Goal: Task Accomplishment & Management: Complete application form

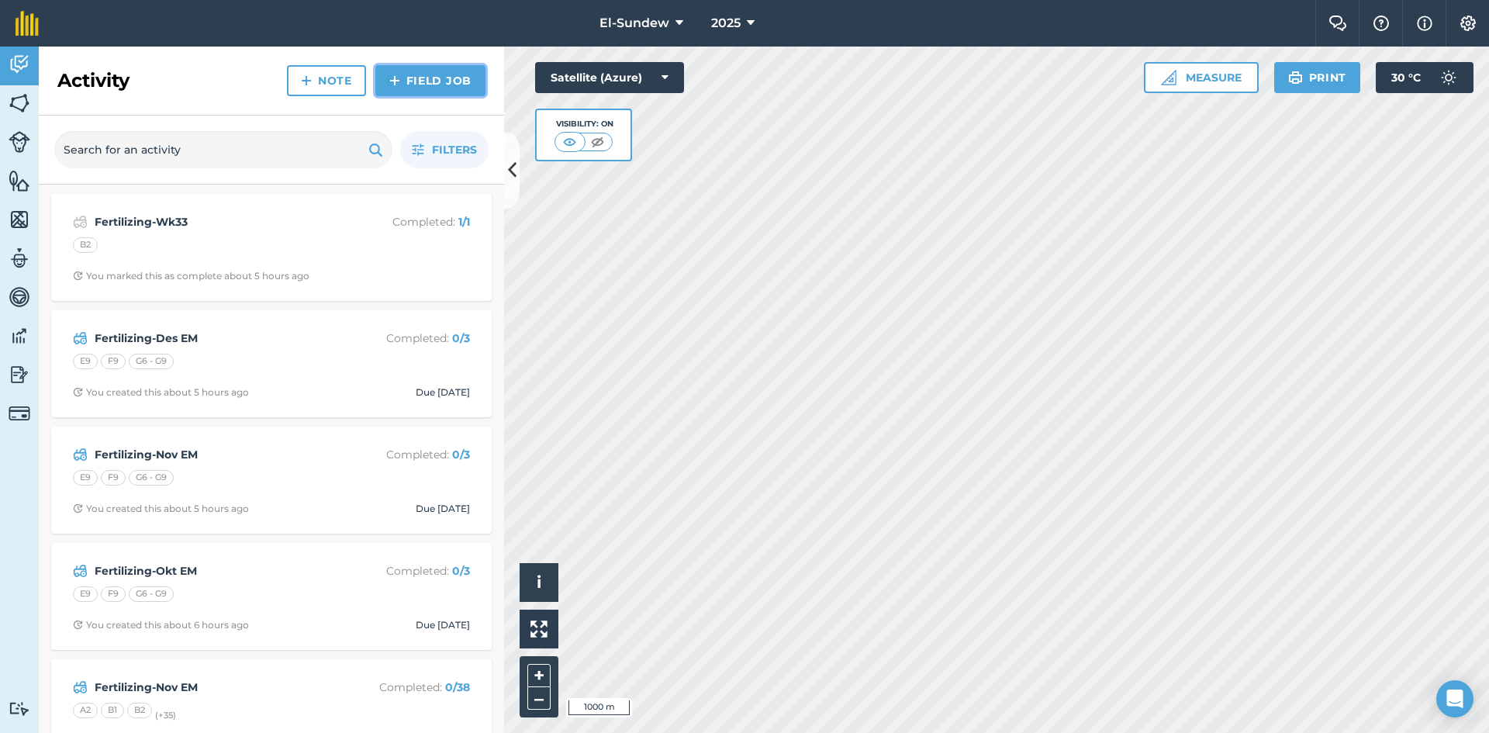
click at [386, 79] on link "Field Job" at bounding box center [430, 80] width 110 height 31
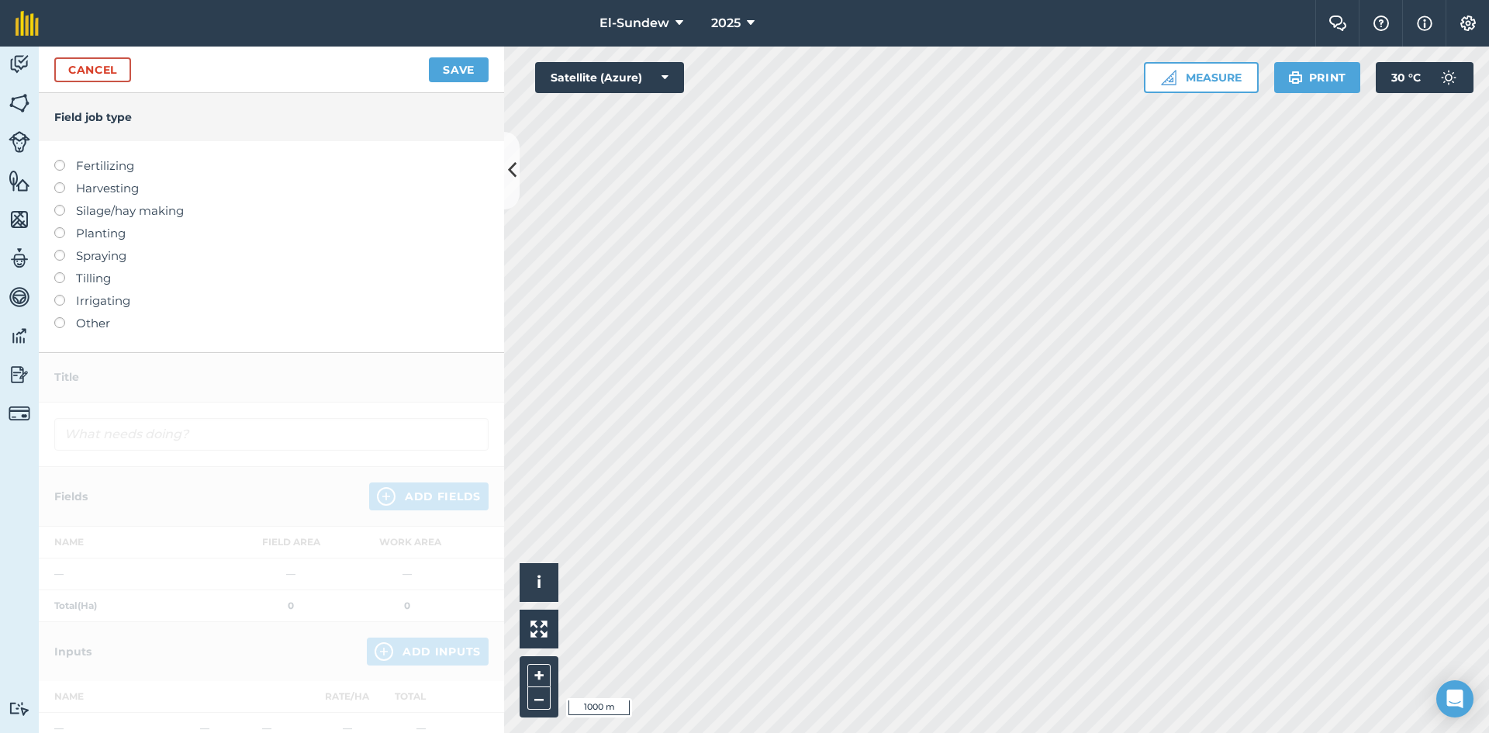
click at [88, 250] on label "Spraying" at bounding box center [271, 256] width 434 height 19
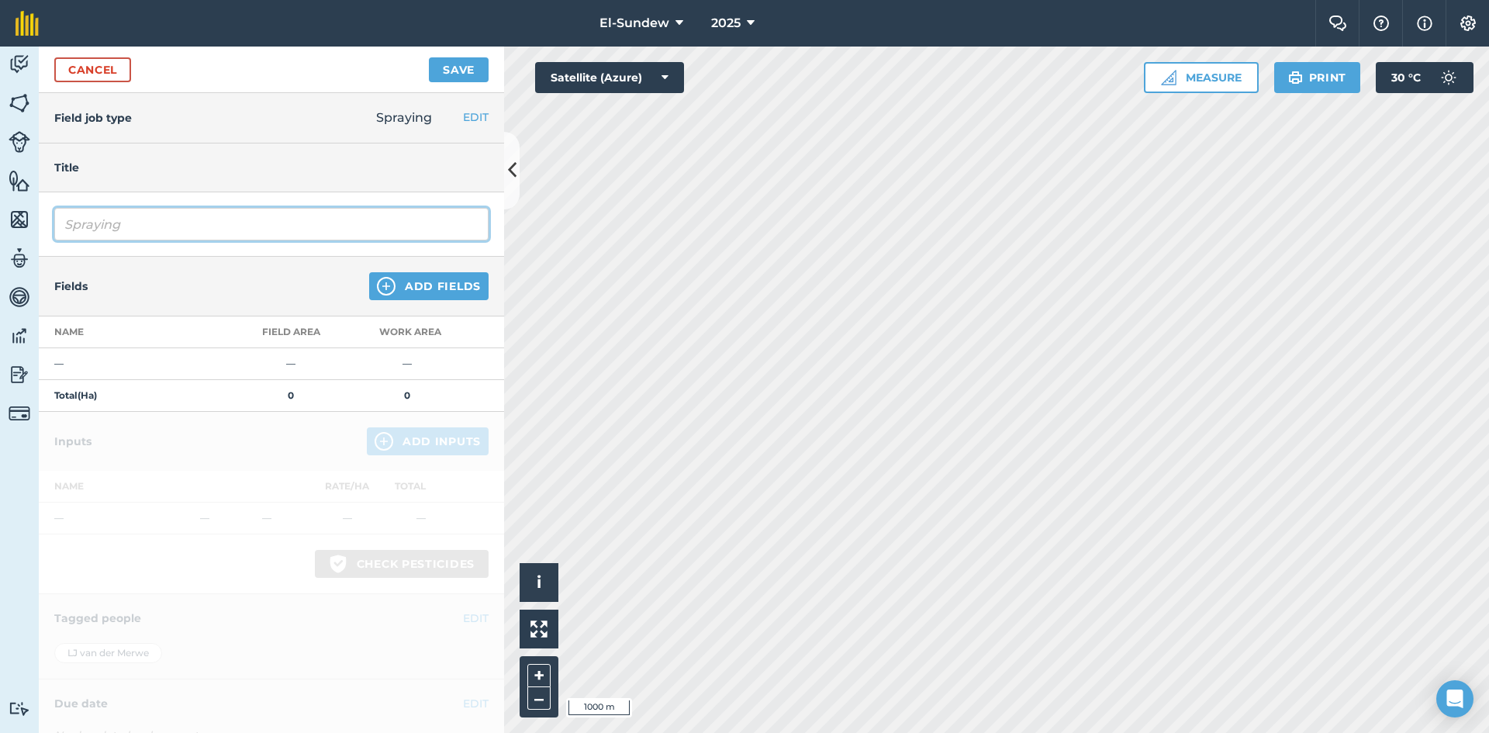
click at [161, 227] on input "Spraying" at bounding box center [271, 224] width 434 height 33
type input "S"
type input "Blaaspootjie(LAC23142)"
click at [377, 282] on img at bounding box center [386, 286] width 19 height 19
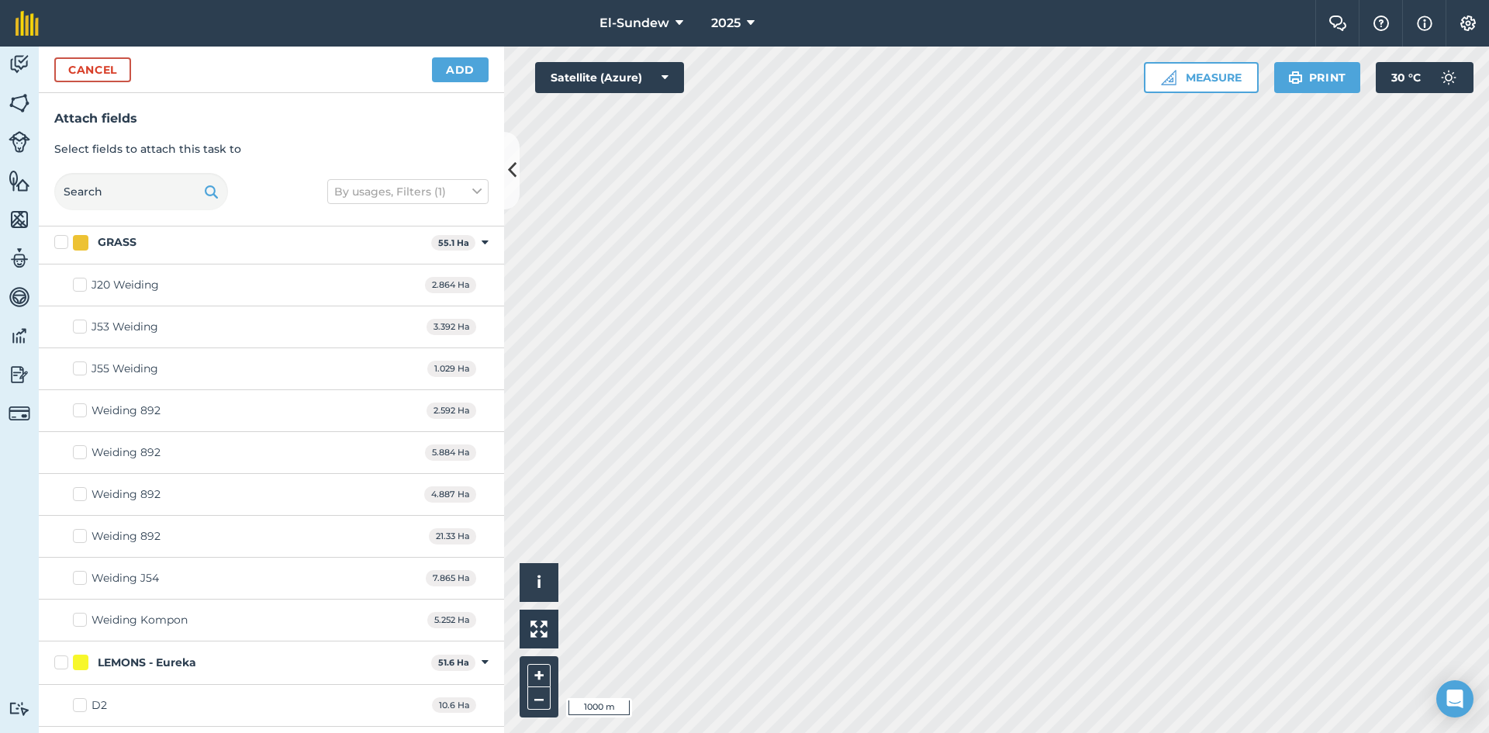
scroll to position [517, 0]
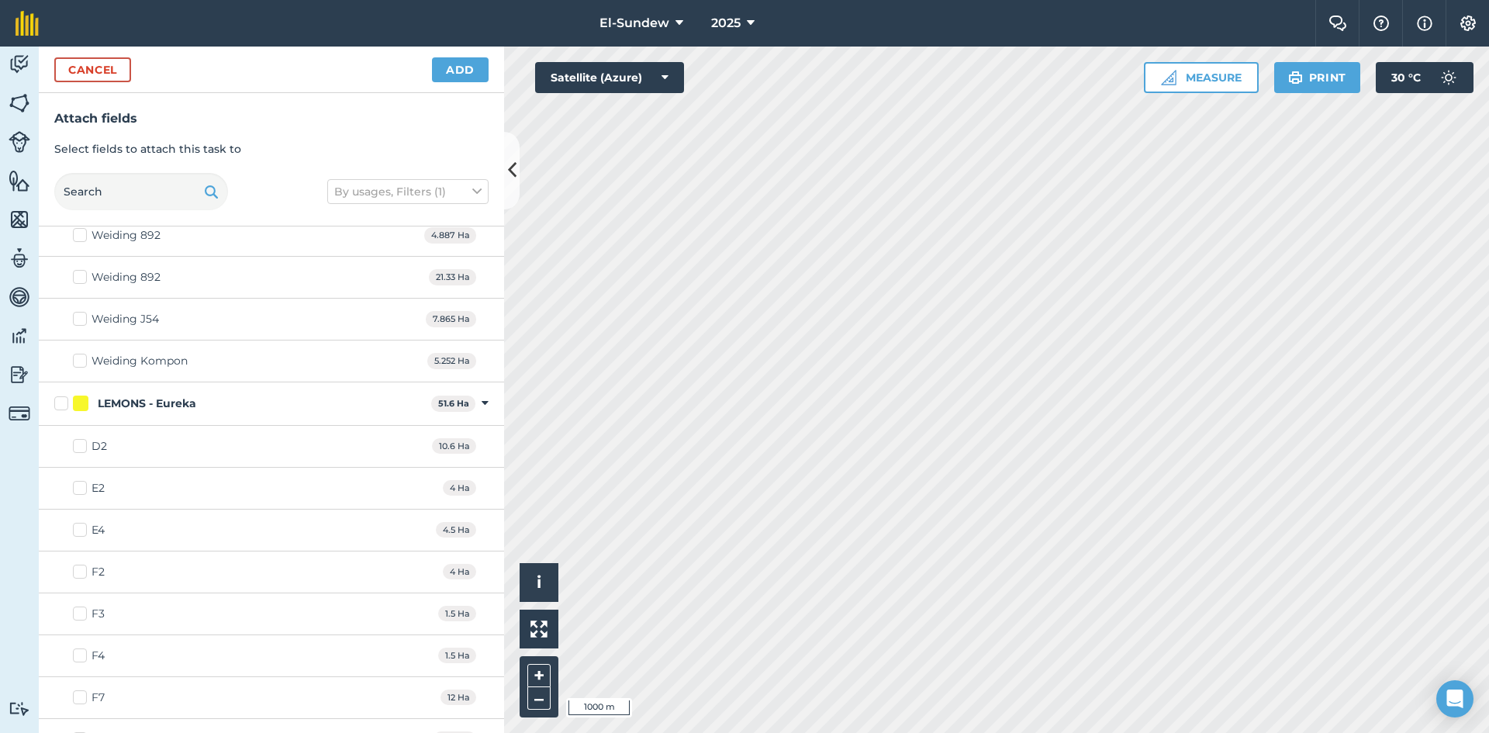
click at [61, 409] on label "LEMONS - Eureka" at bounding box center [239, 404] width 371 height 16
click at [61, 406] on input "LEMONS - Eureka" at bounding box center [59, 401] width 10 height 10
checkbox input "true"
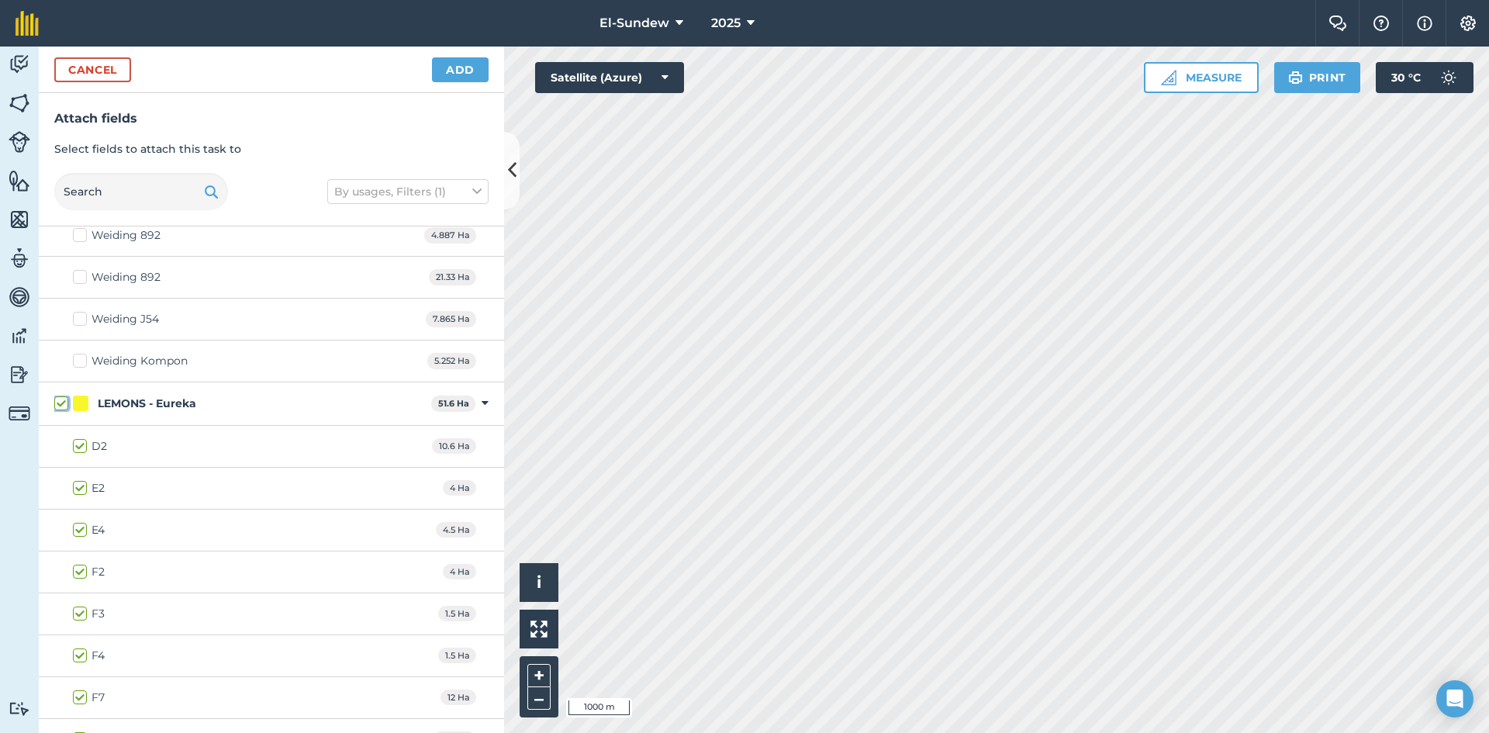
checkbox input "true"
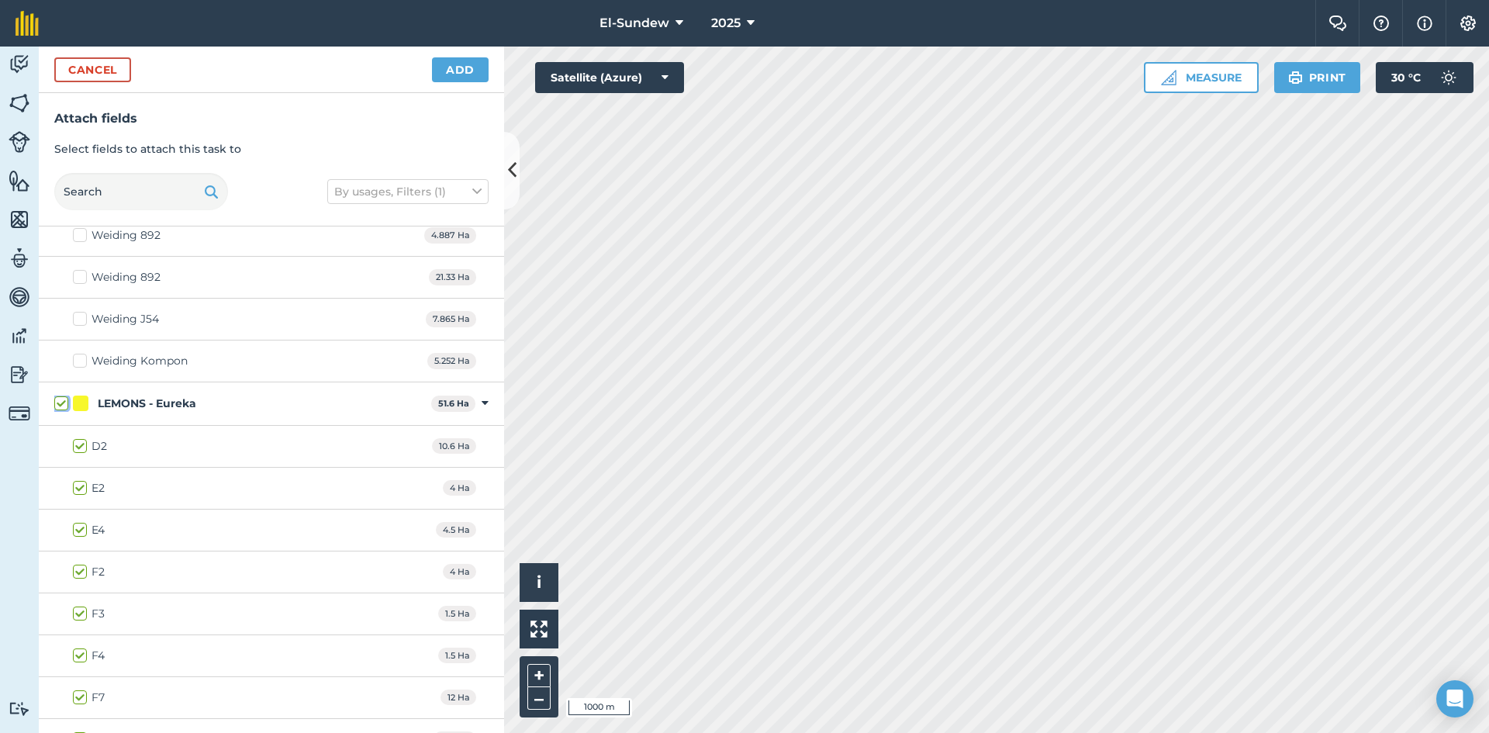
checkbox input "true"
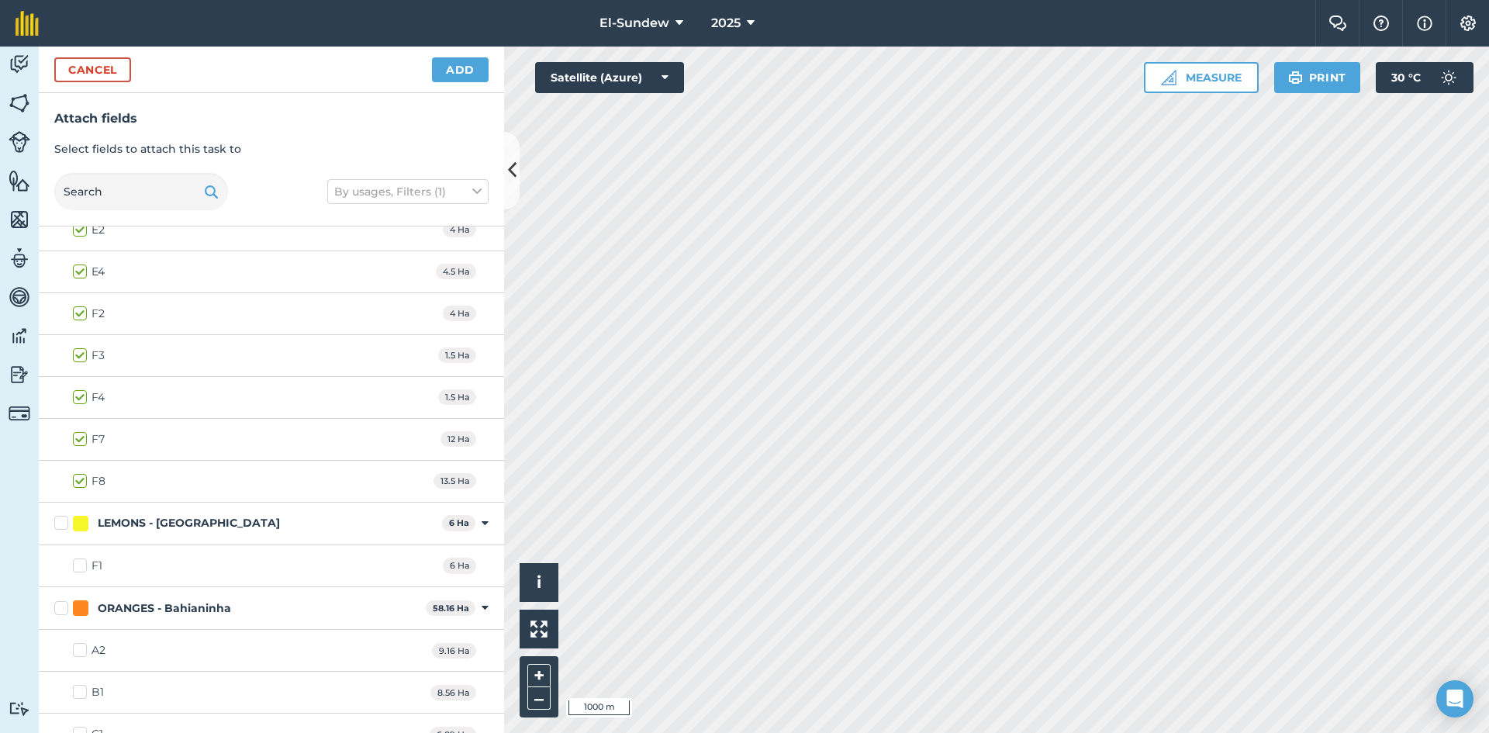
click at [65, 518] on label "LEMONS - [GEOGRAPHIC_DATA]" at bounding box center [245, 523] width 382 height 16
click at [64, 518] on input "LEMONS - [GEOGRAPHIC_DATA]" at bounding box center [59, 520] width 10 height 10
checkbox input "true"
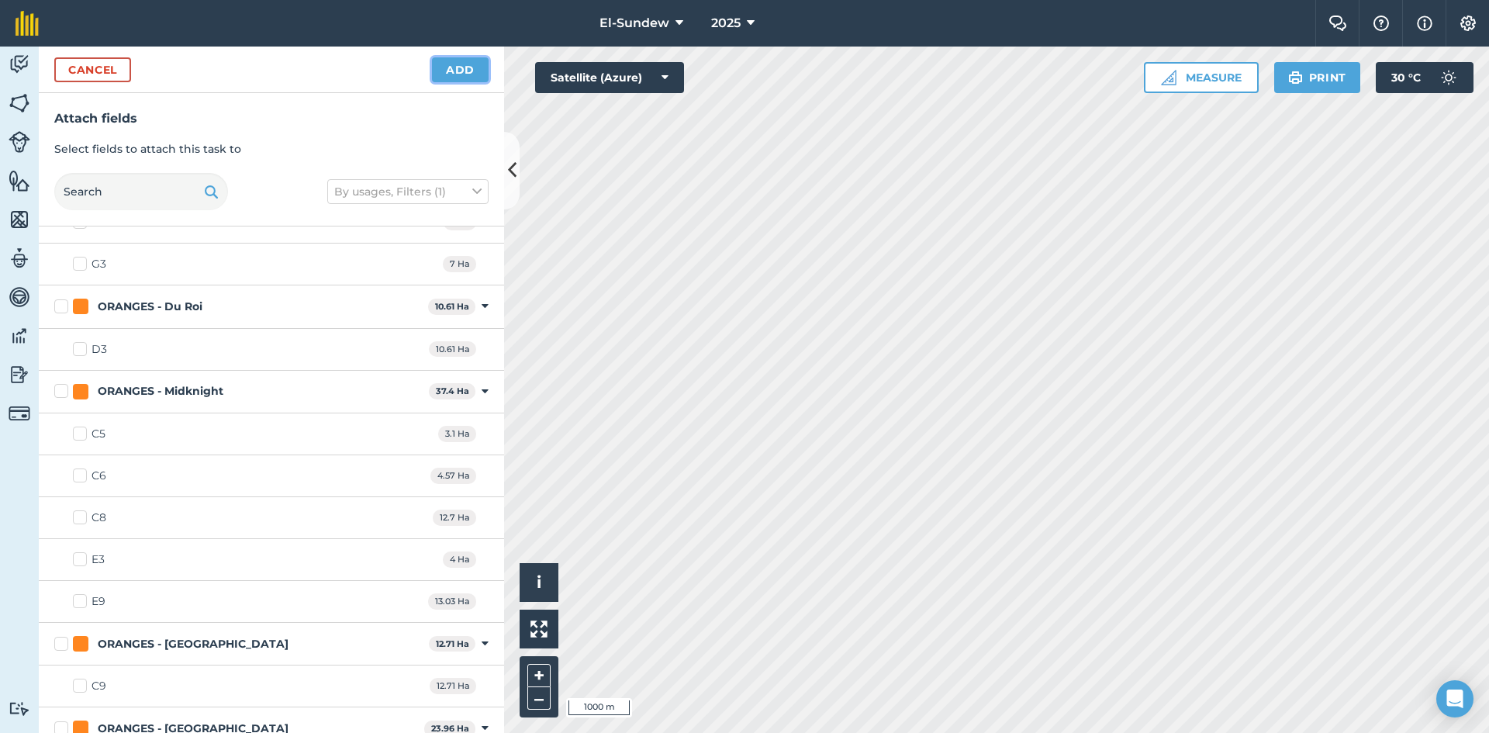
click at [465, 74] on button "Add" at bounding box center [460, 69] width 57 height 25
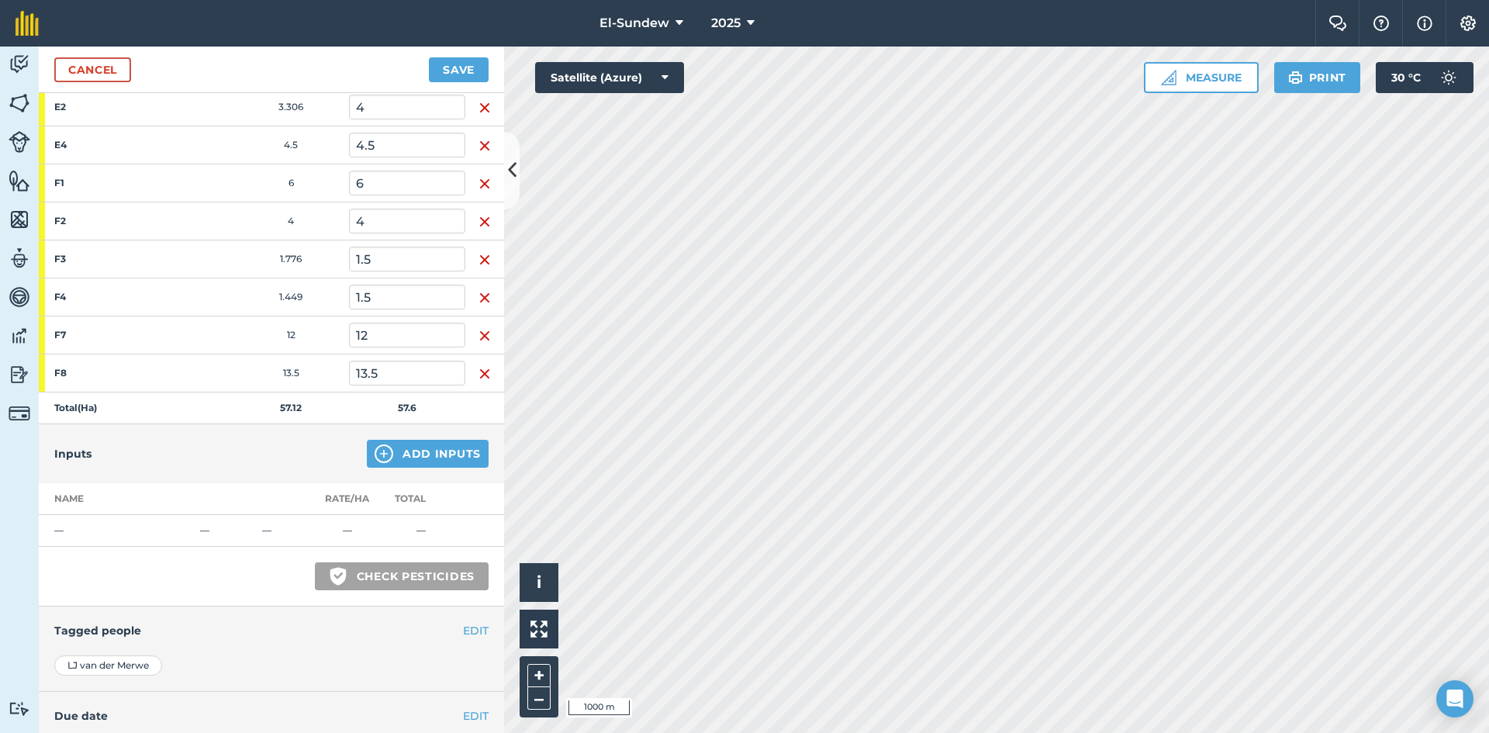
scroll to position [419, 0]
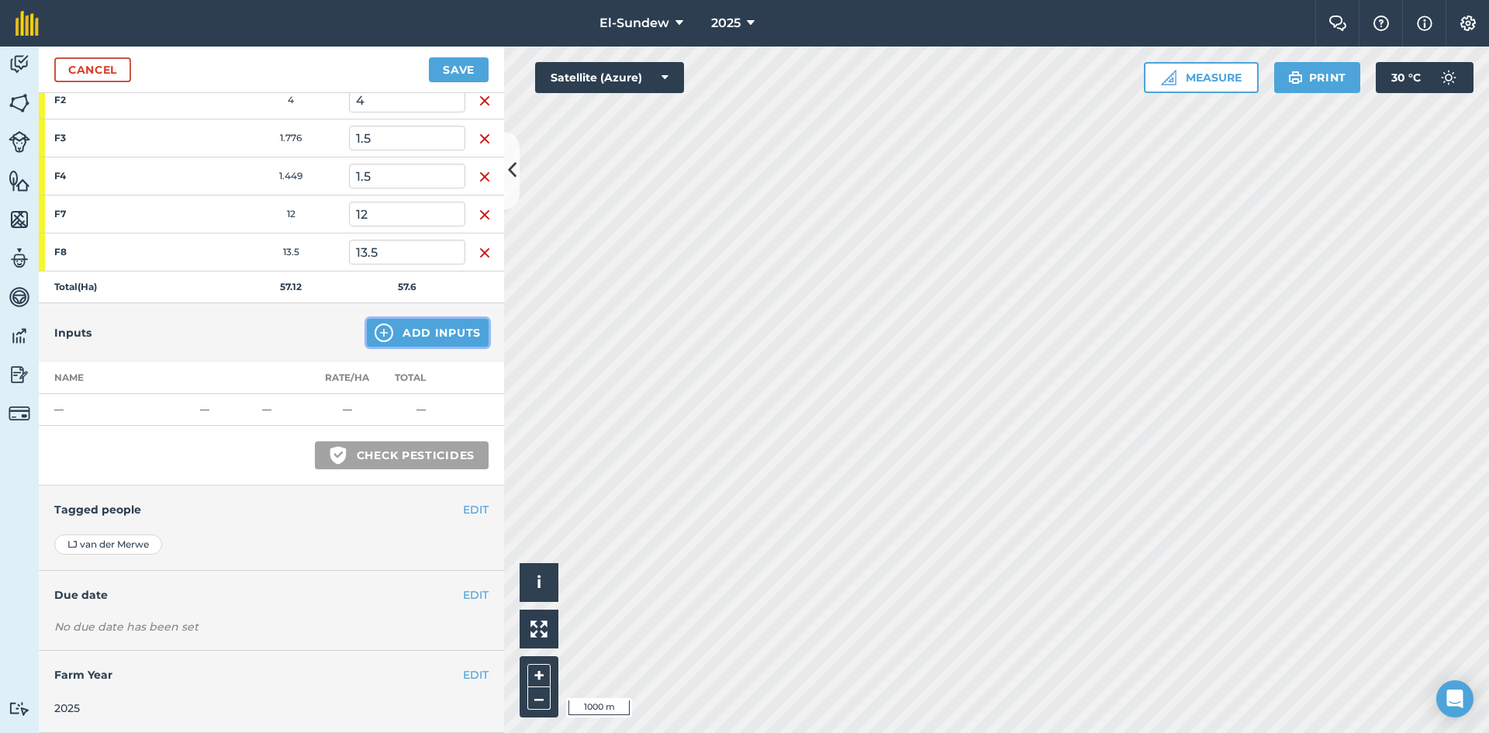
click at [386, 330] on button "Add Inputs" at bounding box center [428, 333] width 122 height 28
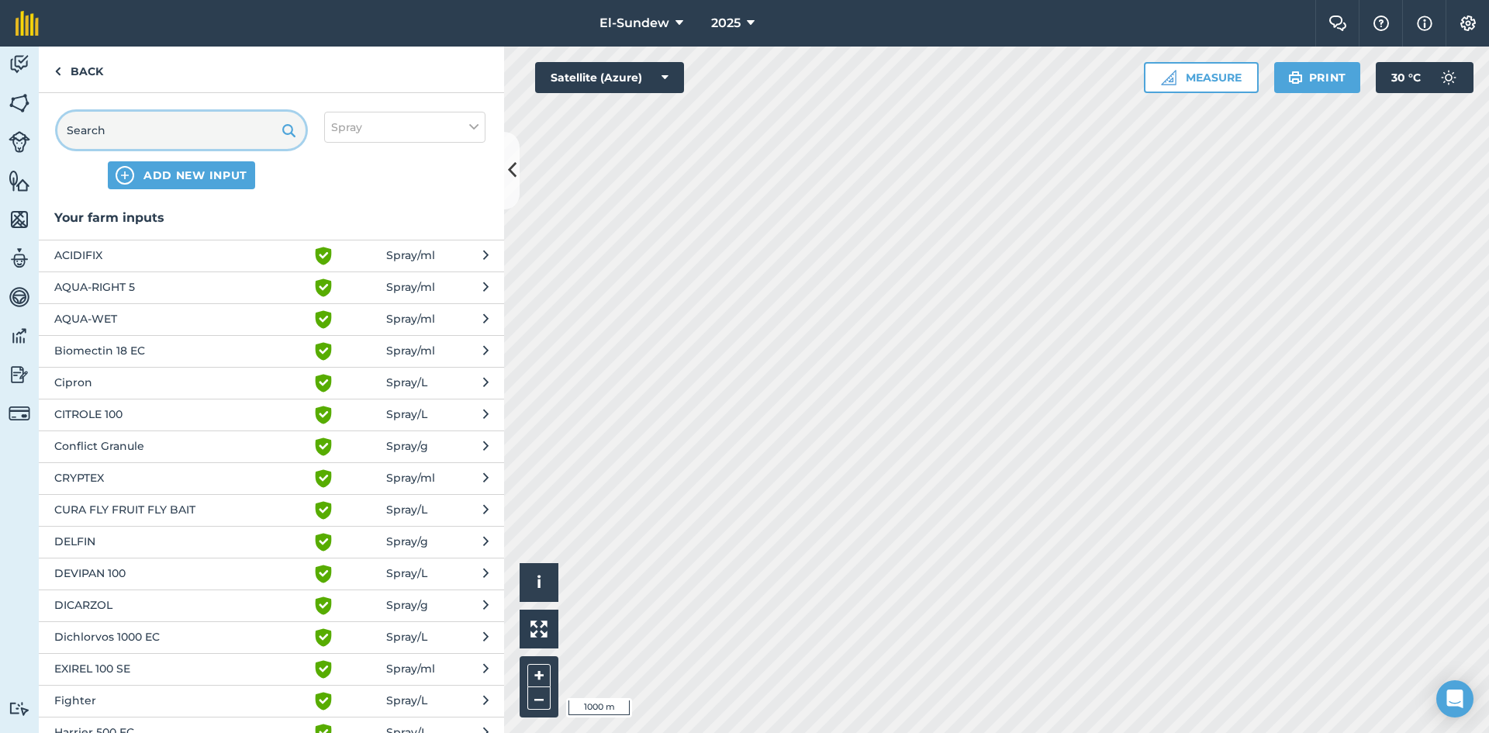
click at [227, 141] on input "text" at bounding box center [181, 130] width 248 height 37
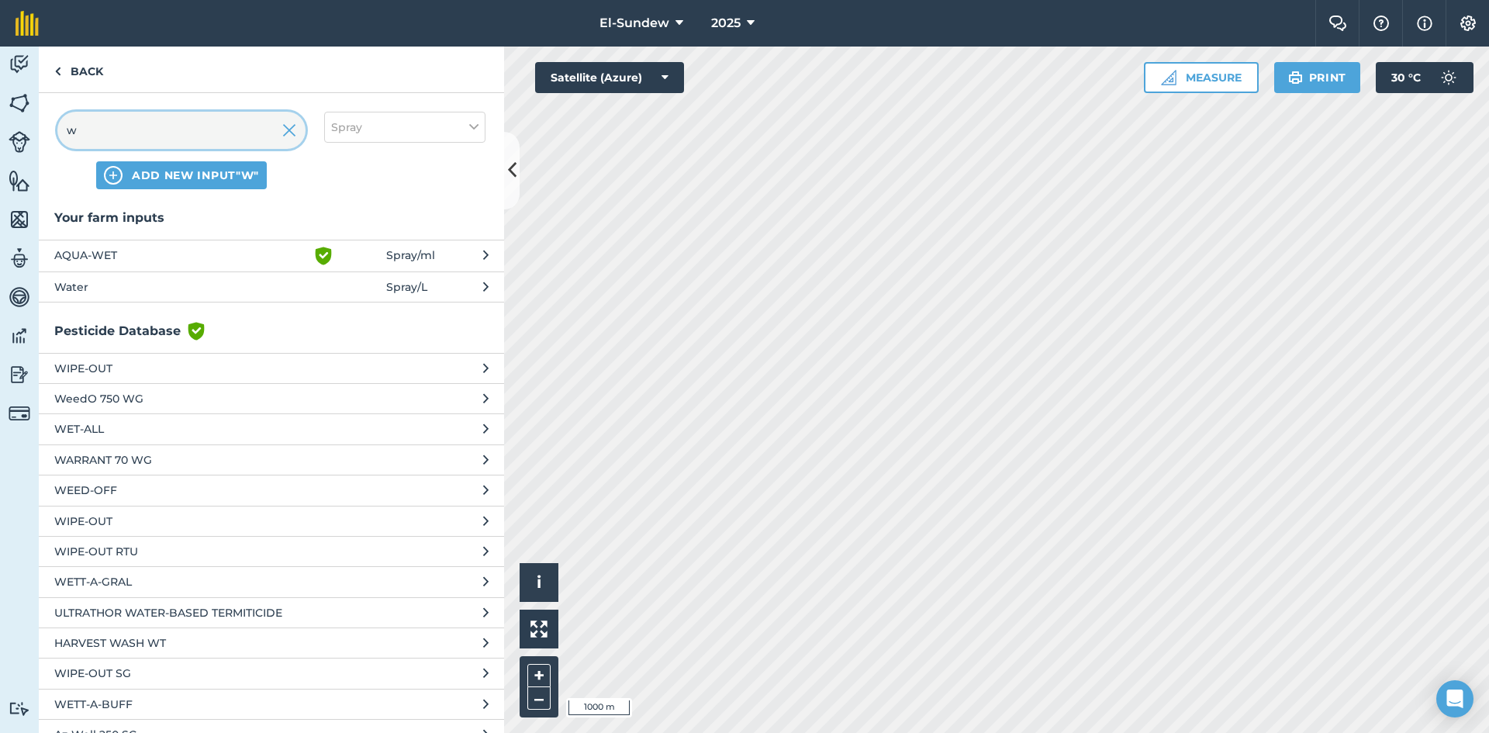
type input "w"
click at [221, 294] on span "Water" at bounding box center [181, 286] width 254 height 17
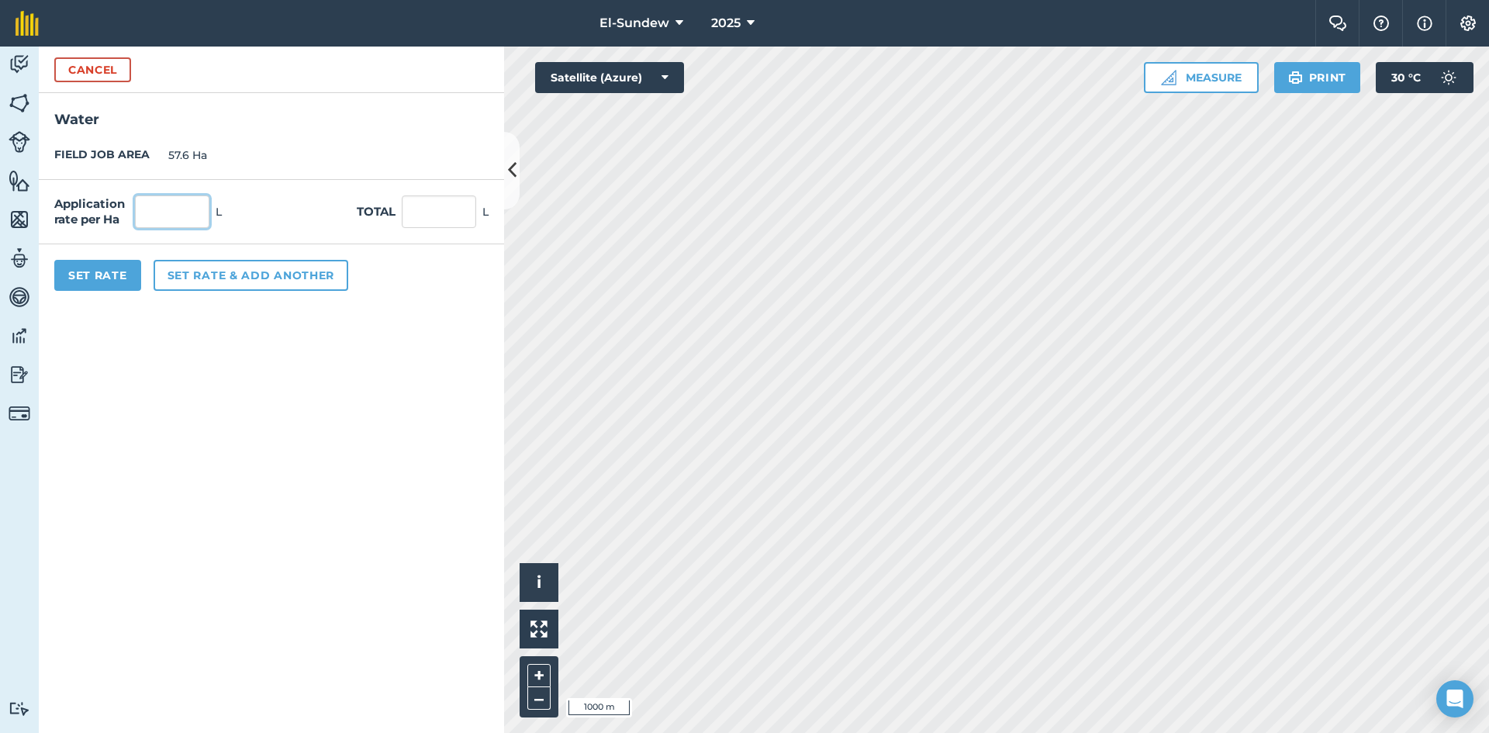
click at [178, 206] on input "text" at bounding box center [172, 211] width 74 height 33
type input "1,800"
type input "103,680"
click at [221, 266] on button "Set rate & add another" at bounding box center [251, 275] width 195 height 31
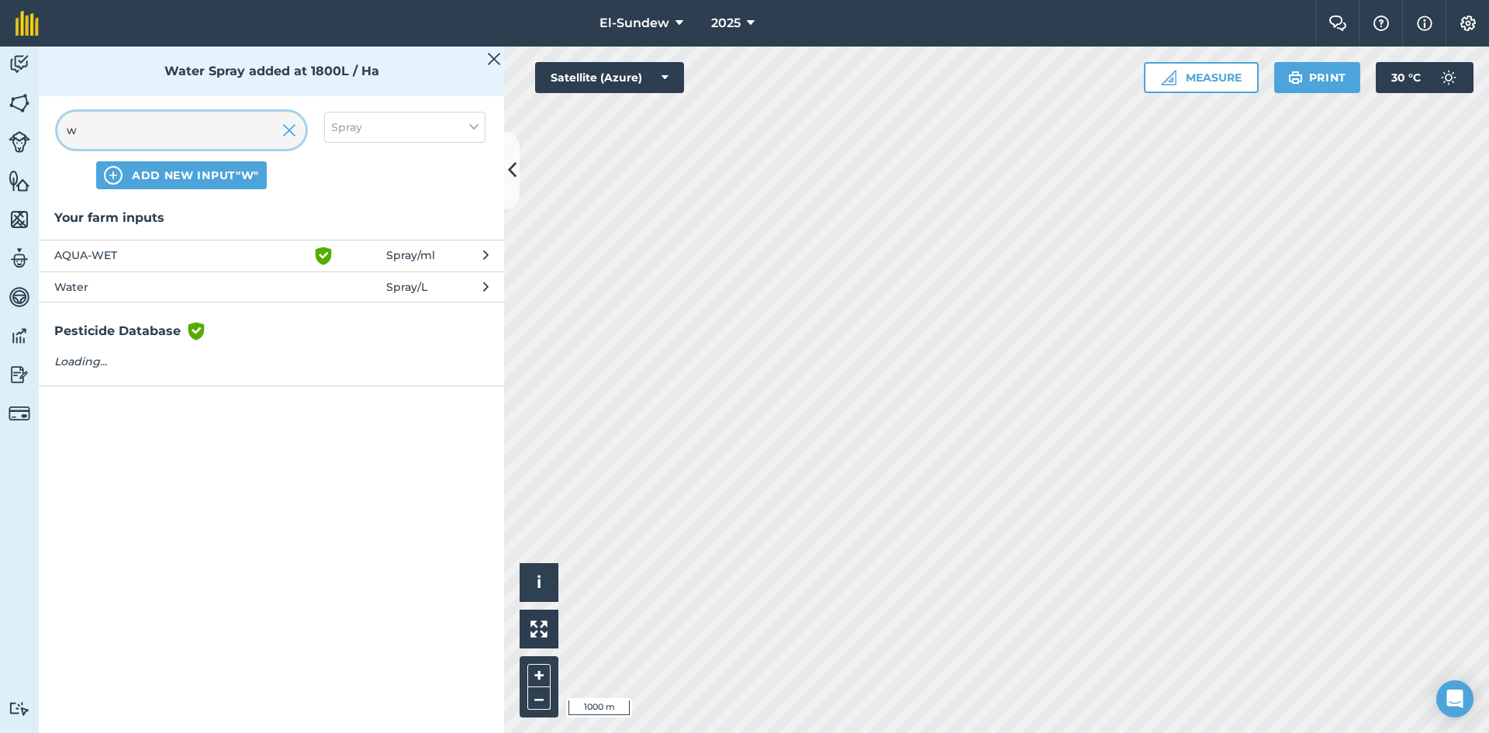
click at [209, 139] on input "w" at bounding box center [181, 130] width 248 height 37
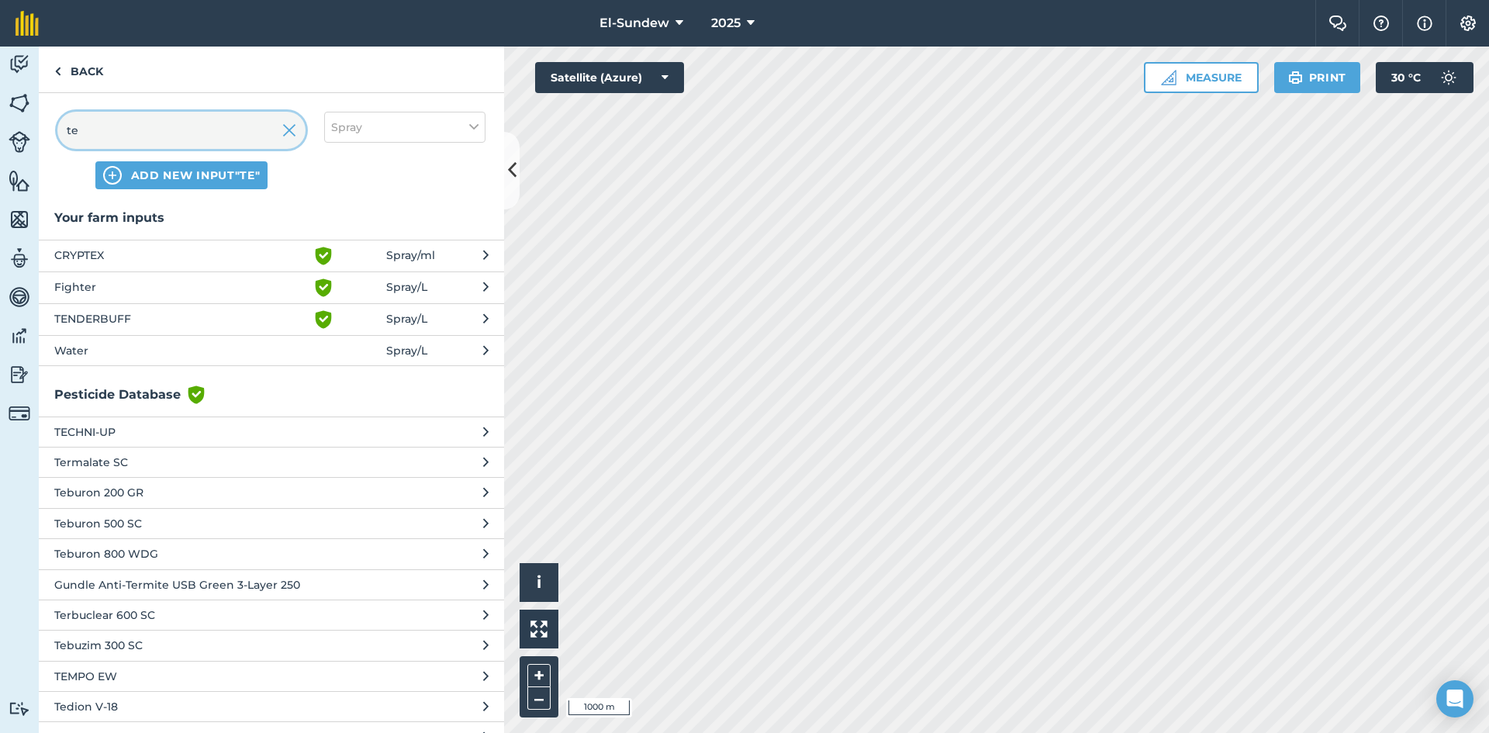
type input "te"
click at [230, 321] on span "TENDERBUFF" at bounding box center [181, 319] width 254 height 19
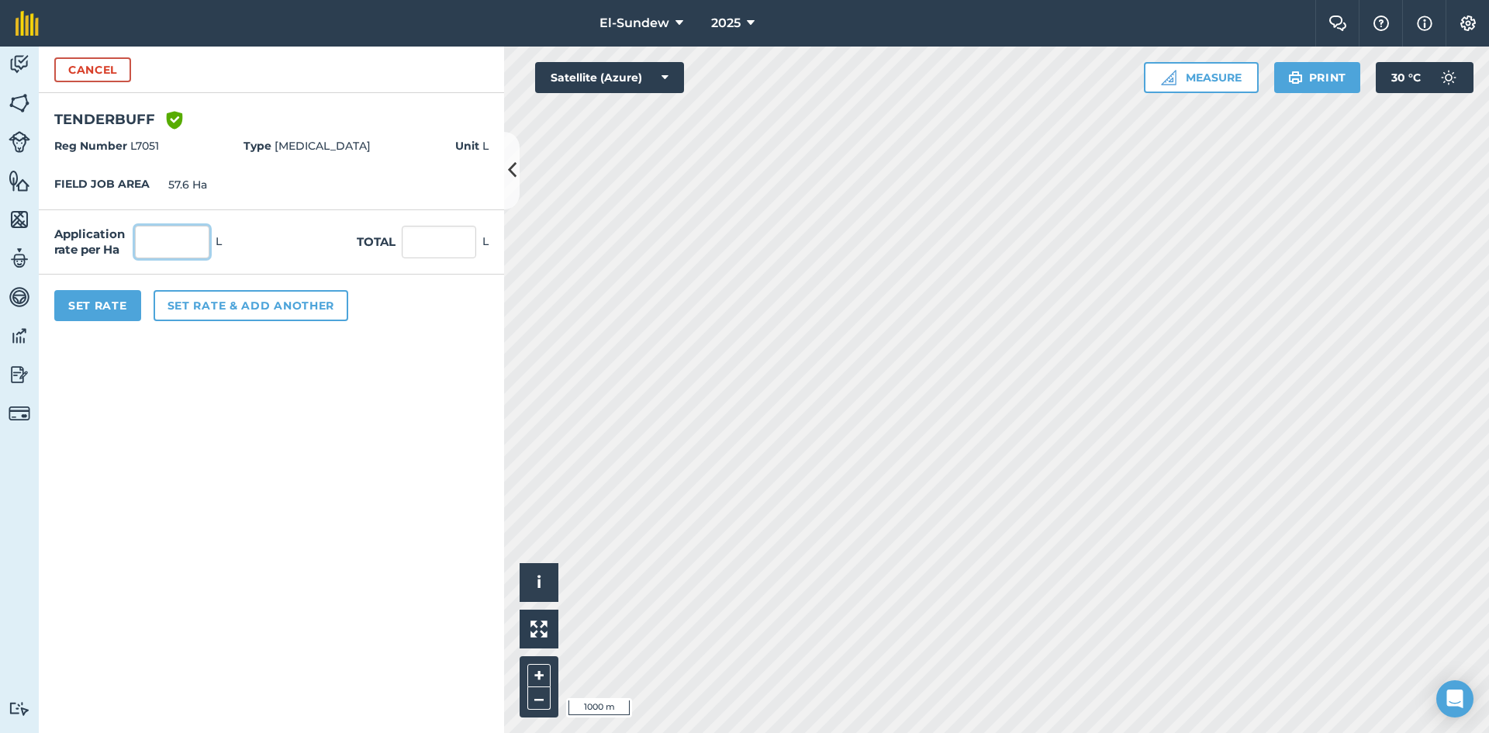
click at [204, 248] on input "text" at bounding box center [172, 242] width 74 height 33
type input "0.9"
type input "51.84"
click at [237, 307] on button "Set rate & add another" at bounding box center [251, 305] width 195 height 31
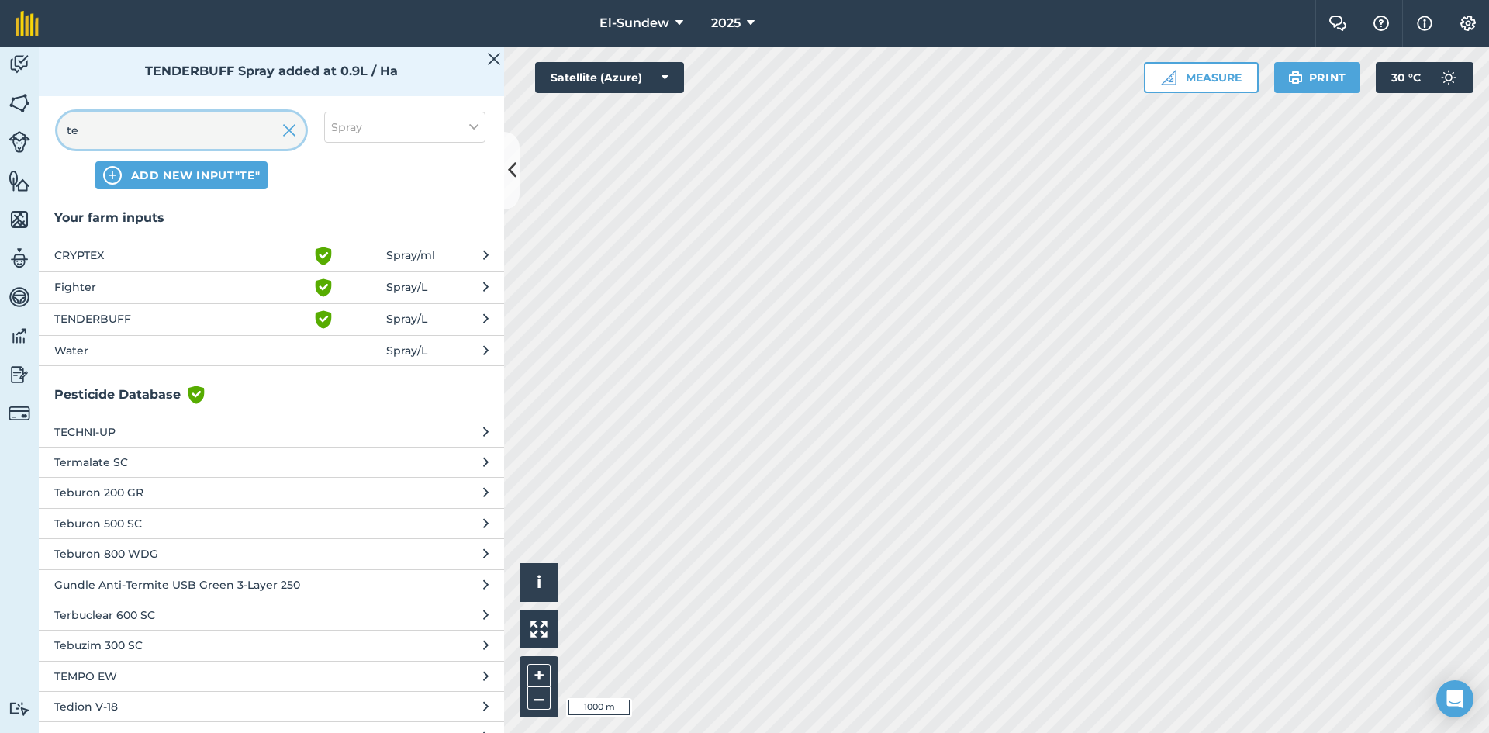
click at [234, 116] on input "te" at bounding box center [181, 130] width 248 height 37
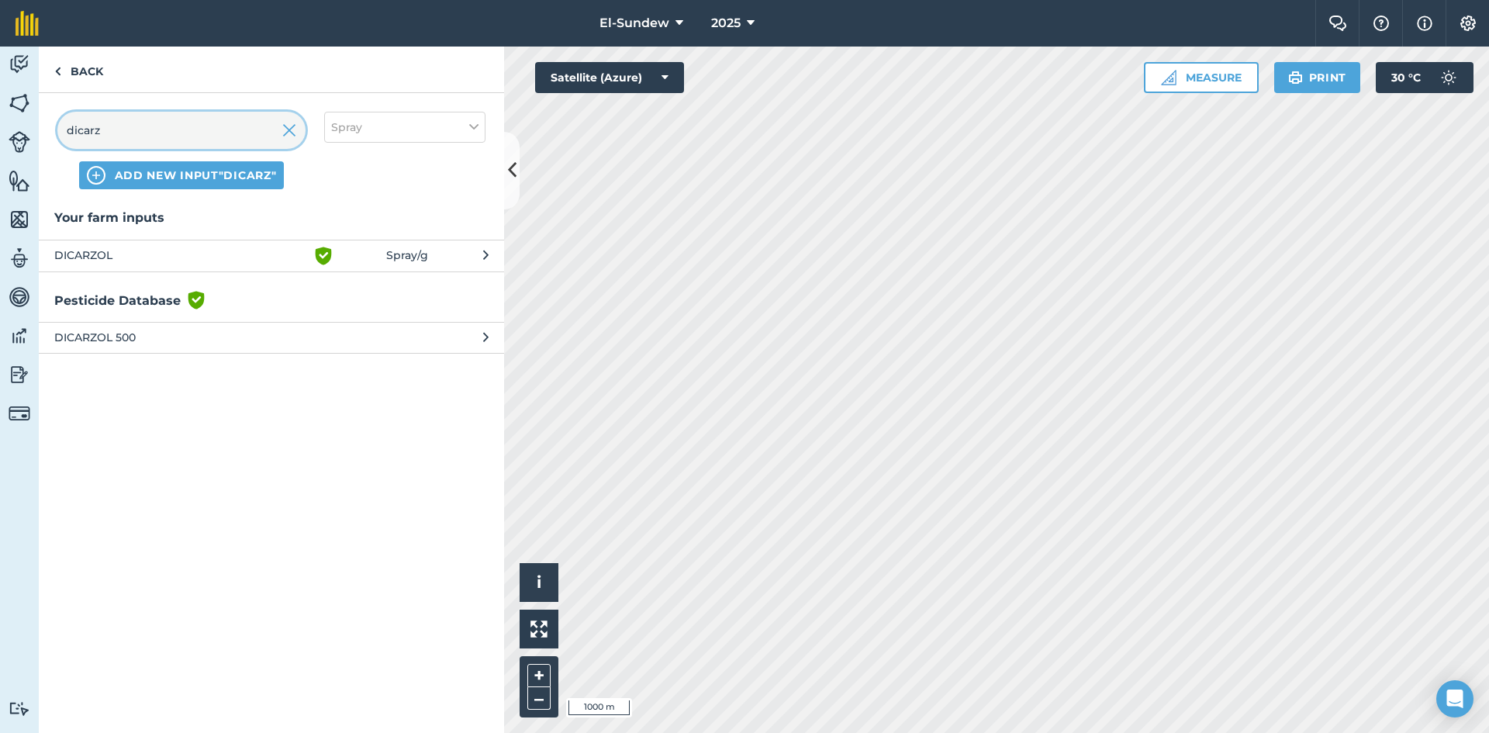
type input "dicarz"
click at [203, 251] on span "DICARZOL" at bounding box center [181, 256] width 254 height 19
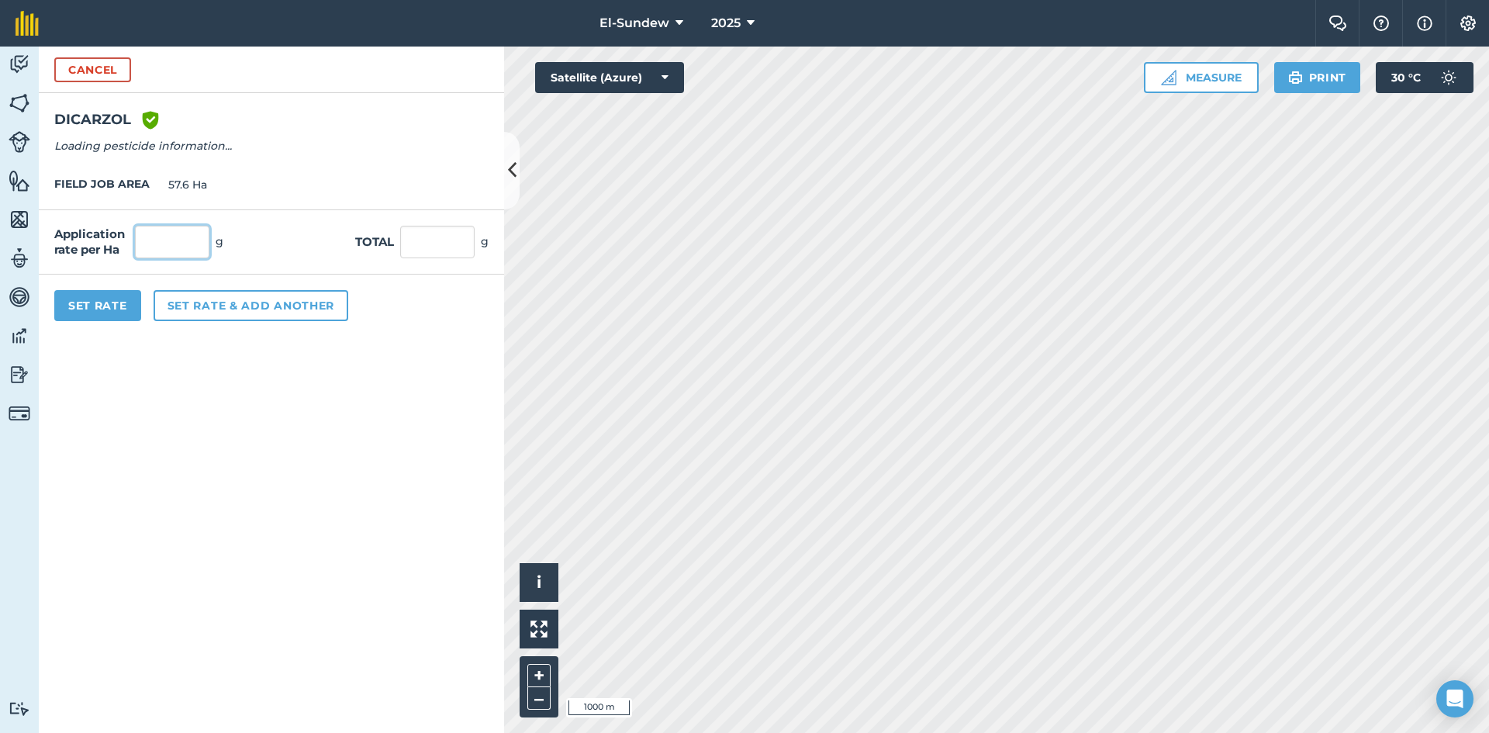
click at [202, 249] on input "text" at bounding box center [172, 242] width 74 height 33
type input "450"
type input "25,920"
click at [234, 293] on button "Set rate & add another" at bounding box center [251, 305] width 195 height 31
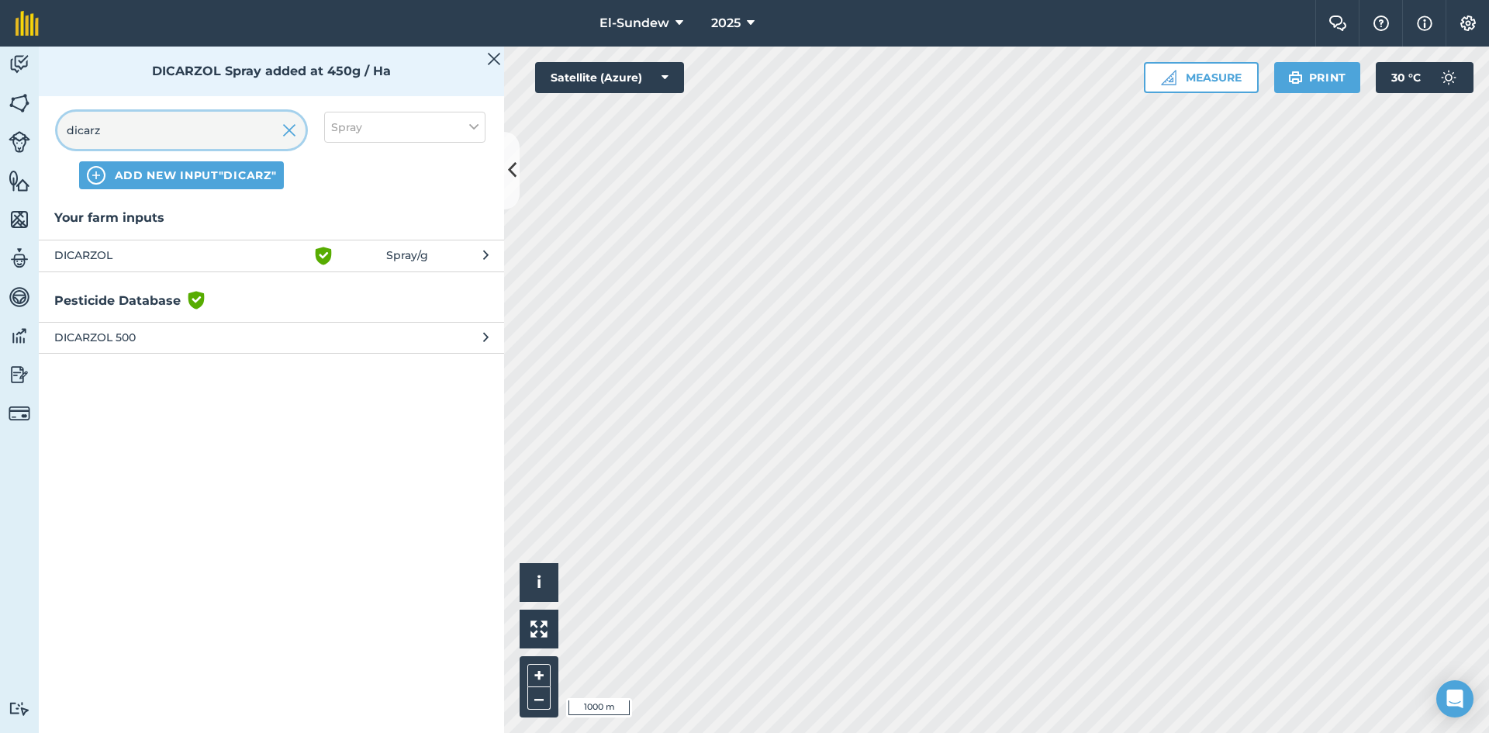
click at [213, 140] on input "dicarz" at bounding box center [181, 130] width 248 height 37
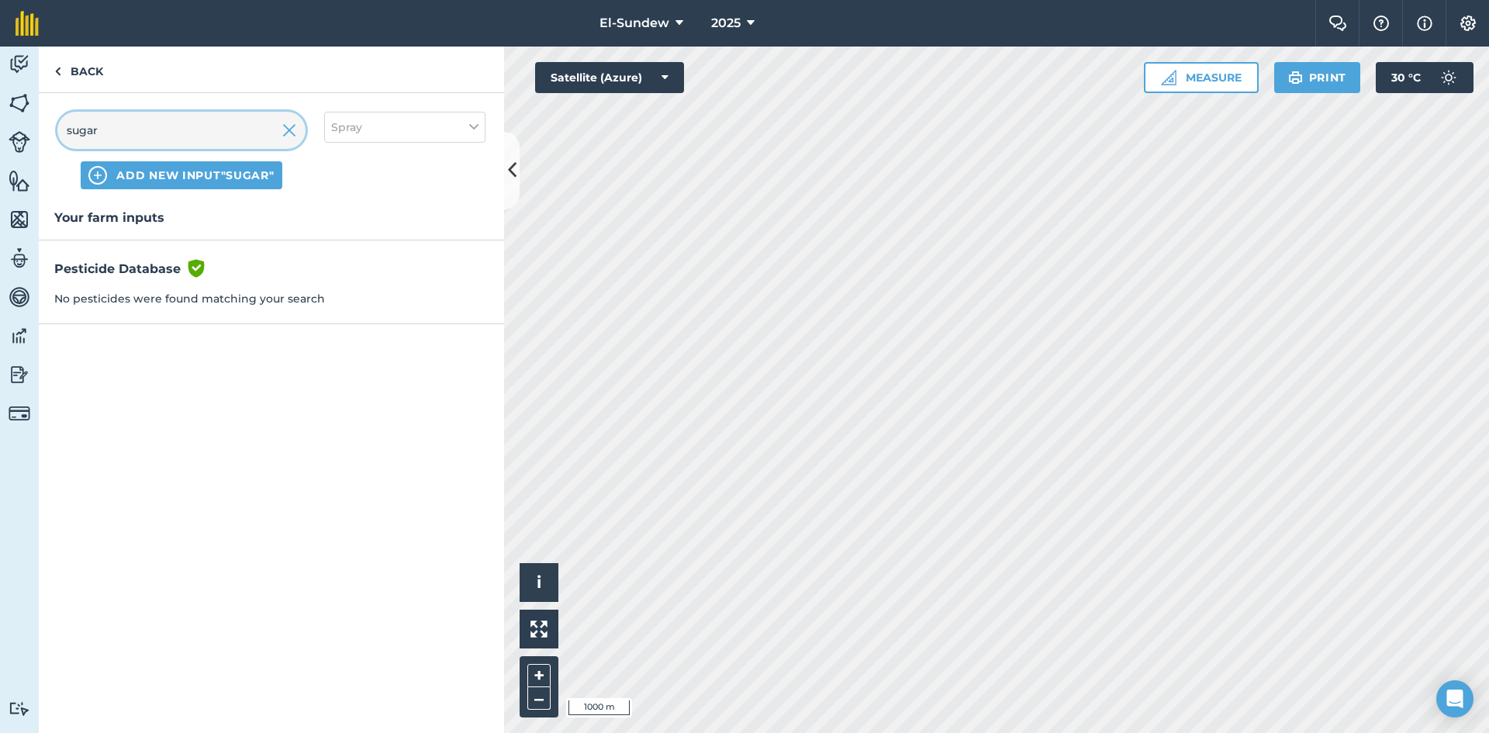
type input "sugar"
click at [1463, 20] on img at bounding box center [1468, 24] width 19 height 16
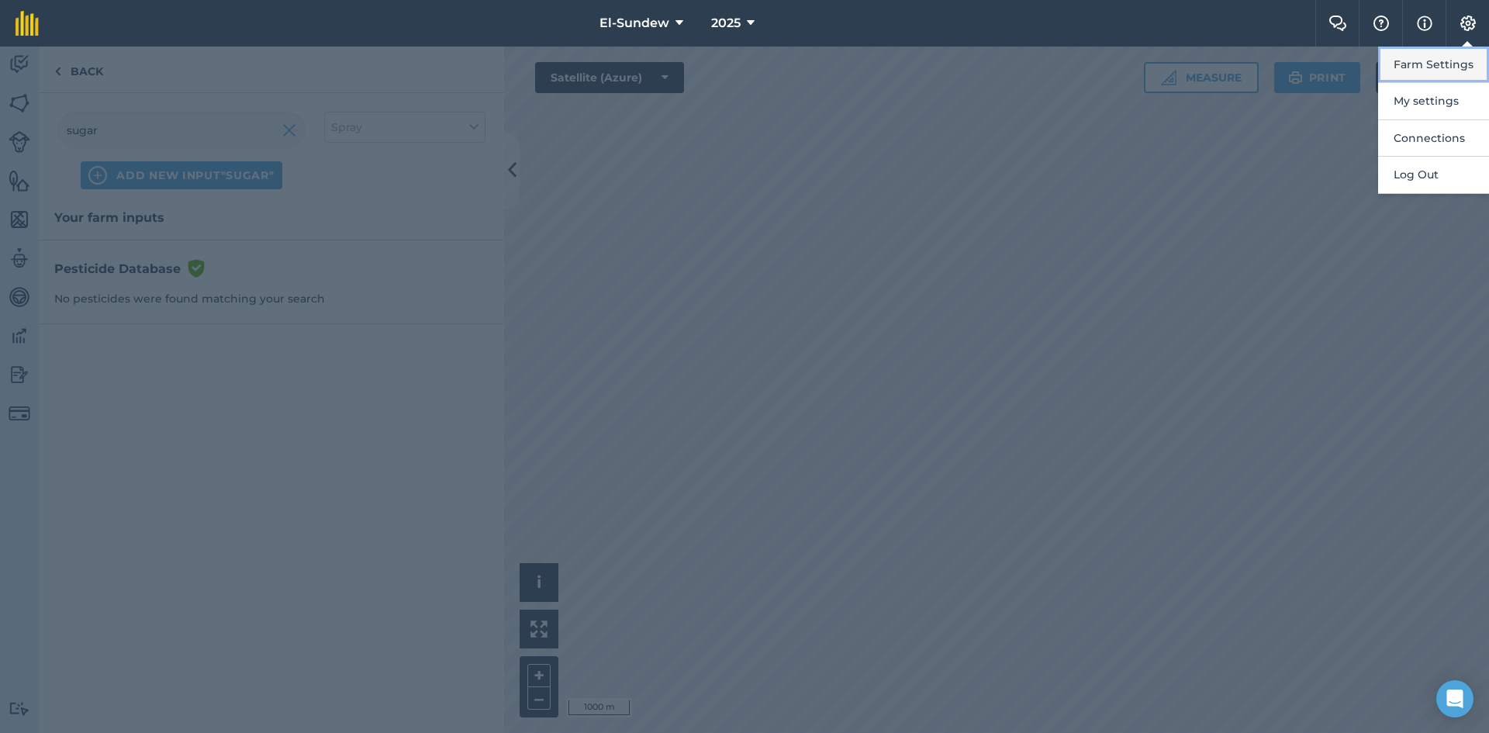
click at [1435, 55] on button "Farm Settings" at bounding box center [1434, 65] width 111 height 36
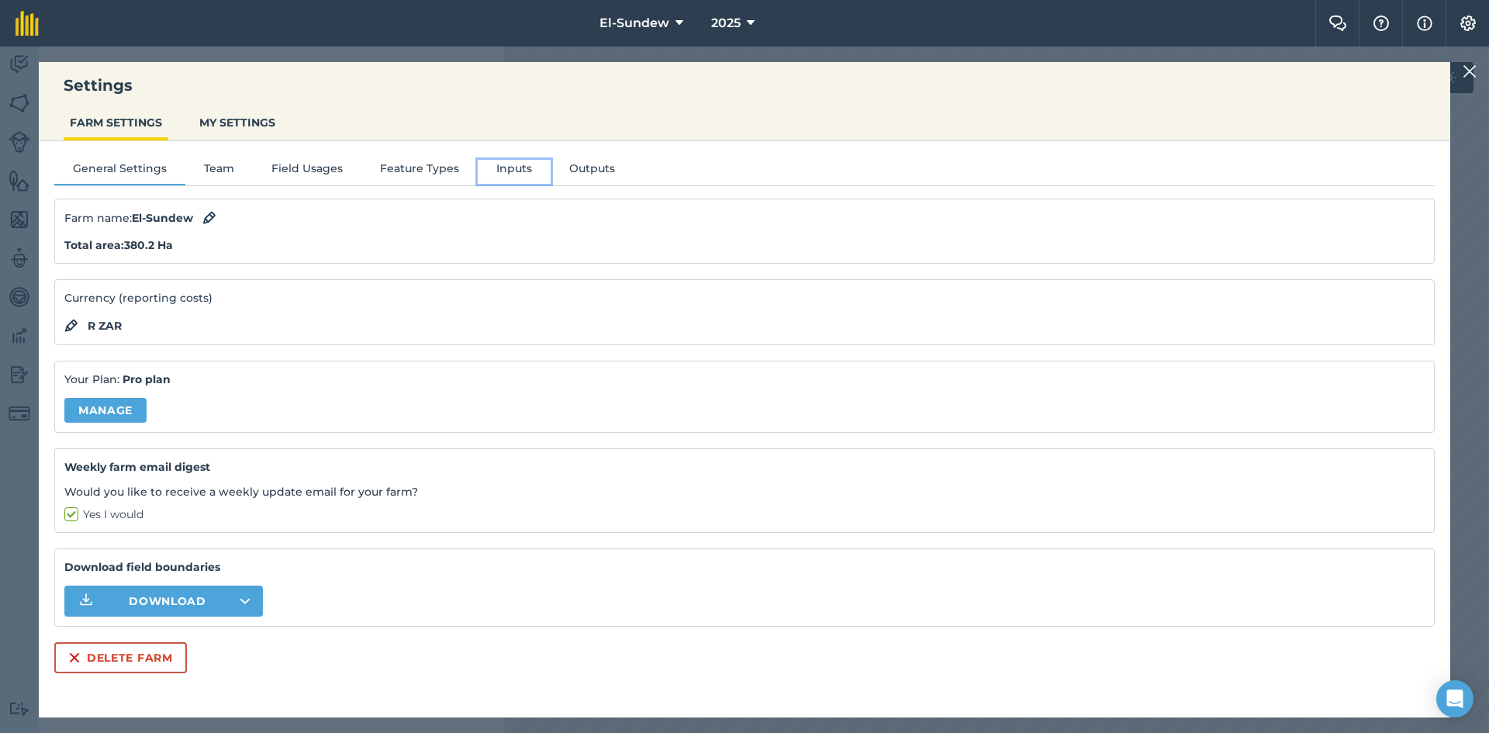
click at [519, 168] on button "Inputs" at bounding box center [514, 171] width 73 height 23
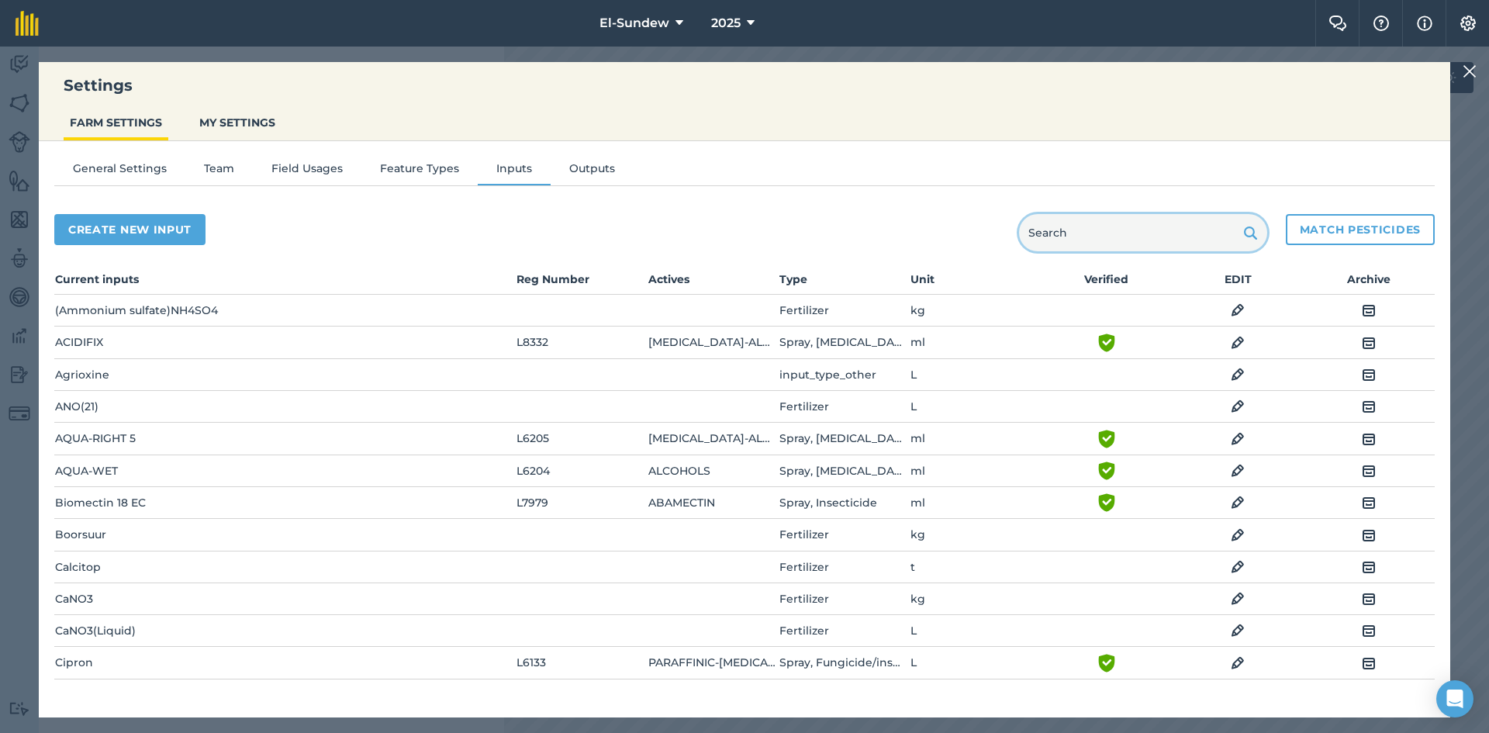
click at [1074, 238] on input "text" at bounding box center [1143, 232] width 248 height 37
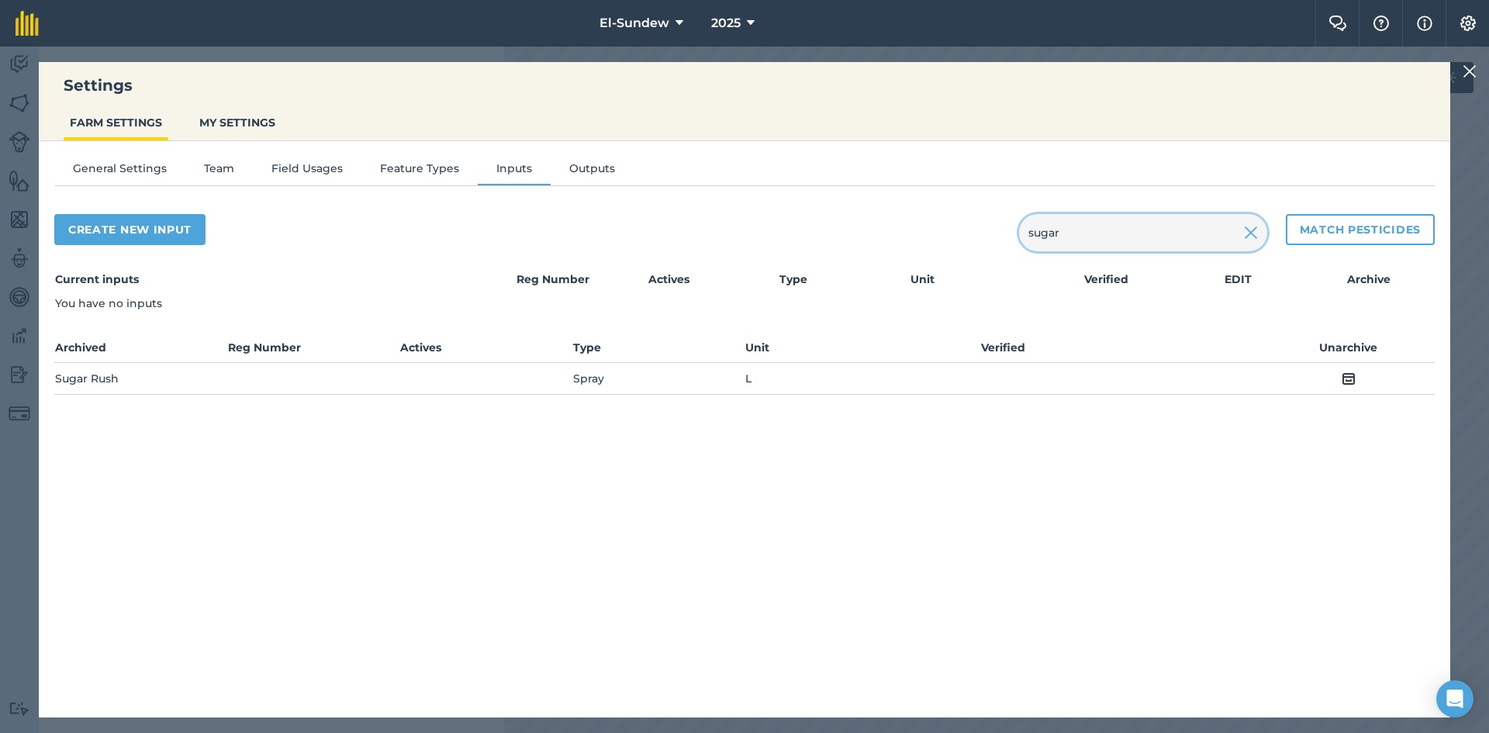
type input "sugar"
click at [1344, 379] on img at bounding box center [1349, 378] width 14 height 19
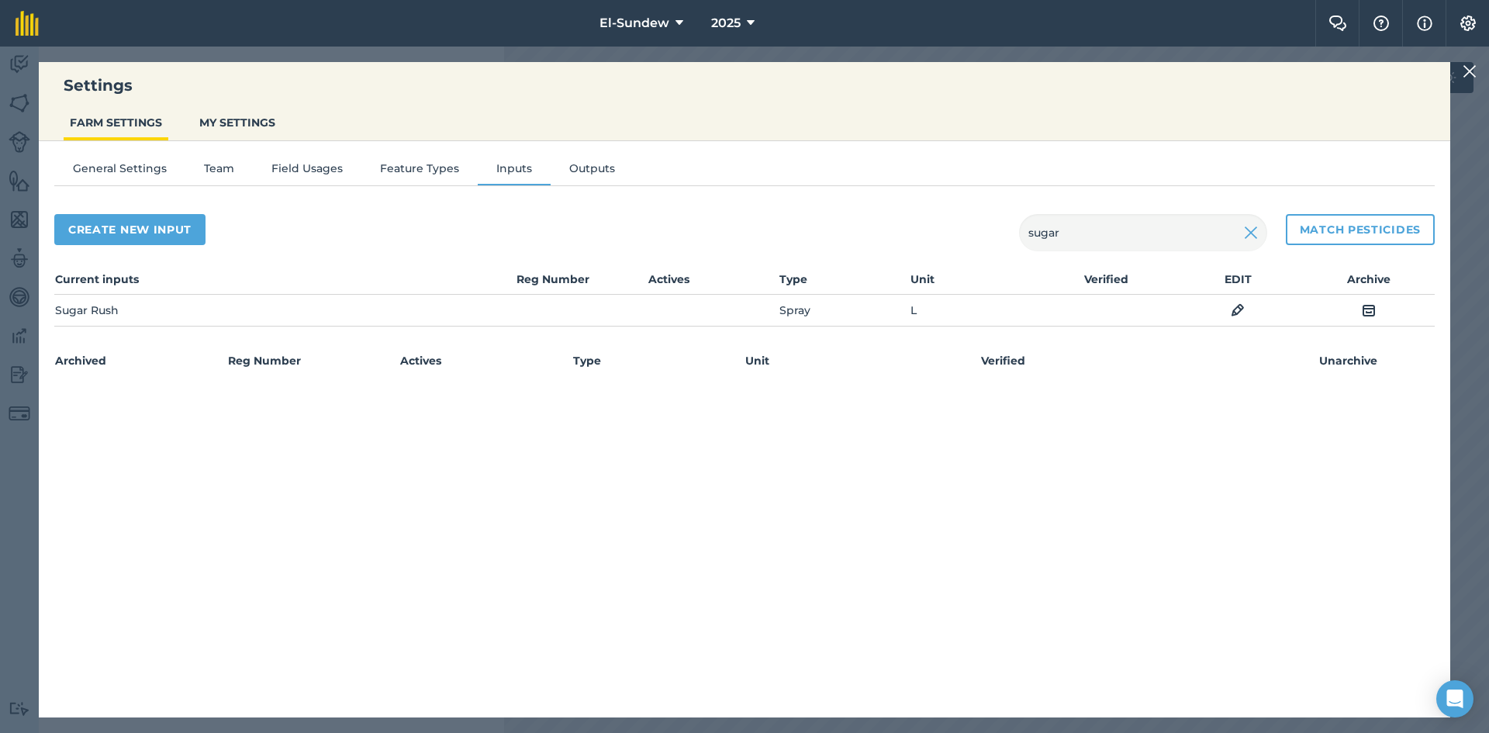
click at [1462, 71] on div "Settings FARM SETTINGS MY SETTINGS General Settings Team Field Usages Feature T…" at bounding box center [744, 390] width 1489 height 687
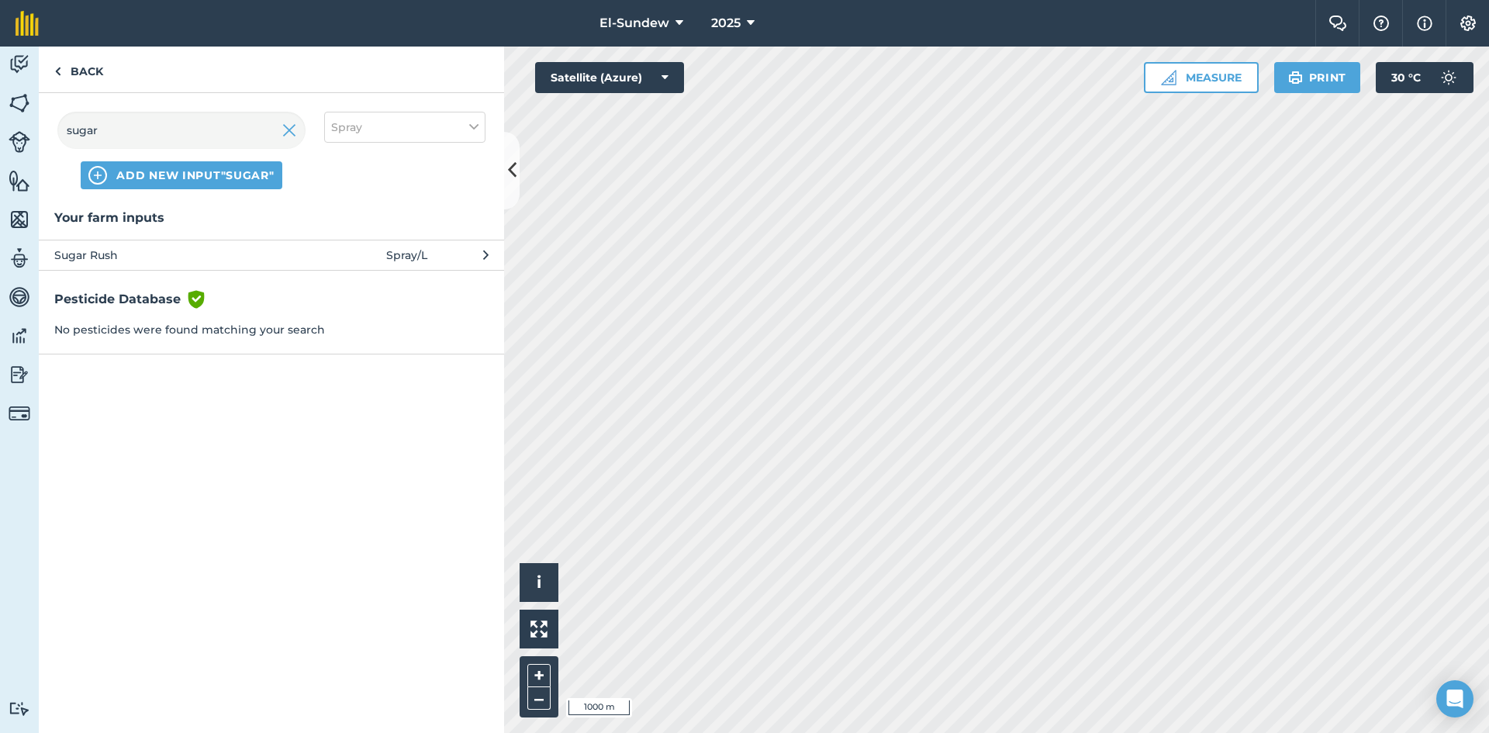
click at [177, 258] on span "Sugar Rush" at bounding box center [181, 255] width 254 height 17
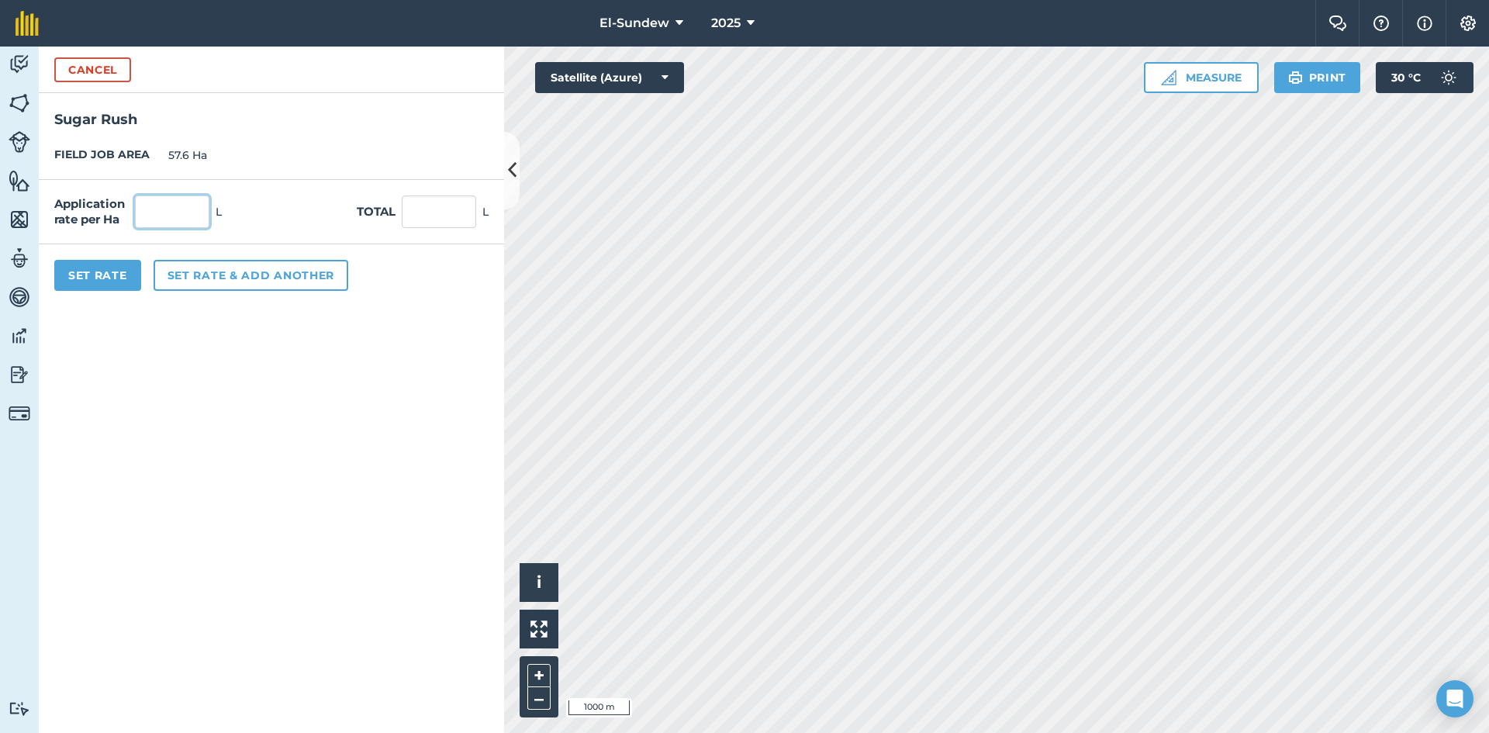
click at [195, 202] on input "text" at bounding box center [172, 211] width 74 height 33
type input "2.7"
type input "155.52"
click at [114, 270] on button "Set Rate" at bounding box center [97, 275] width 87 height 31
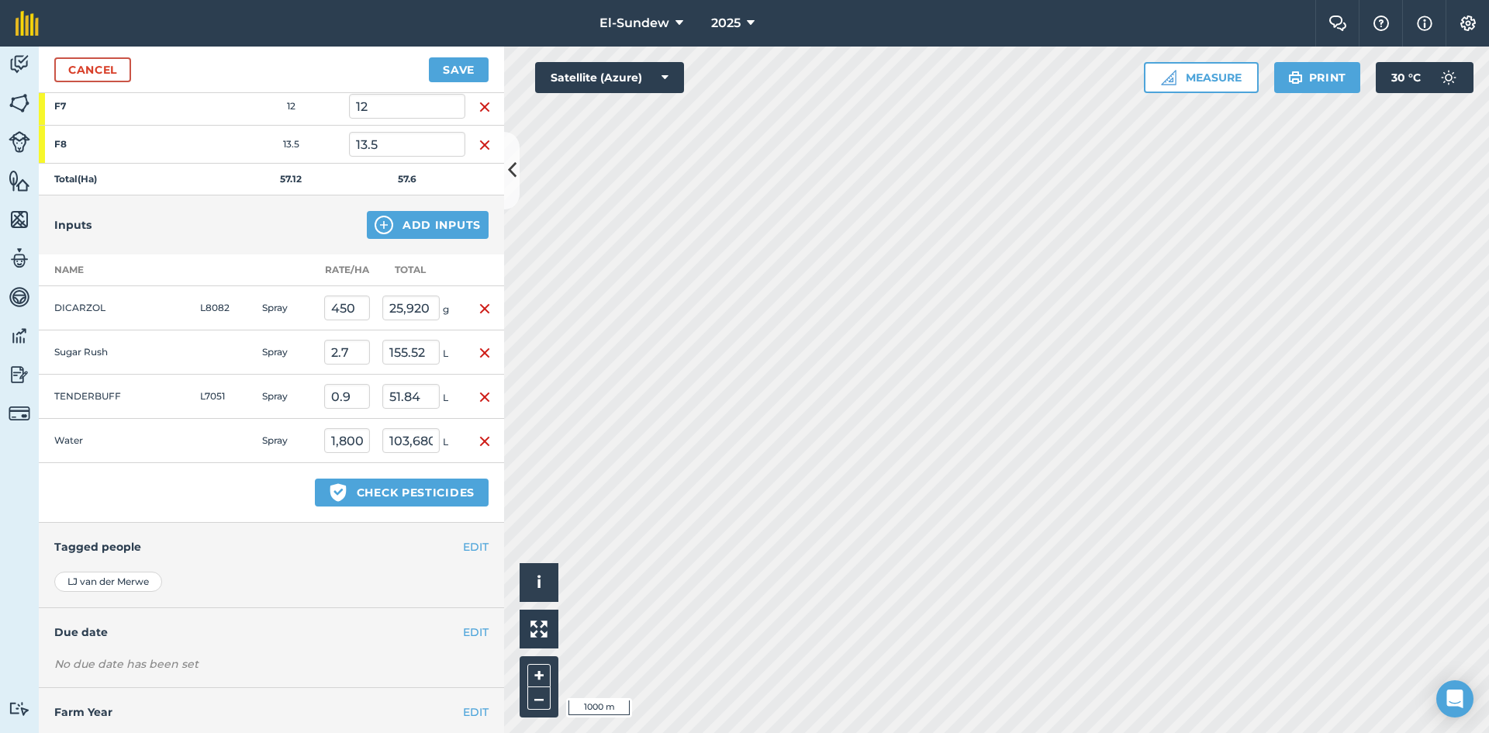
scroll to position [564, 0]
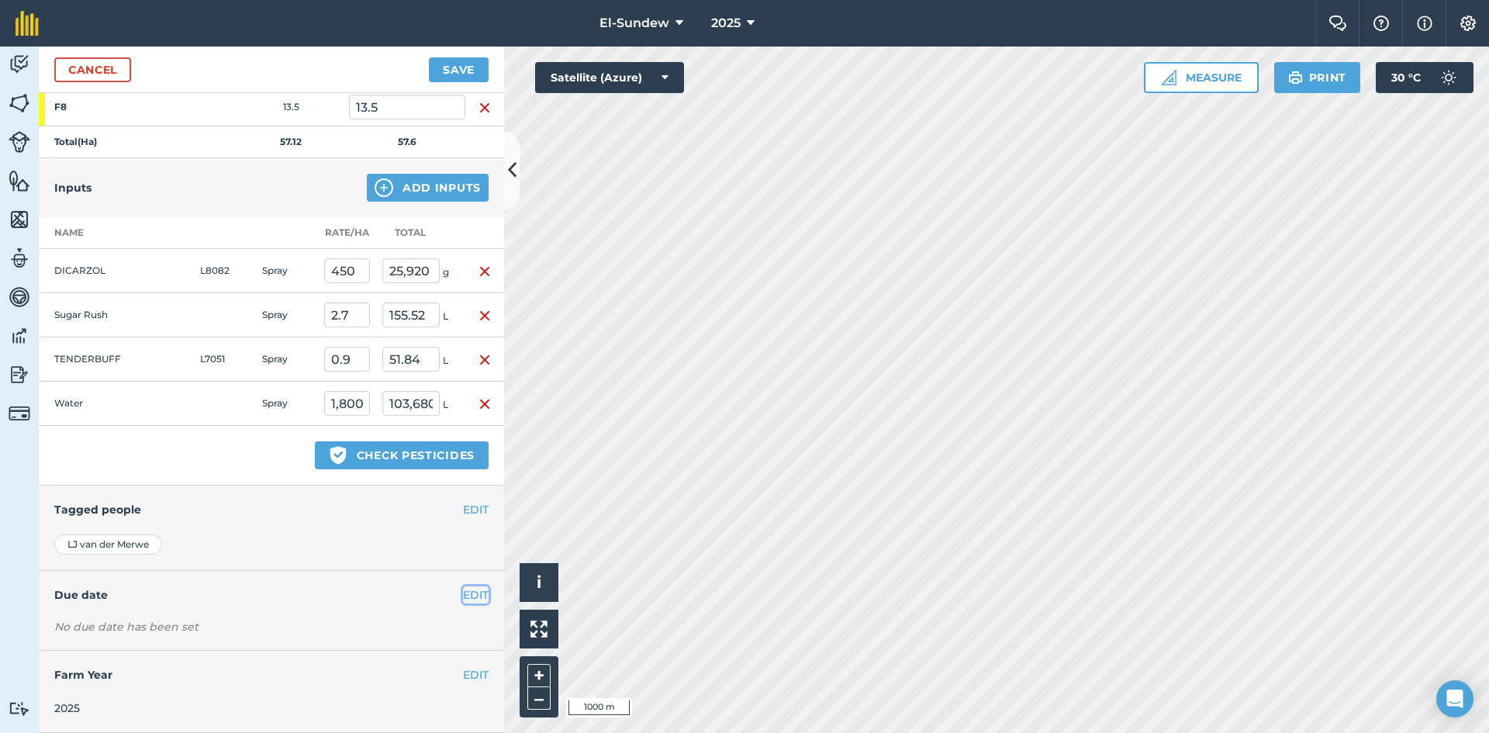
click at [468, 598] on button "EDIT" at bounding box center [476, 594] width 26 height 17
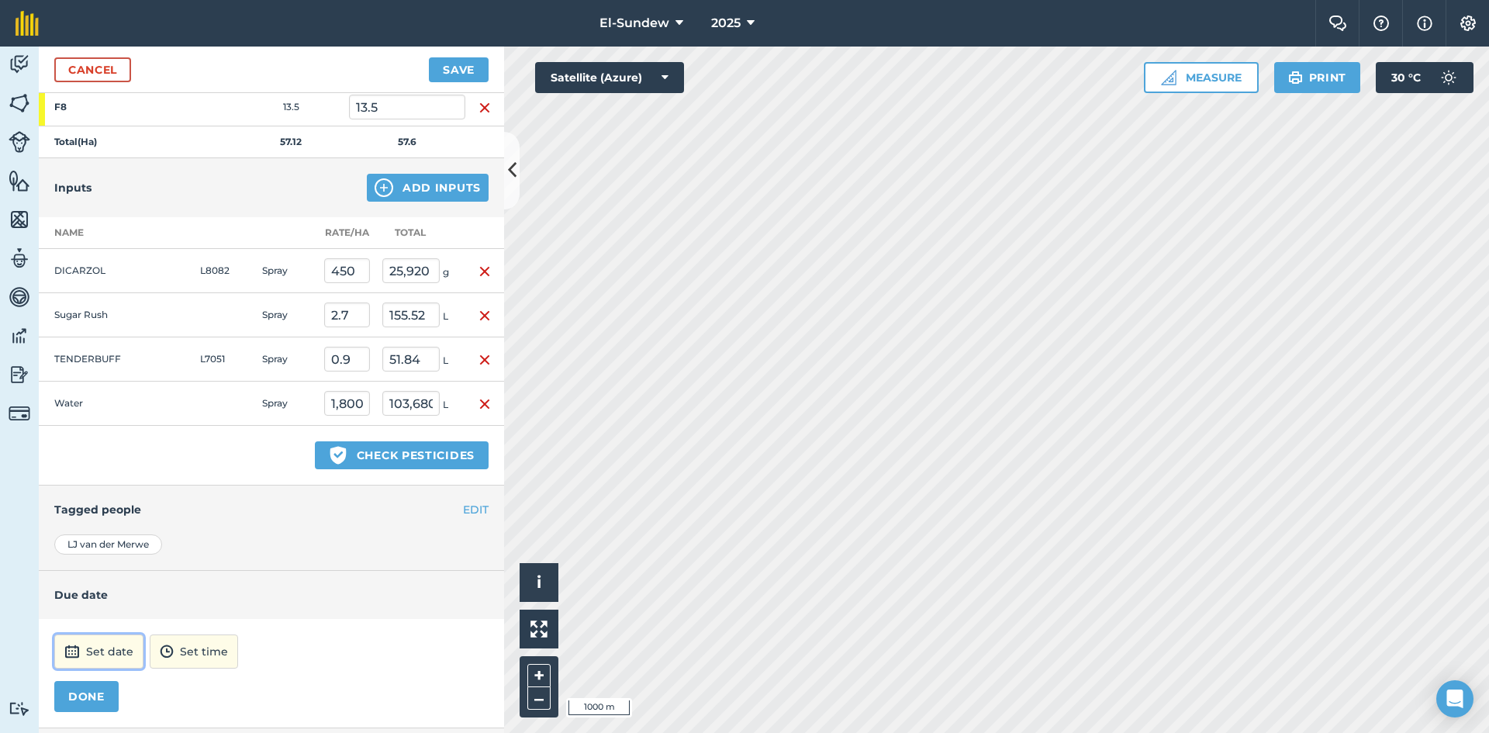
click at [99, 651] on button "Set date" at bounding box center [98, 652] width 89 height 34
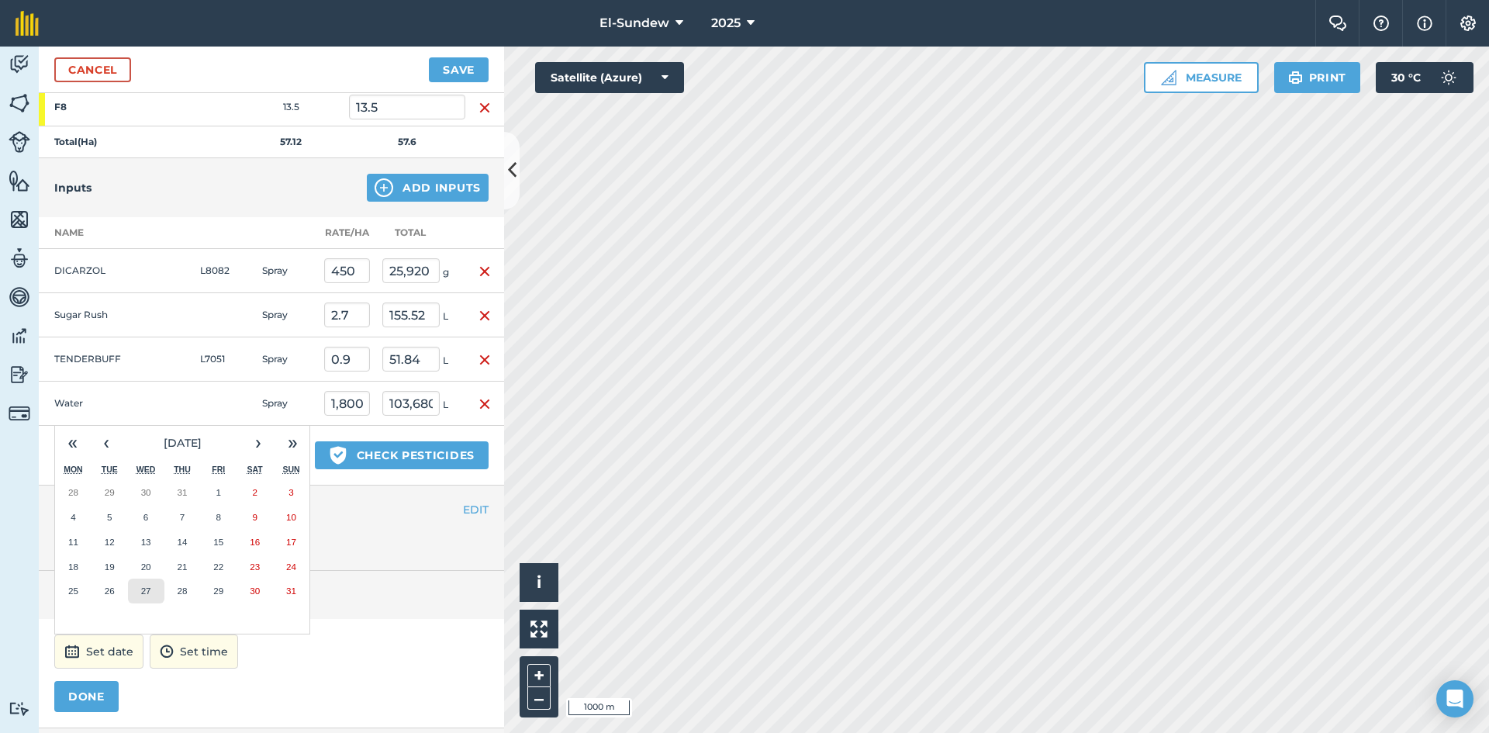
click at [157, 593] on button "27" at bounding box center [146, 591] width 36 height 25
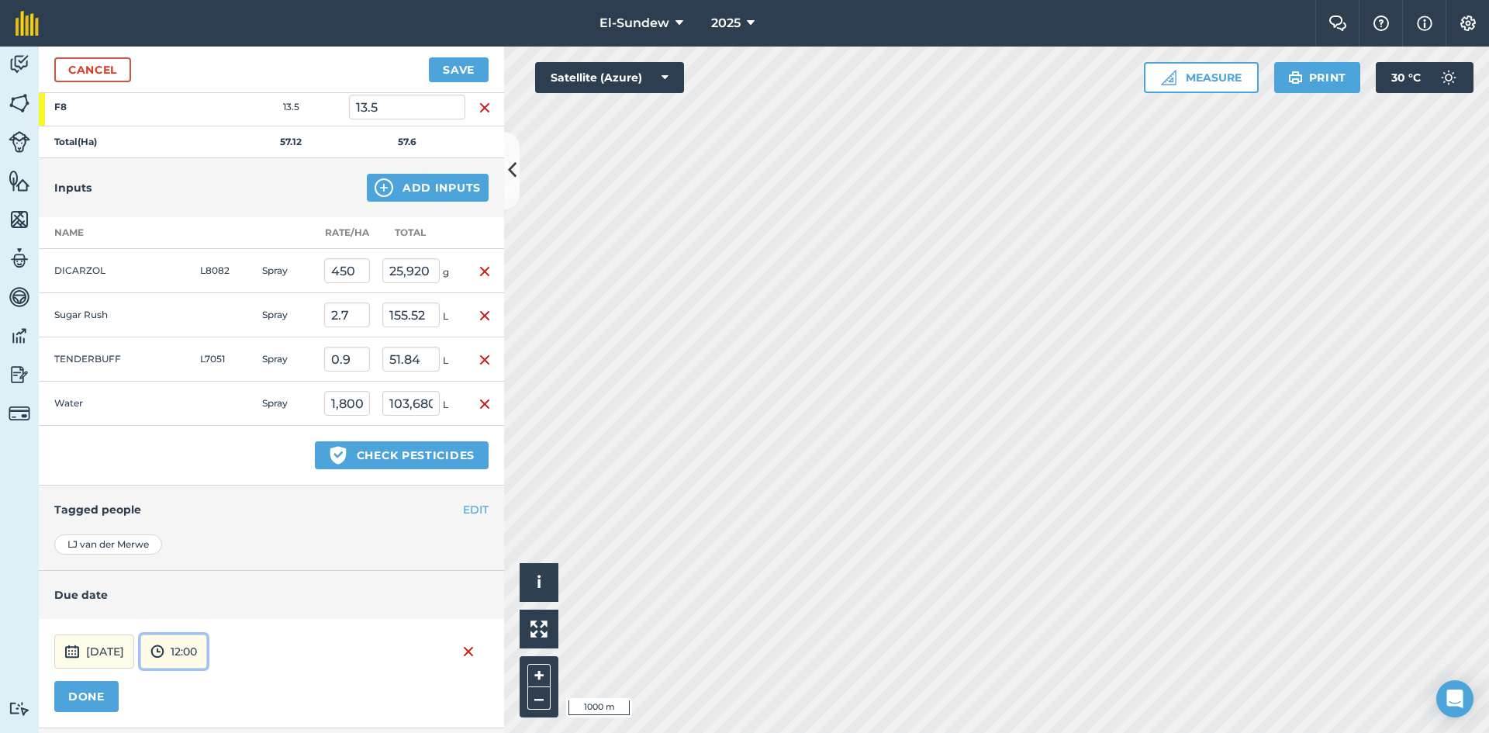
click at [207, 652] on button "12:00" at bounding box center [173, 652] width 67 height 34
click at [211, 565] on button "07:00" at bounding box center [177, 571] width 73 height 25
click at [75, 701] on button "DONE" at bounding box center [86, 696] width 64 height 31
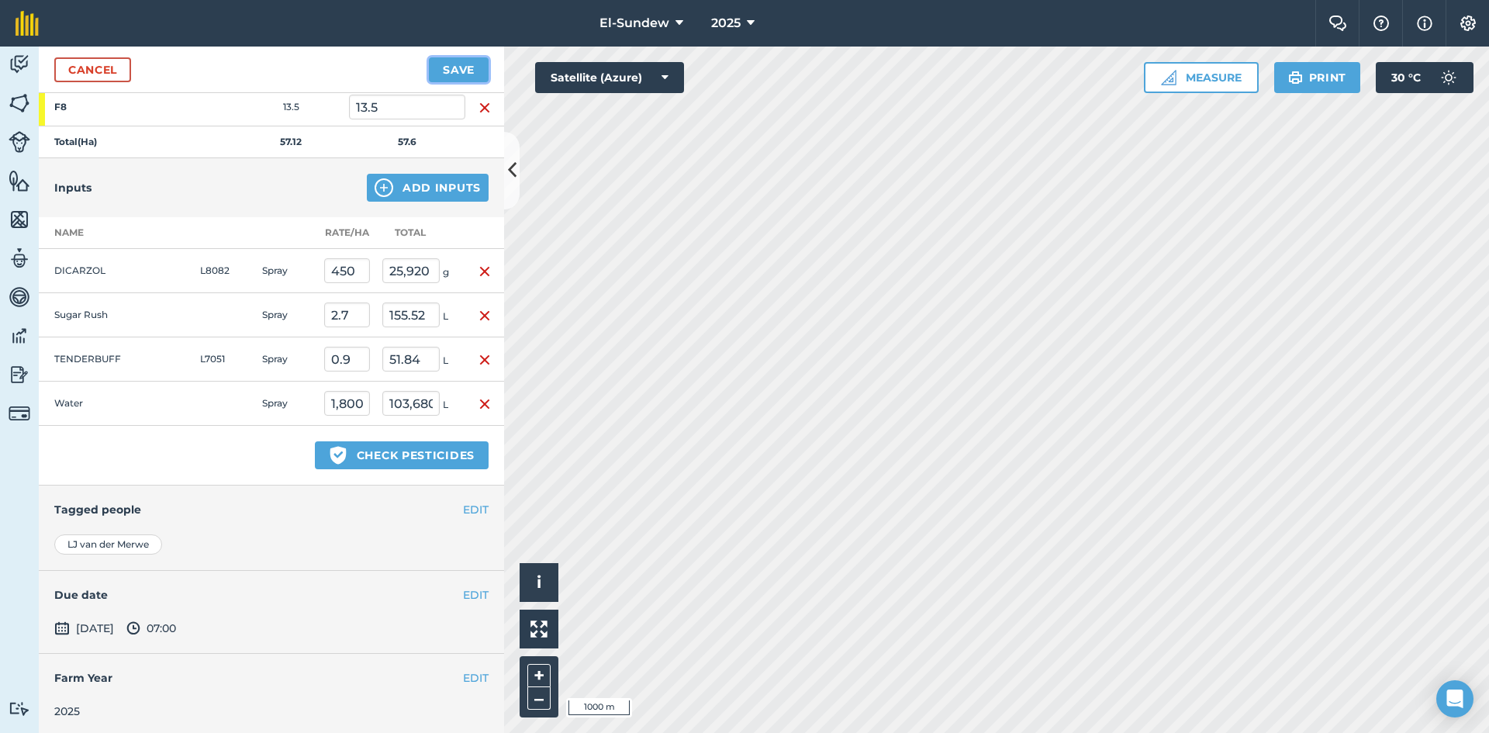
click at [464, 67] on button "Save" at bounding box center [459, 69] width 60 height 25
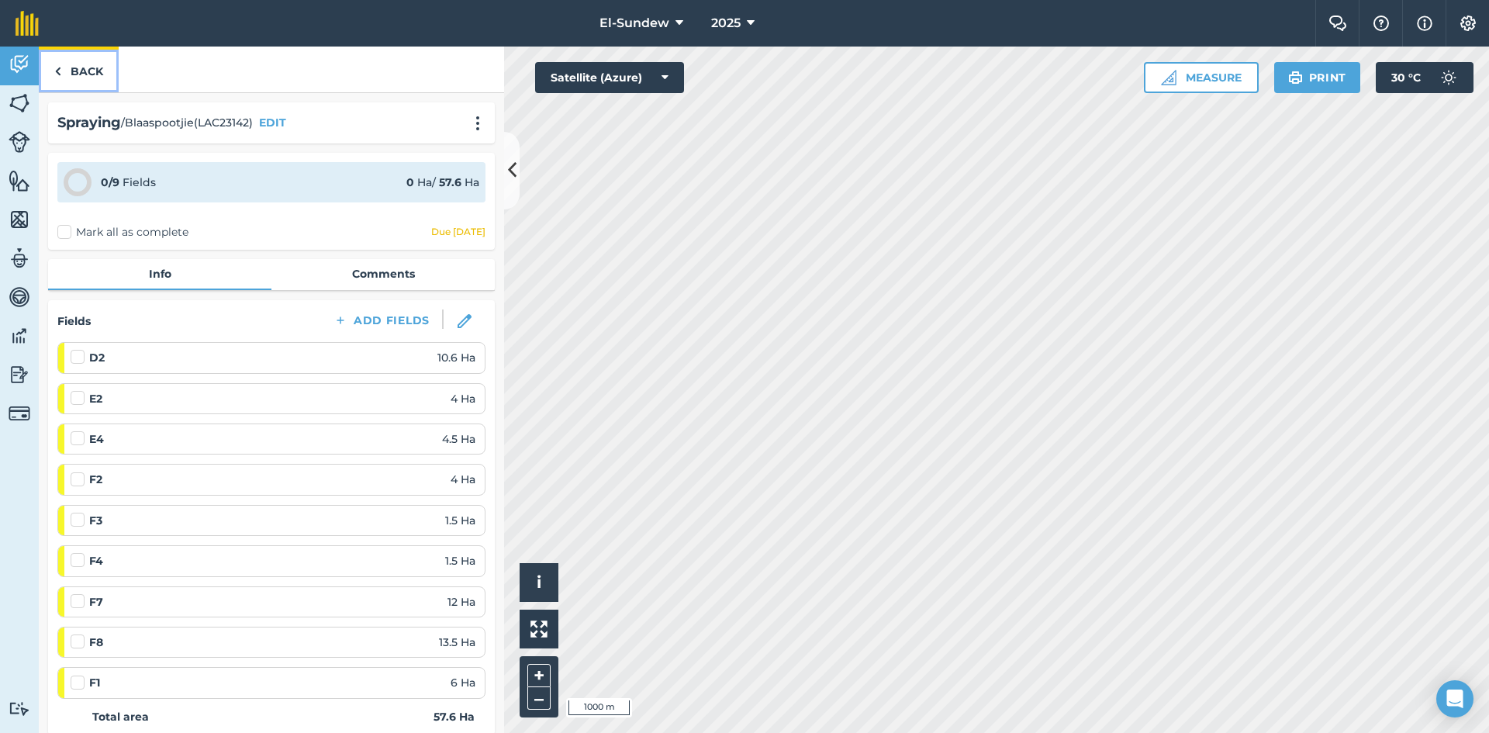
click at [76, 78] on link "Back" at bounding box center [79, 70] width 80 height 46
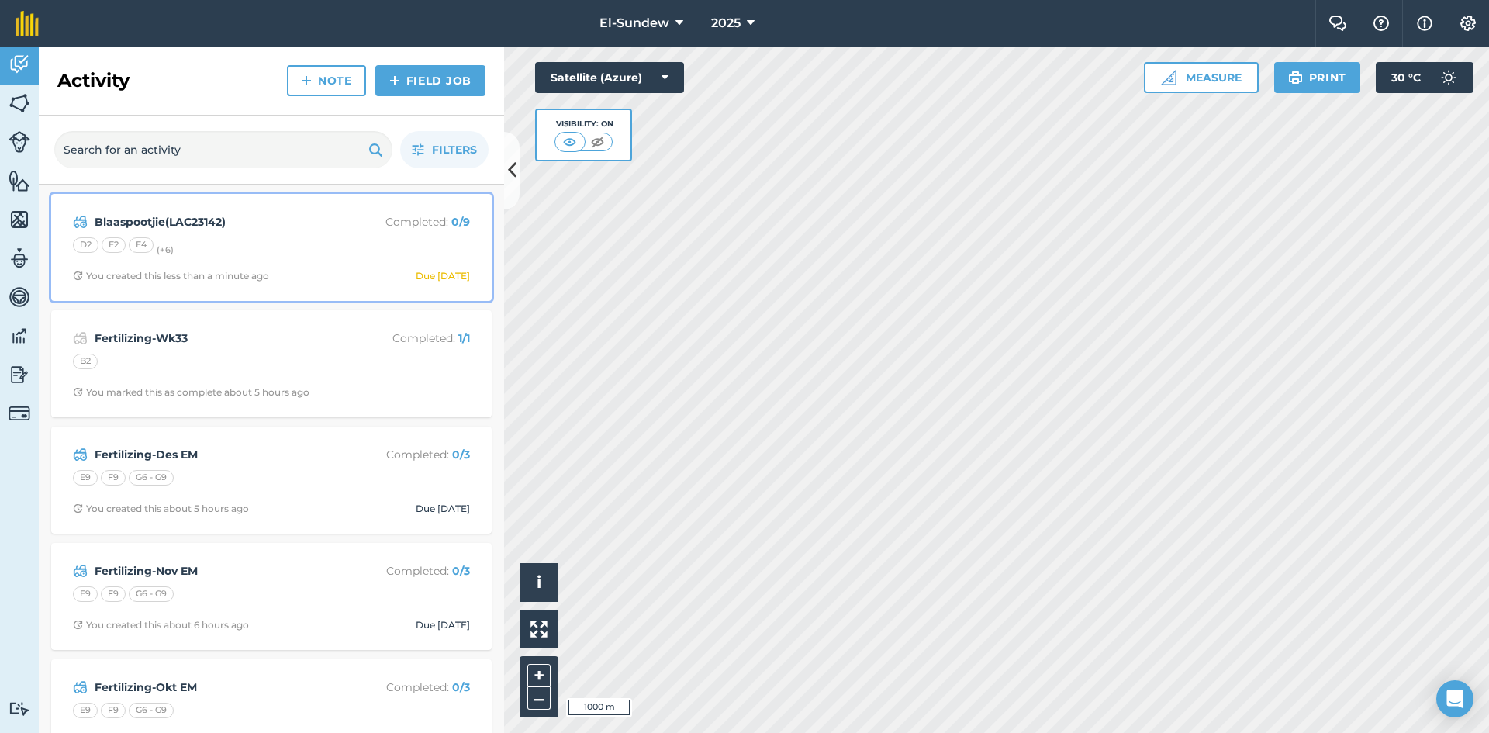
click at [288, 257] on div "D2 E2 E4 (+ 6 )" at bounding box center [271, 247] width 397 height 20
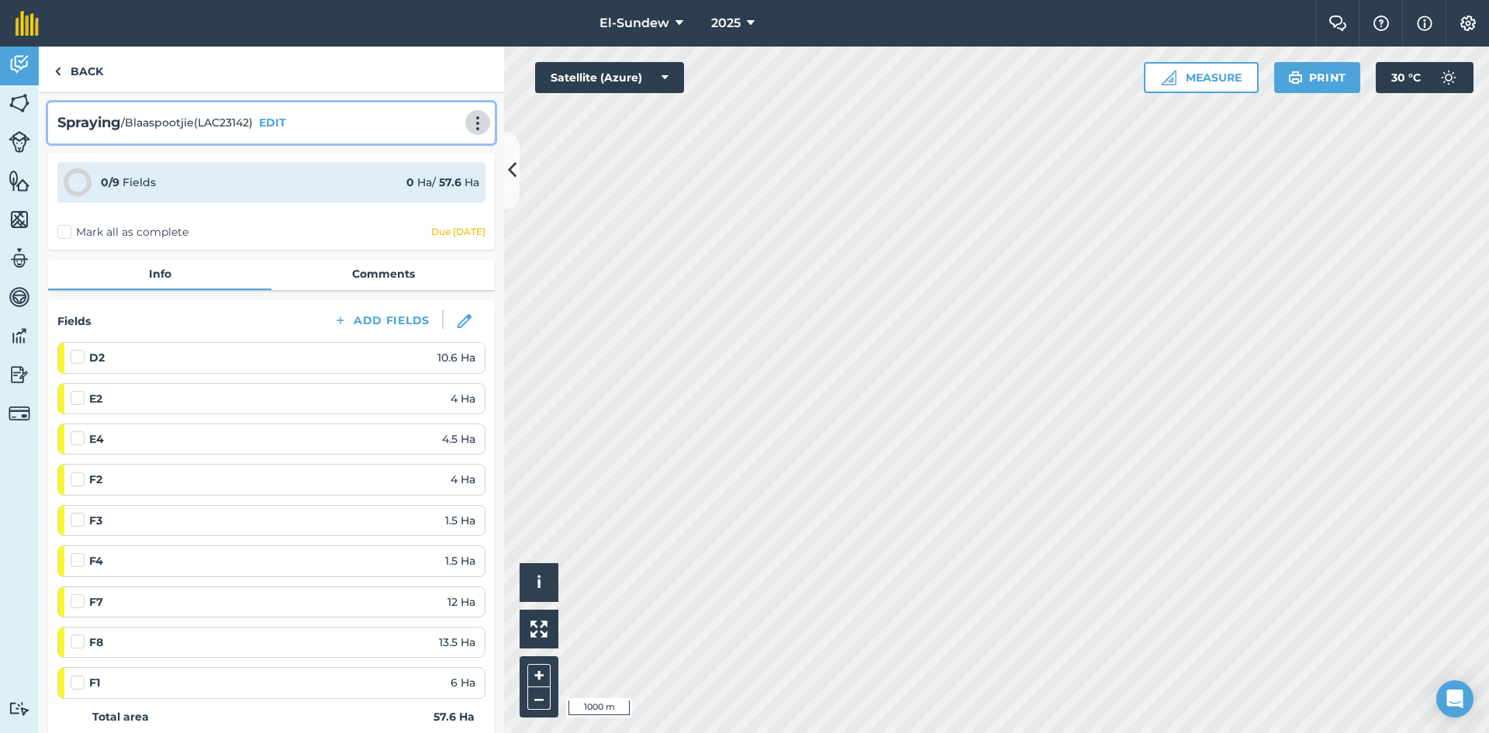
click at [469, 119] on img at bounding box center [478, 124] width 19 height 16
click at [423, 159] on link "Print" at bounding box center [445, 156] width 99 height 31
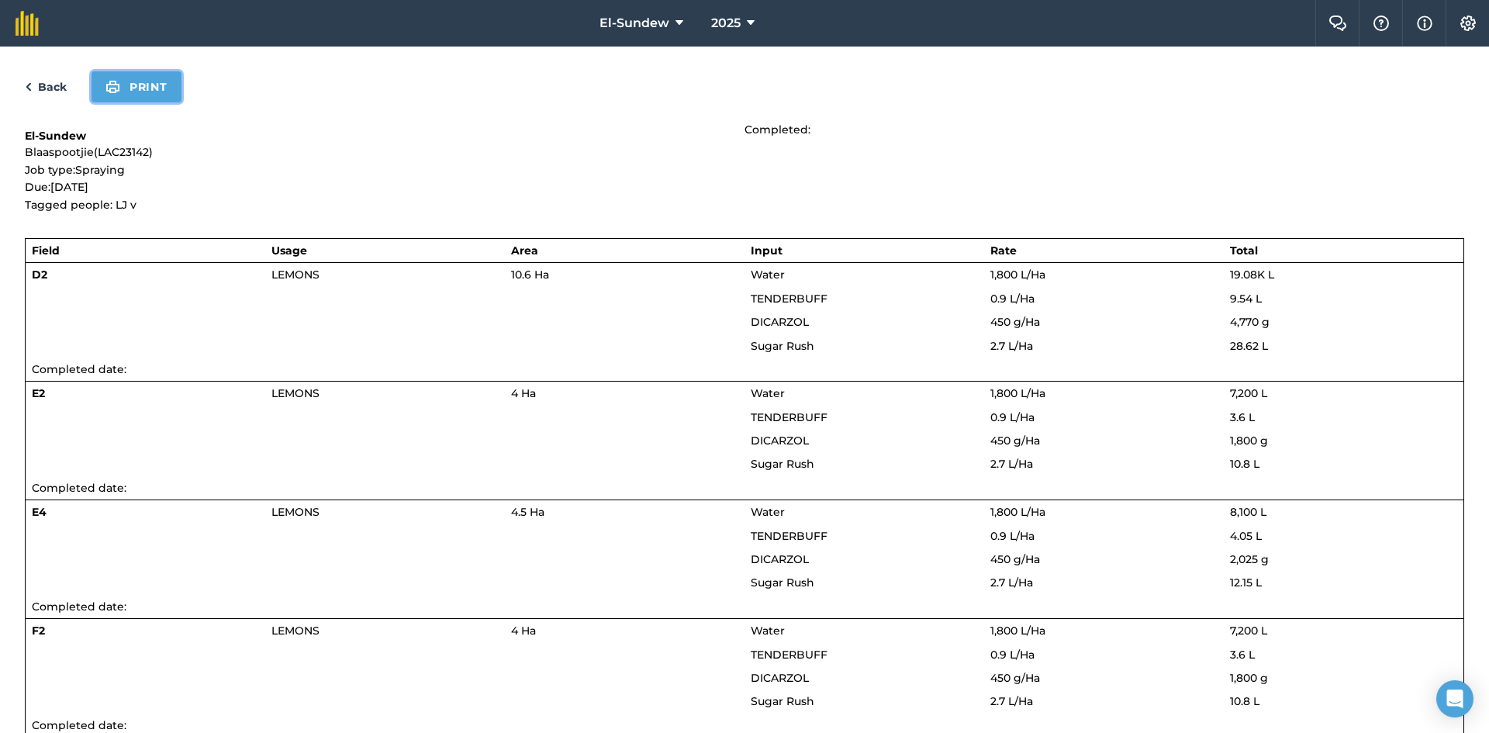
click at [125, 88] on button "Print" at bounding box center [137, 86] width 90 height 31
click at [50, 86] on link "Back" at bounding box center [46, 87] width 42 height 19
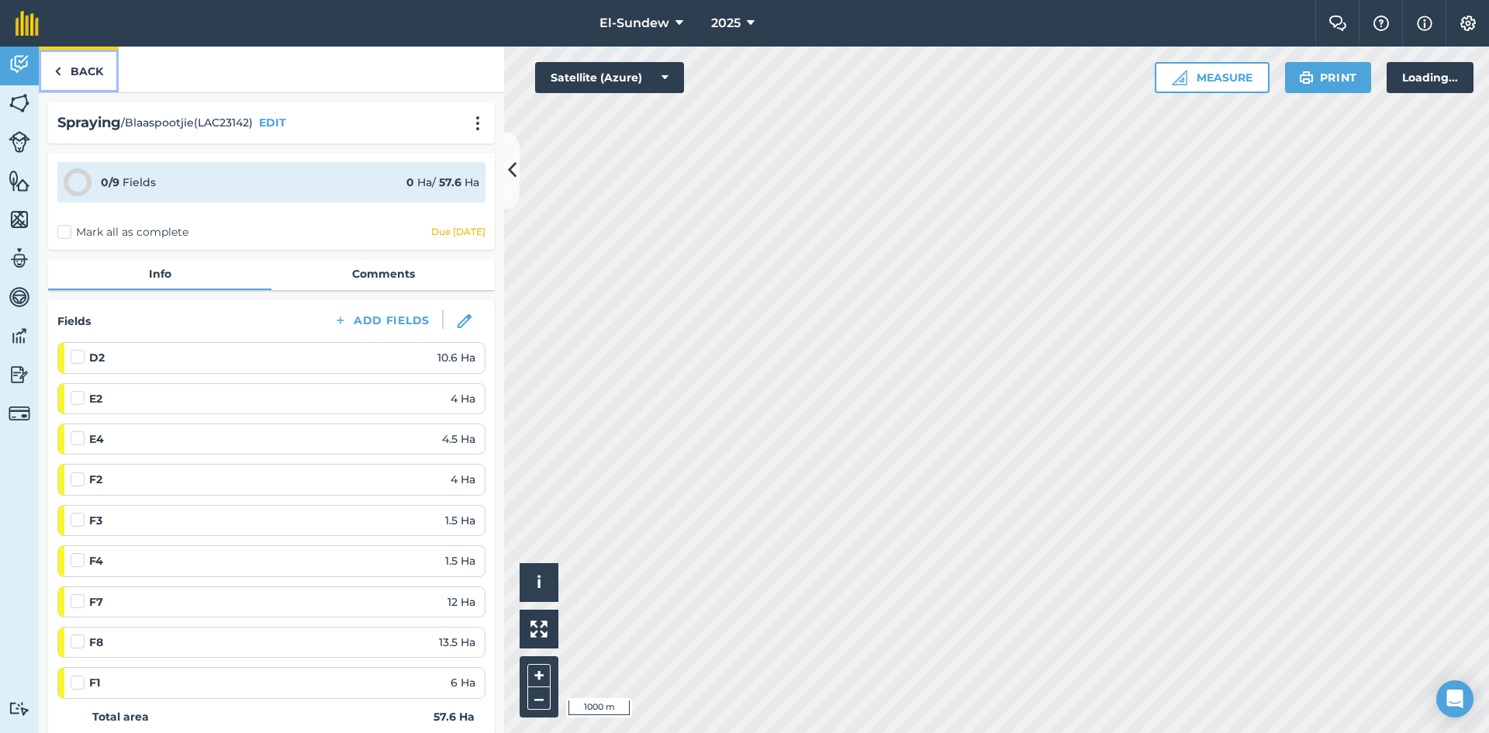
click at [85, 75] on link "Back" at bounding box center [79, 70] width 80 height 46
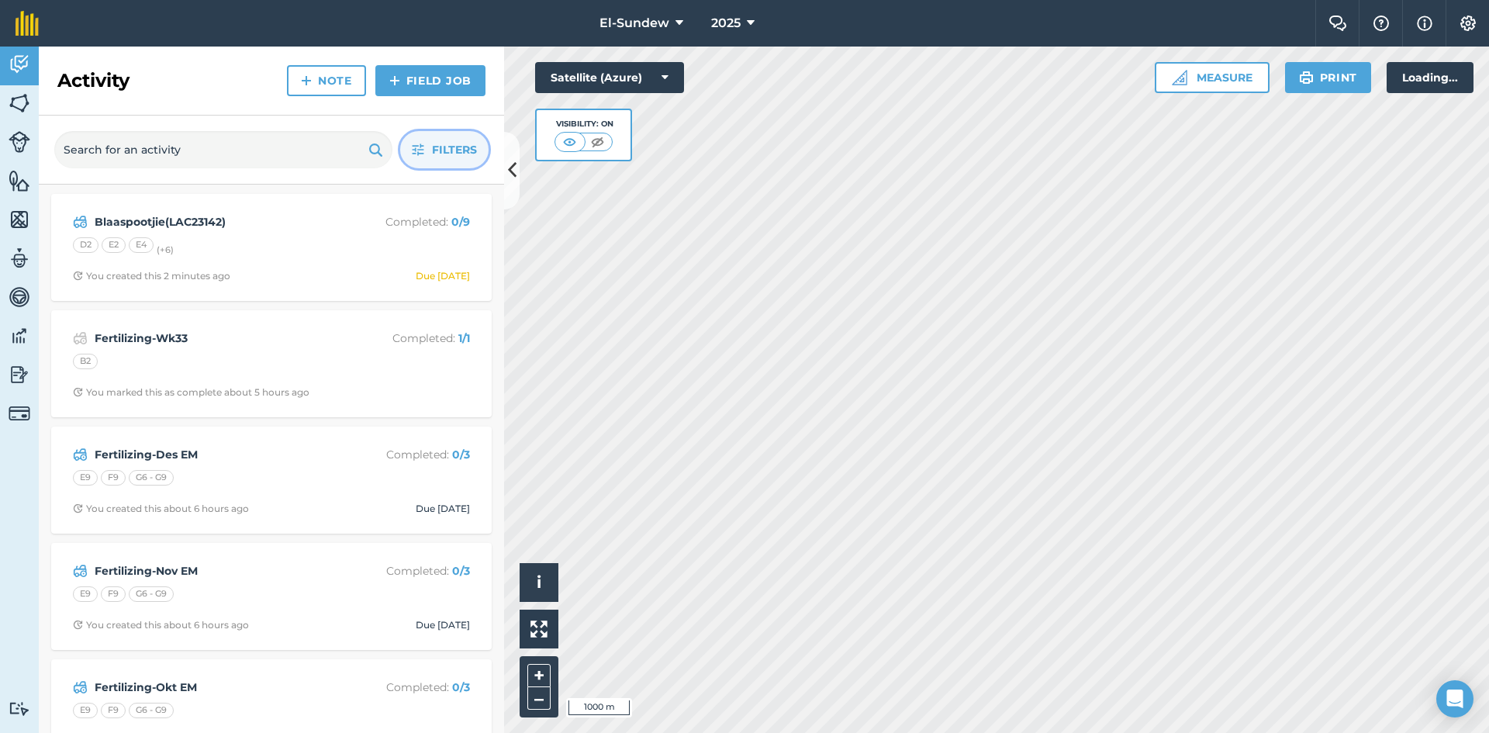
click at [412, 149] on icon "button" at bounding box center [418, 150] width 12 height 12
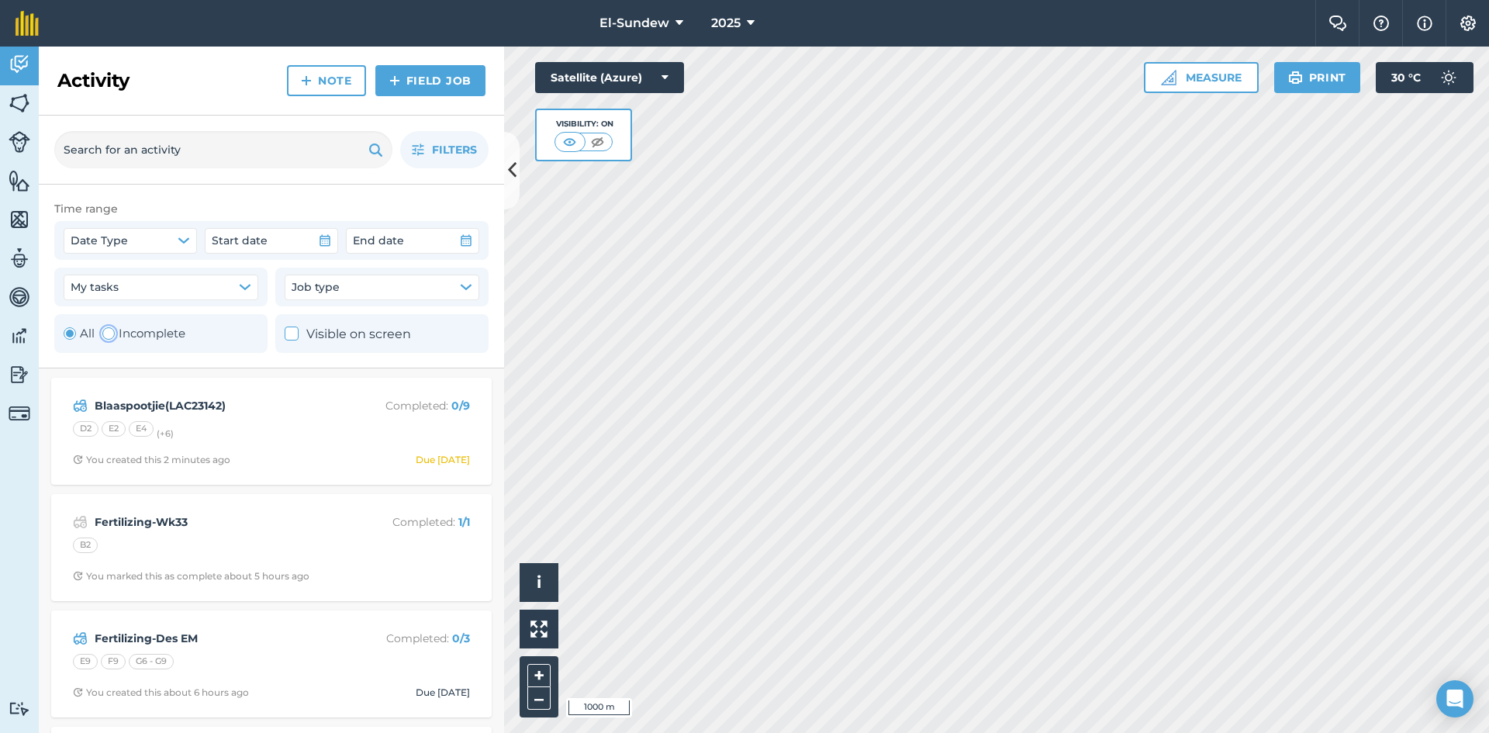
click at [138, 332] on label "Incomplete" at bounding box center [143, 333] width 83 height 19
radio input "false"
radio input "true"
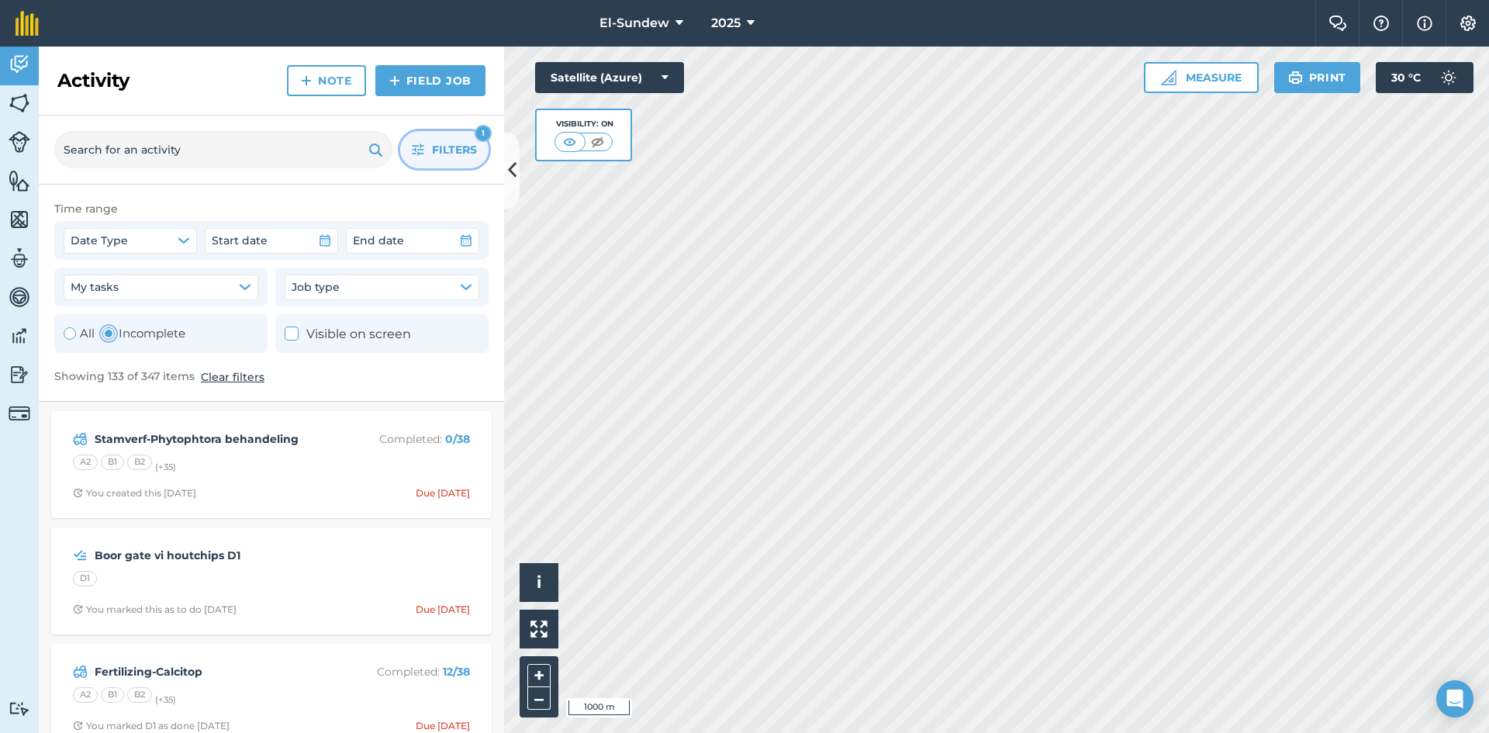
click at [421, 150] on icon "button" at bounding box center [419, 150] width 12 height 12
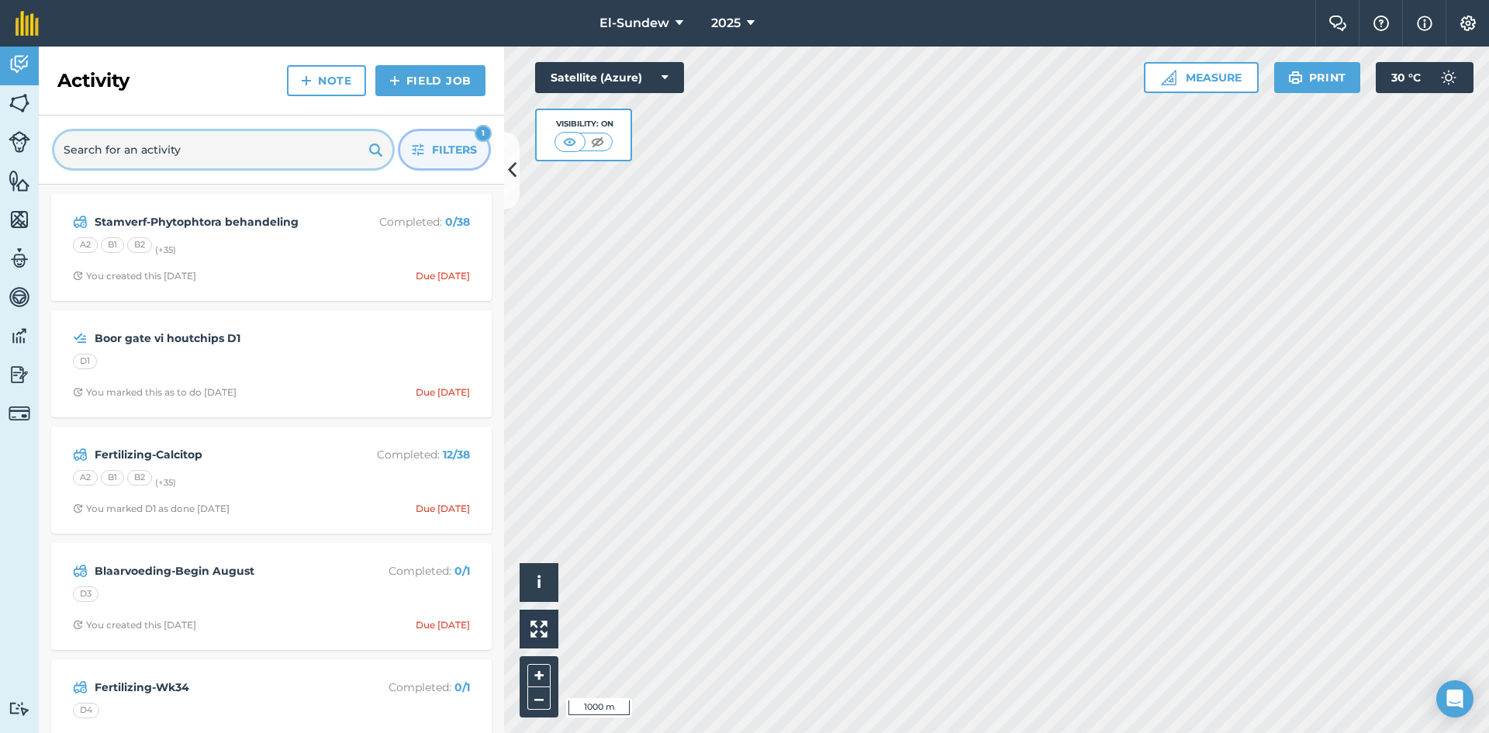
click at [296, 162] on input "text" at bounding box center [223, 149] width 338 height 37
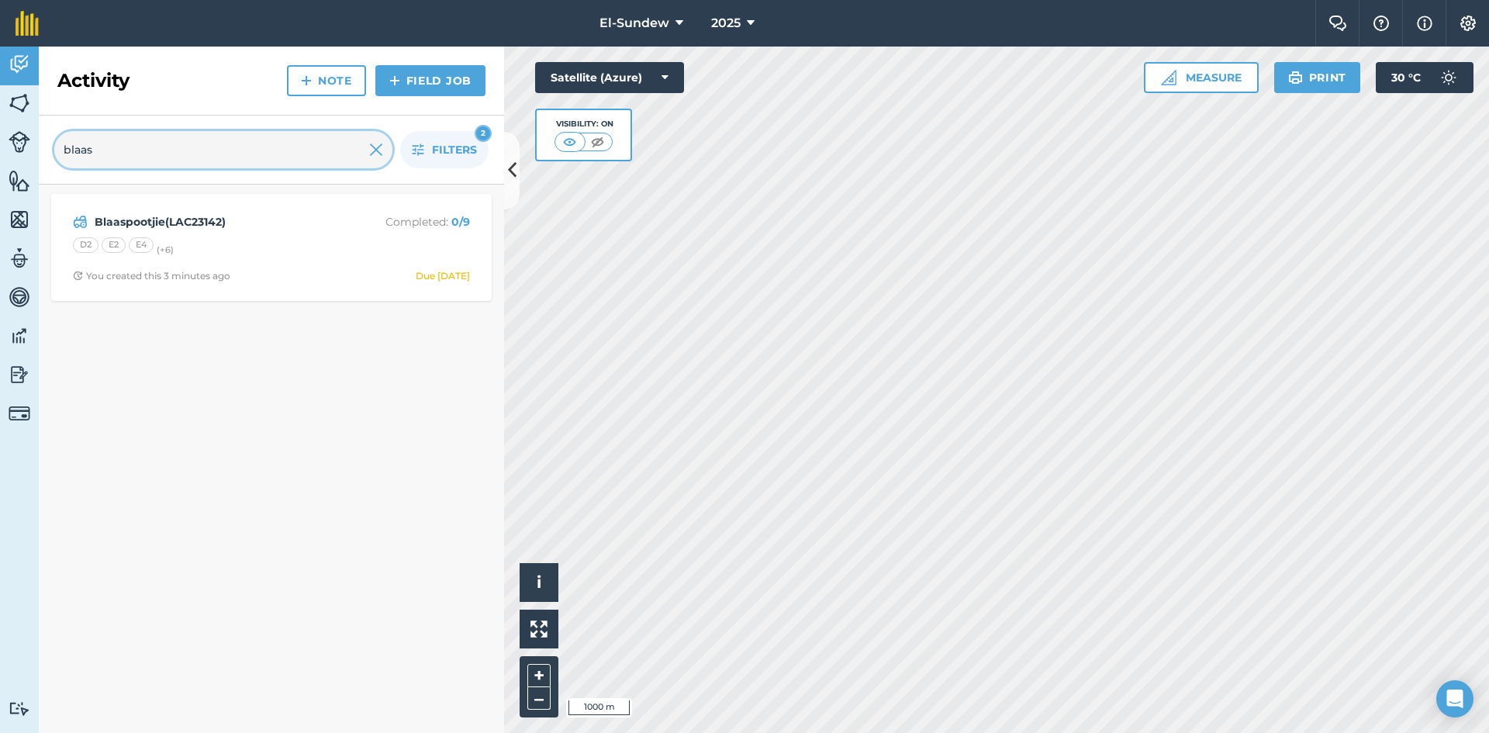
type input "blaas"
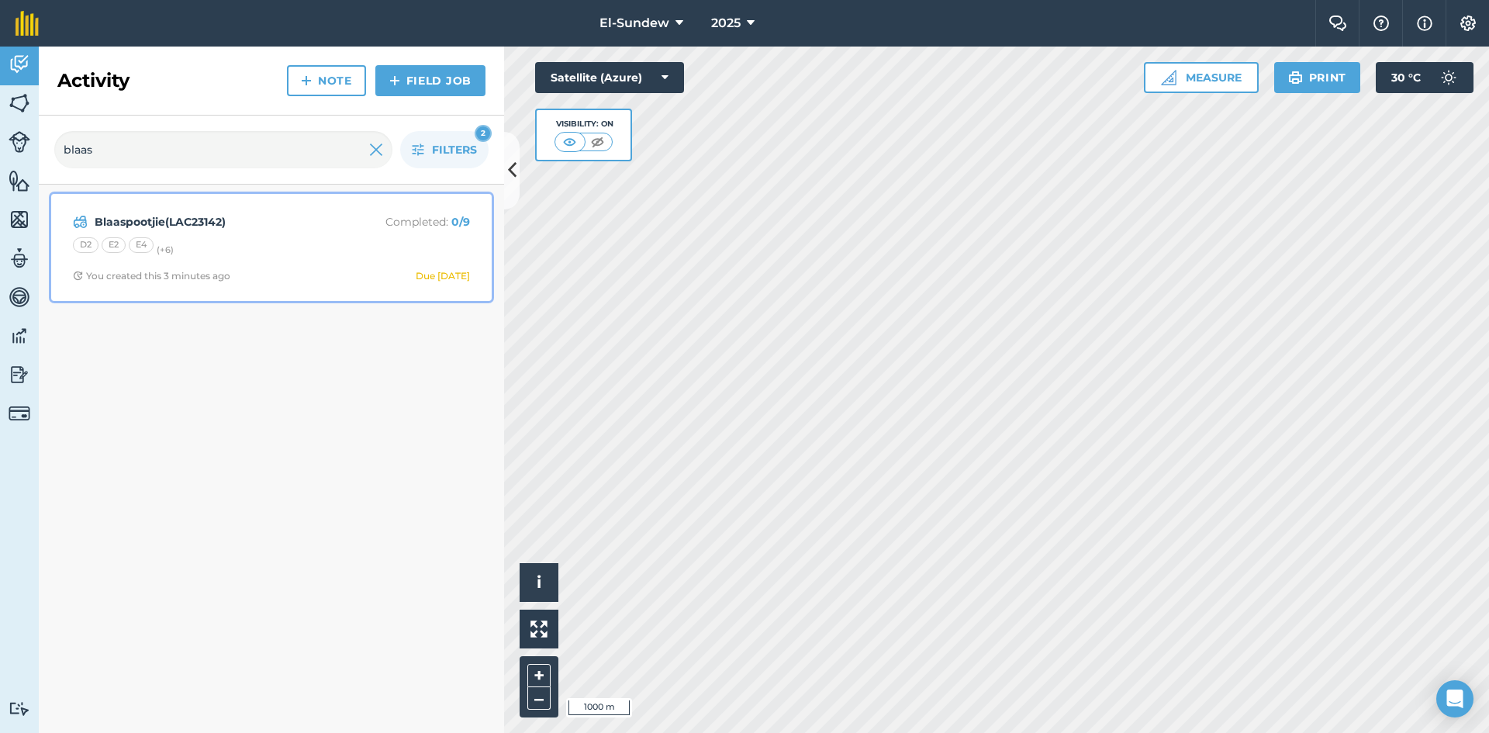
click at [284, 222] on strong "Blaaspootjie(LAC23142)" at bounding box center [218, 221] width 246 height 17
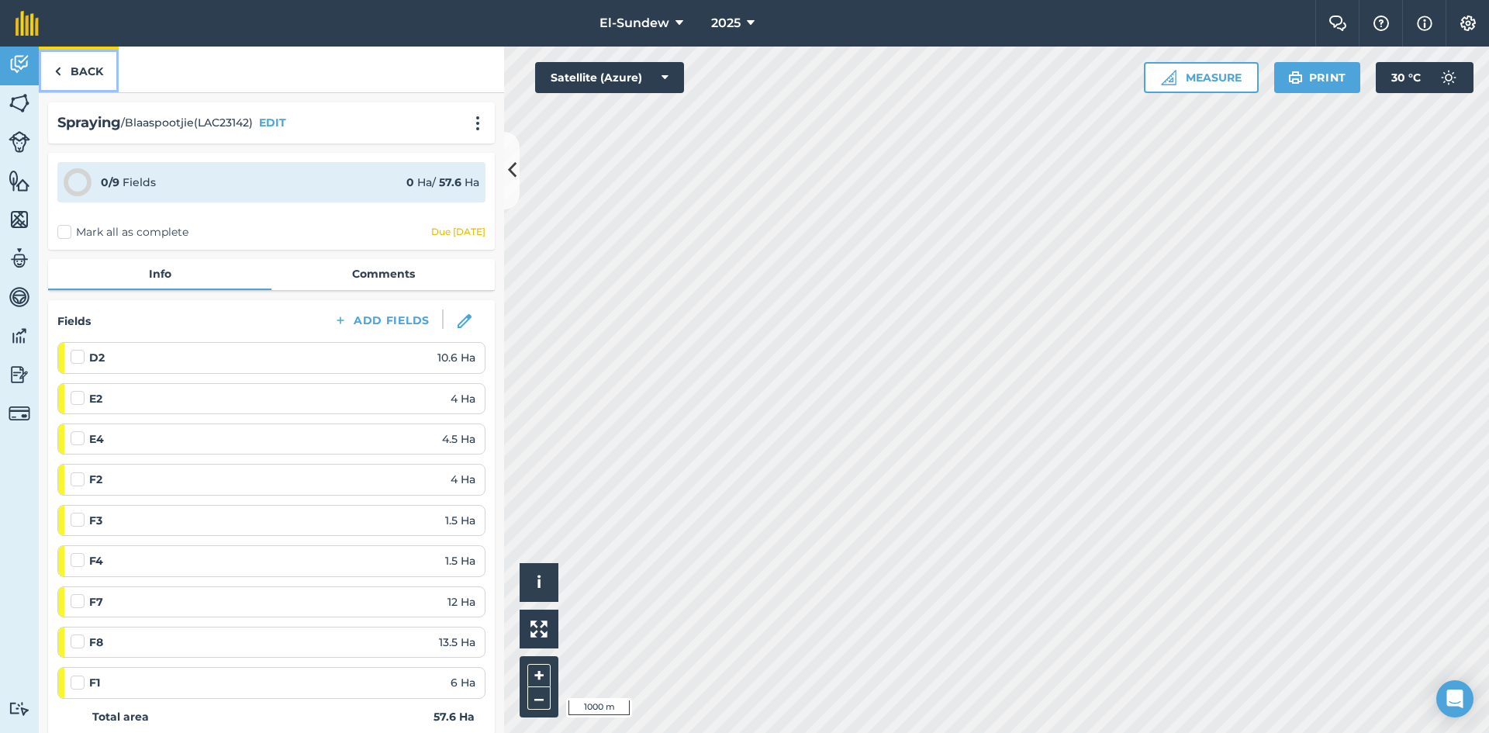
click at [88, 78] on link "Back" at bounding box center [79, 70] width 80 height 46
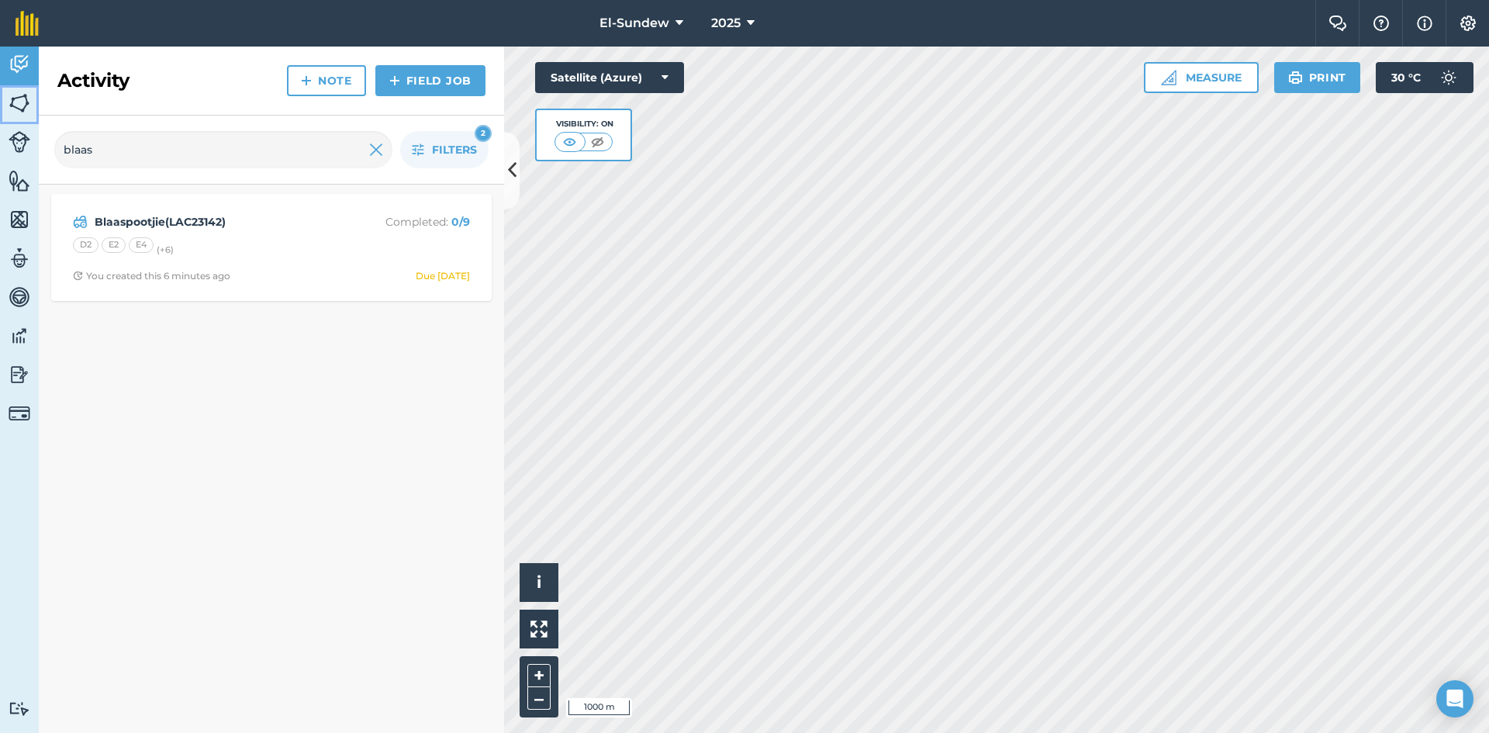
click at [9, 110] on img at bounding box center [20, 103] width 22 height 23
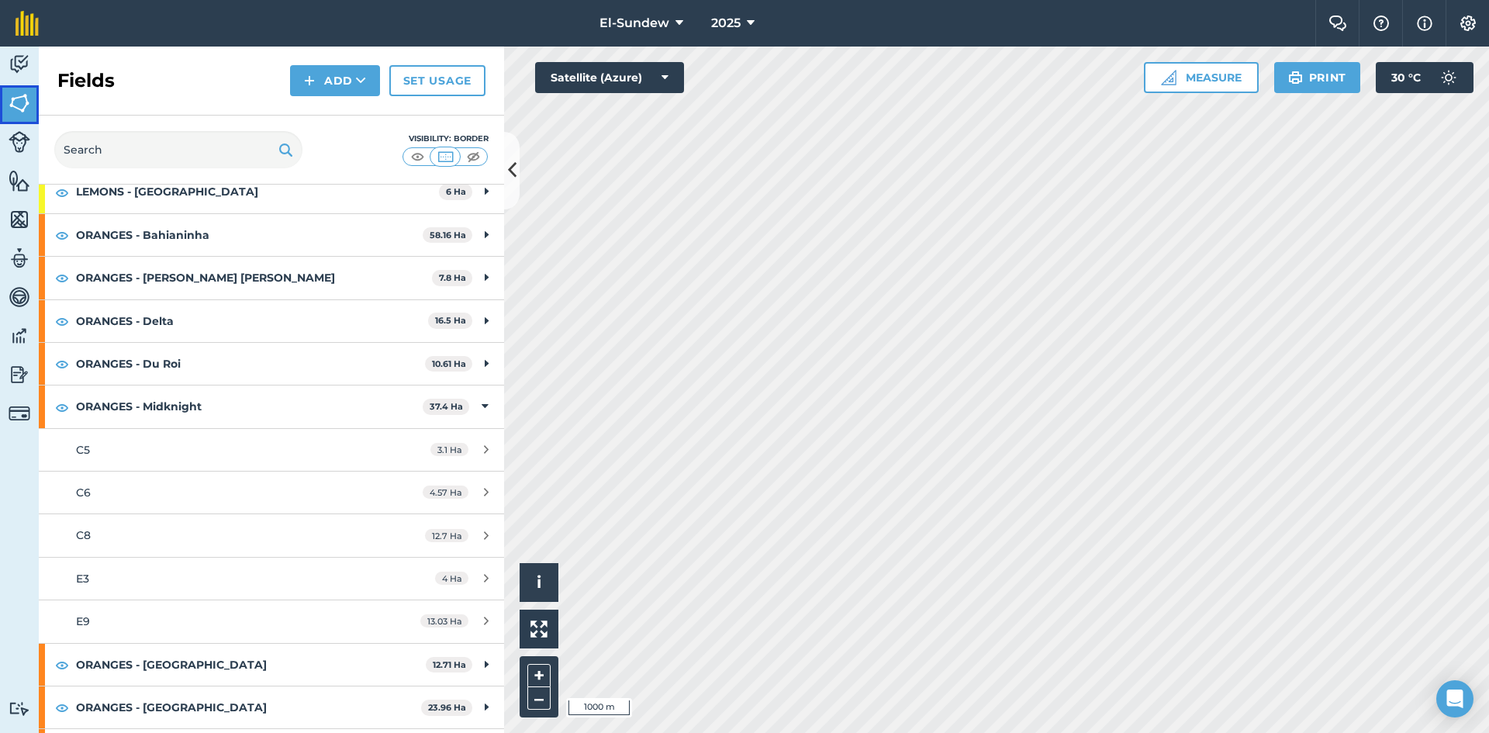
scroll to position [426, 0]
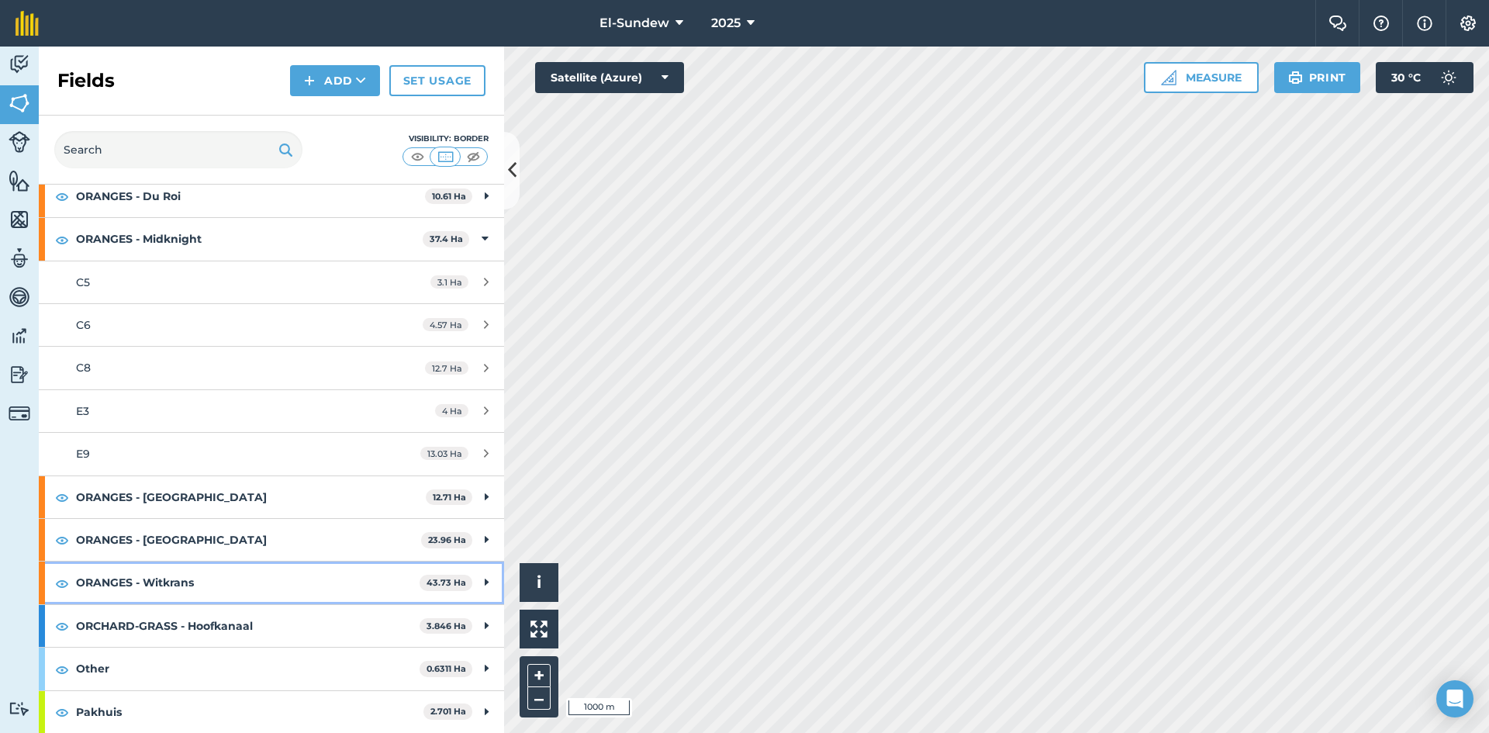
click at [250, 584] on strong "ORANGES - Witkrans" at bounding box center [248, 583] width 344 height 42
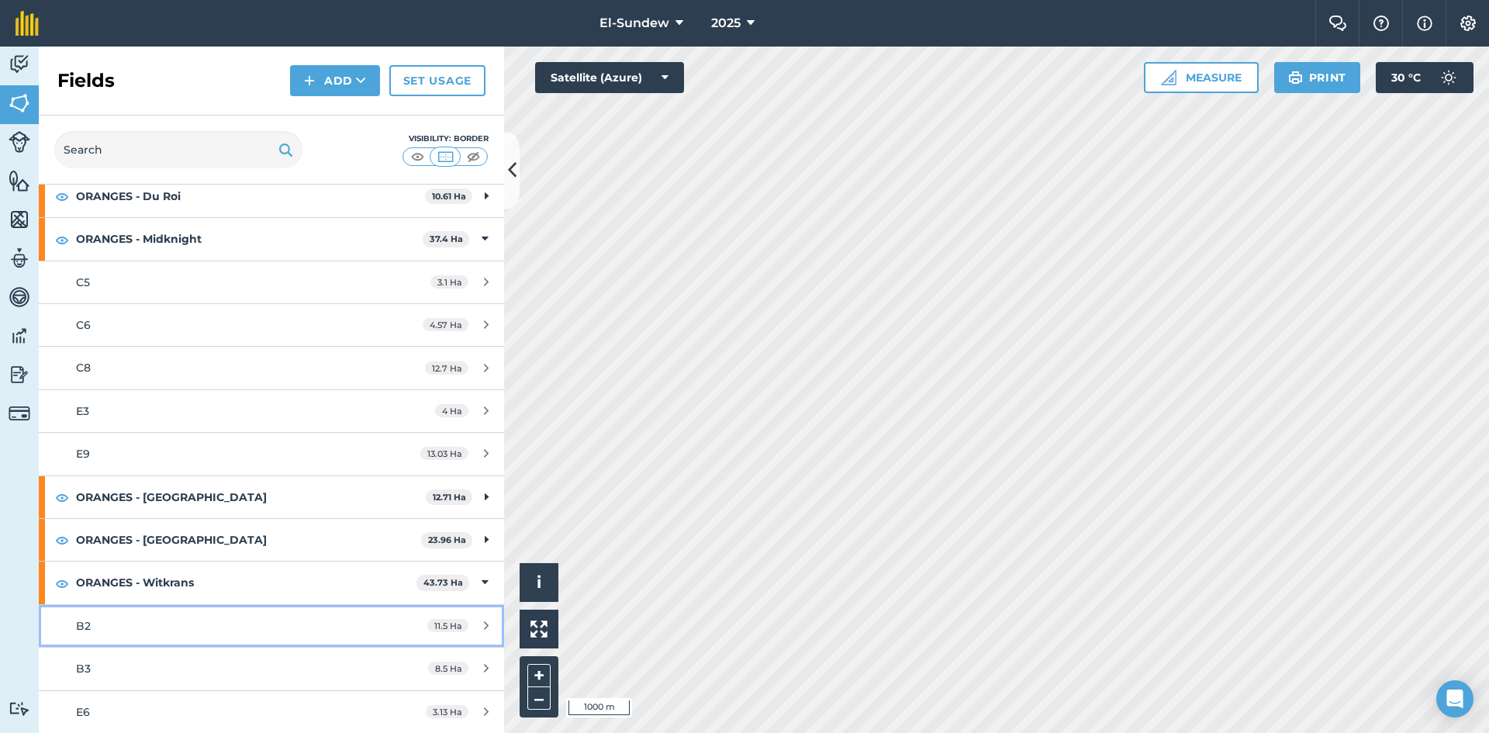
click at [185, 613] on link "B2 11.5 Ha" at bounding box center [271, 626] width 465 height 42
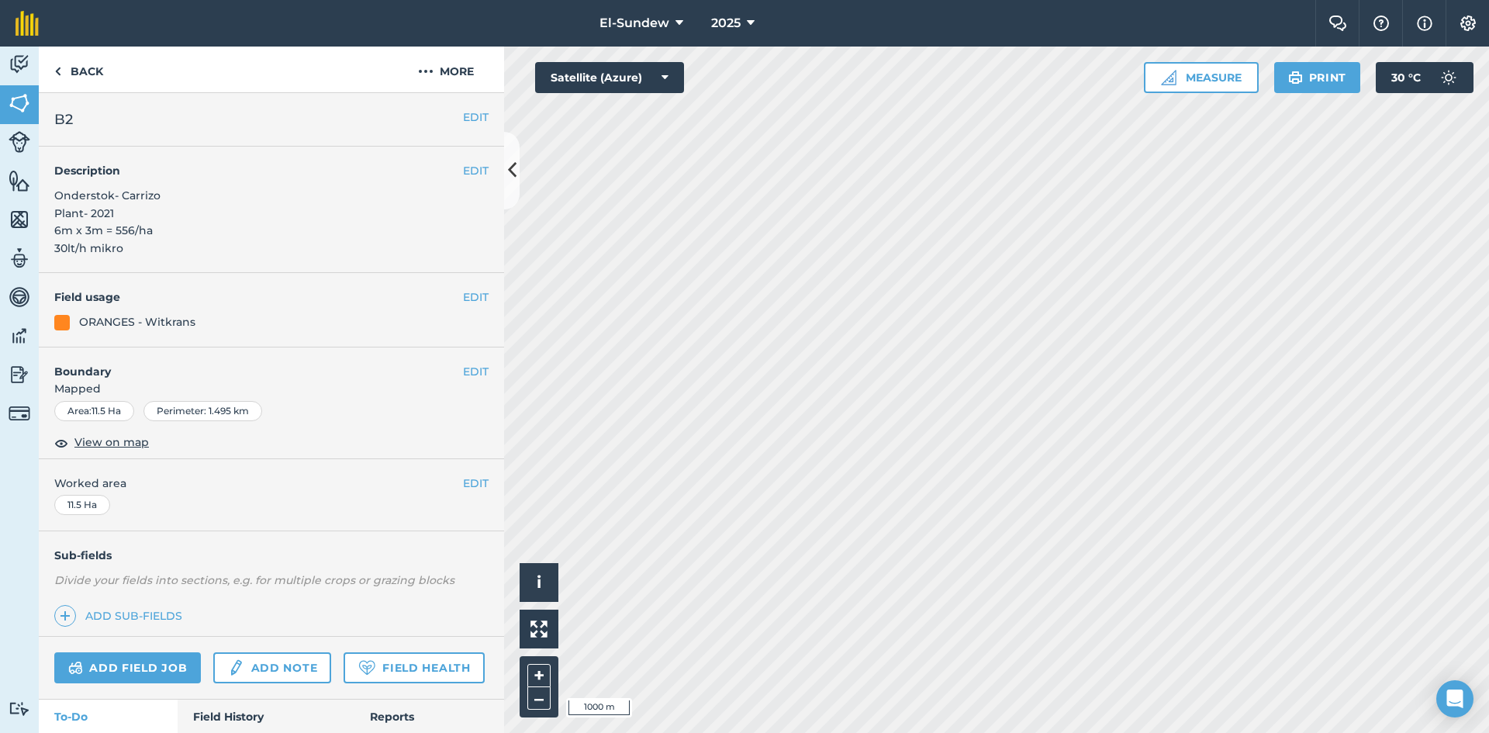
scroll to position [517, 0]
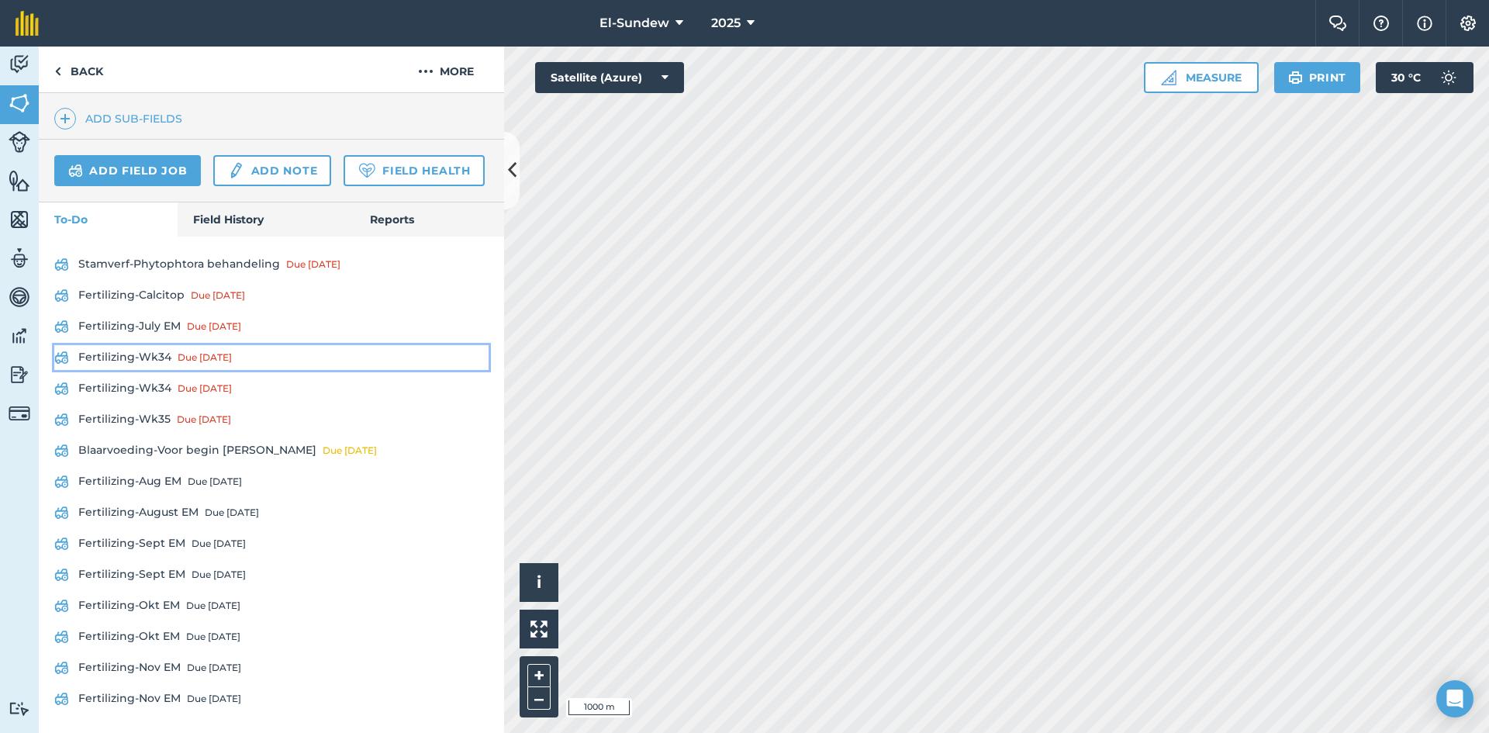
click at [161, 370] on link "Fertilizing-Wk34 Due [DATE]" at bounding box center [271, 357] width 434 height 25
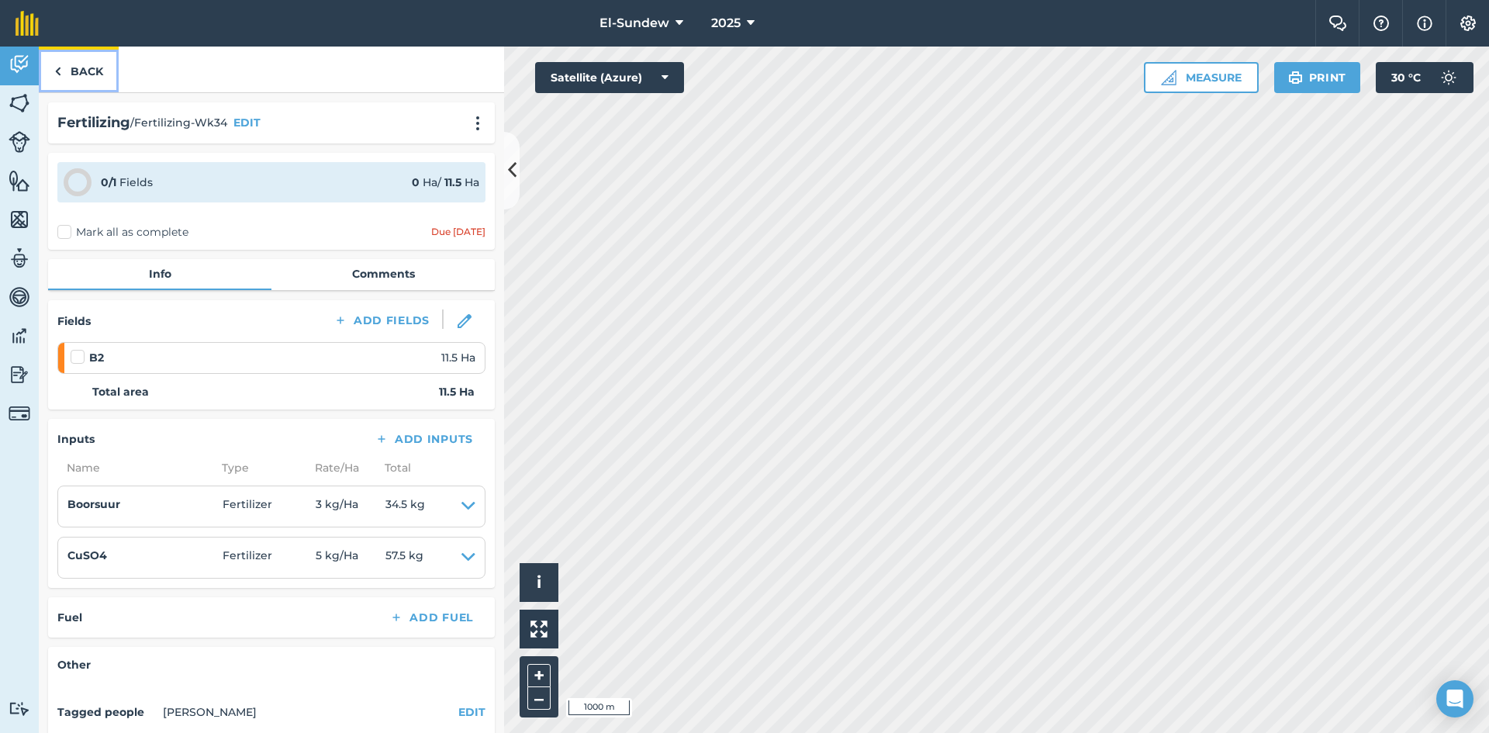
click at [87, 64] on link "Back" at bounding box center [79, 70] width 80 height 46
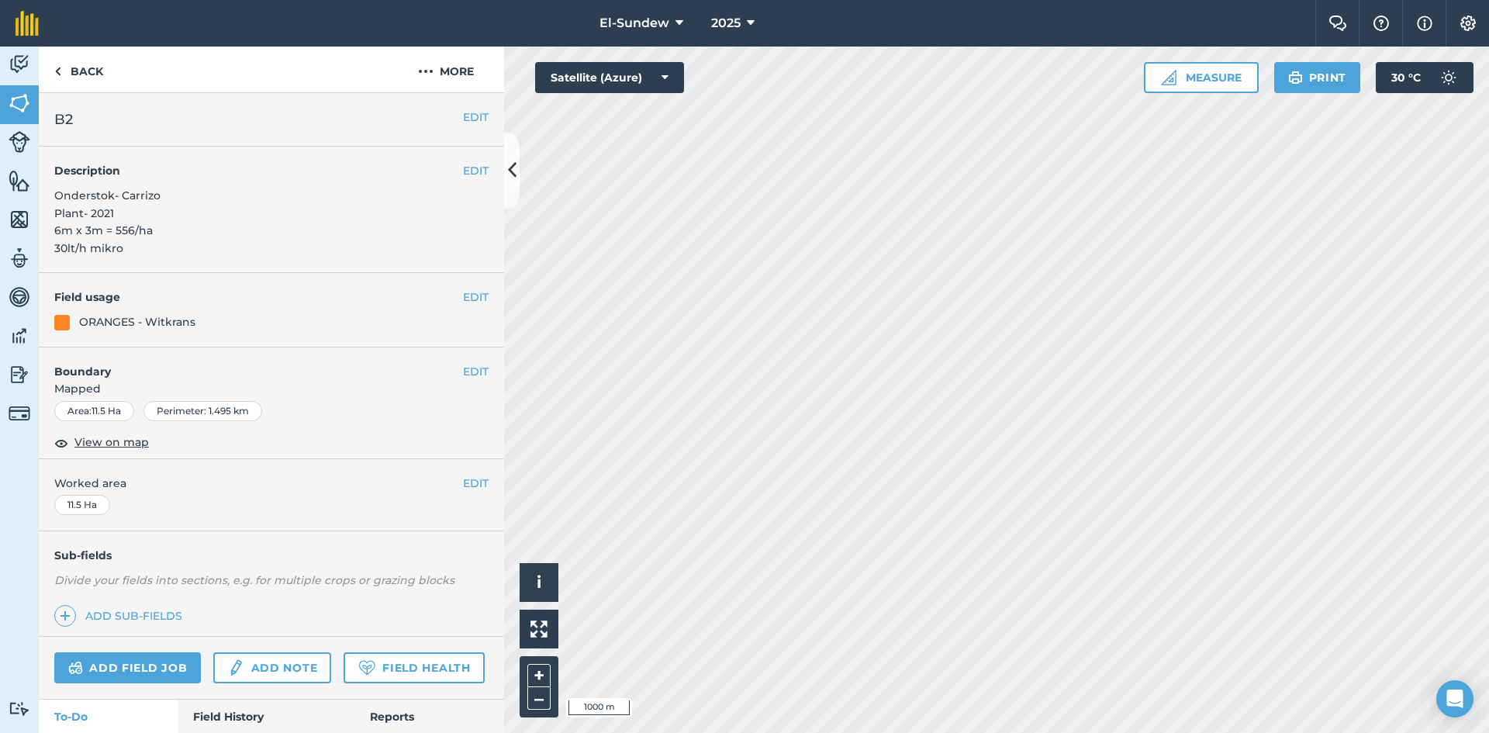
scroll to position [258, 0]
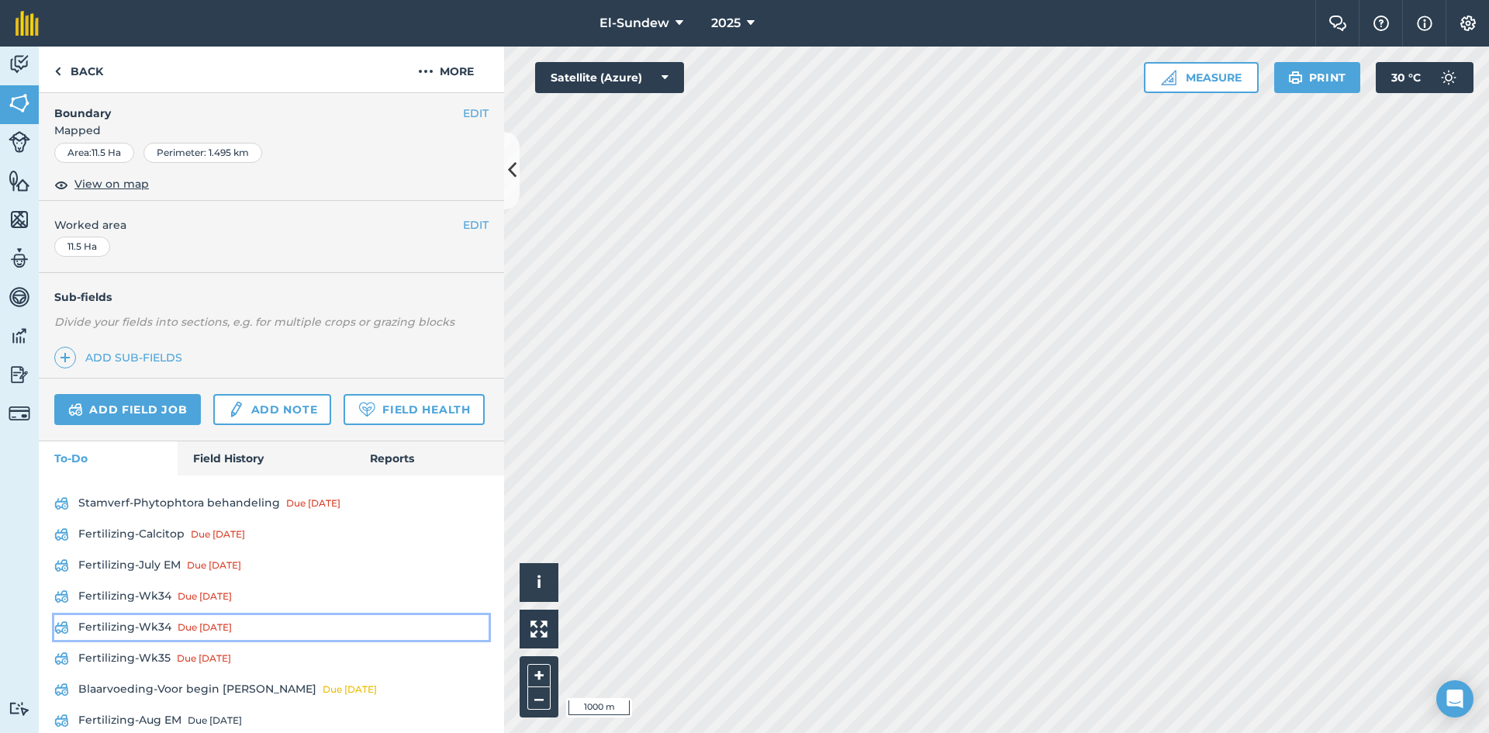
click at [161, 640] on link "Fertilizing-Wk34 Due [DATE]" at bounding box center [271, 627] width 434 height 25
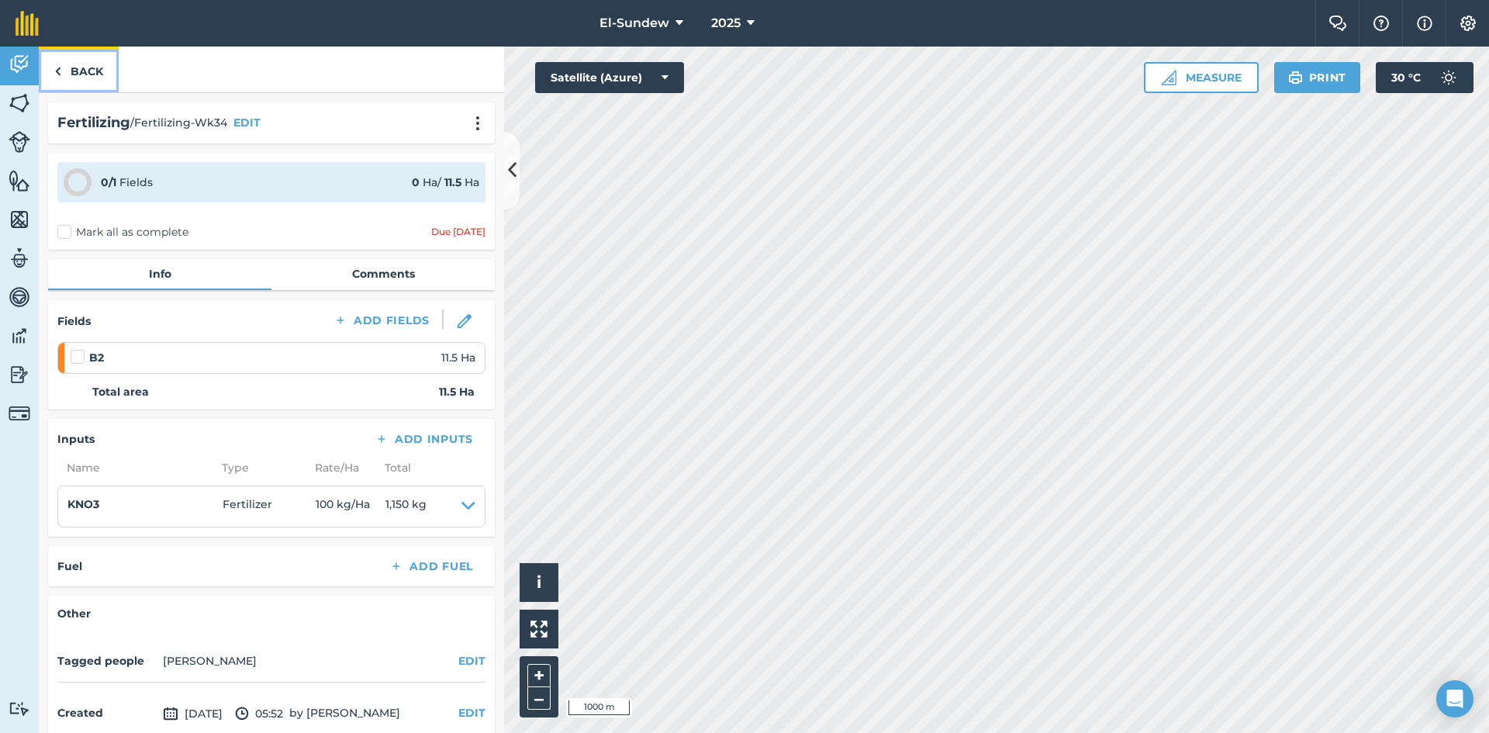
click at [102, 67] on link "Back" at bounding box center [79, 70] width 80 height 46
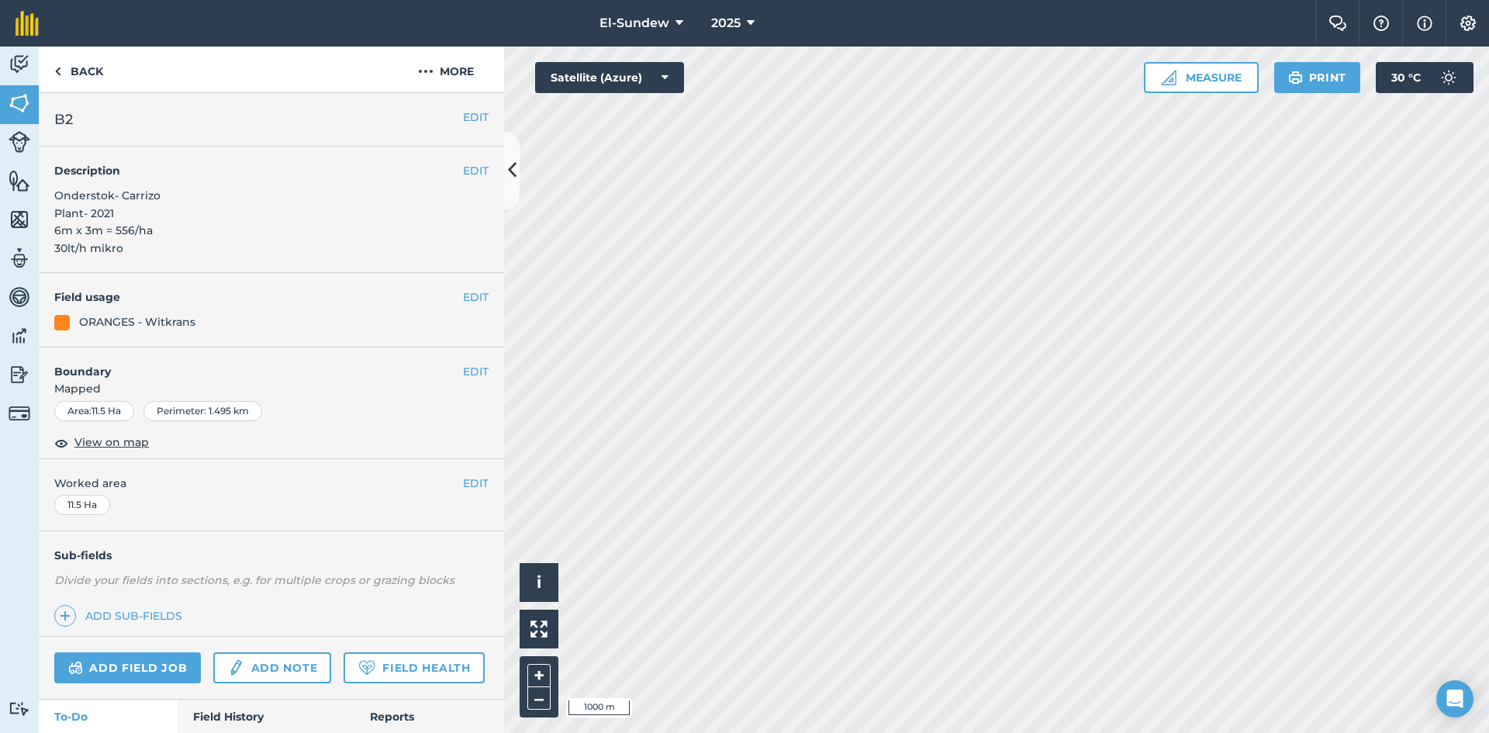
scroll to position [541, 0]
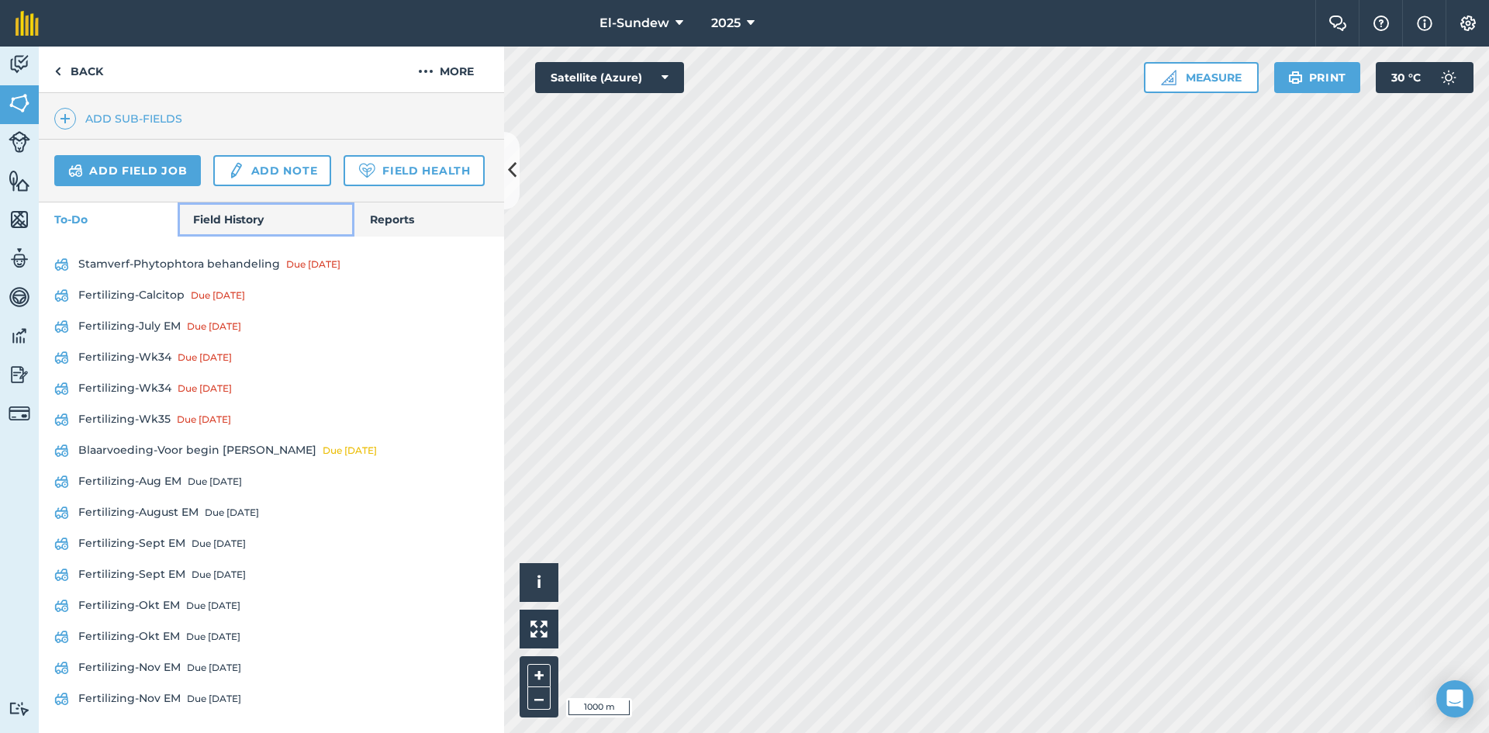
click at [241, 214] on link "Field History" at bounding box center [266, 219] width 176 height 34
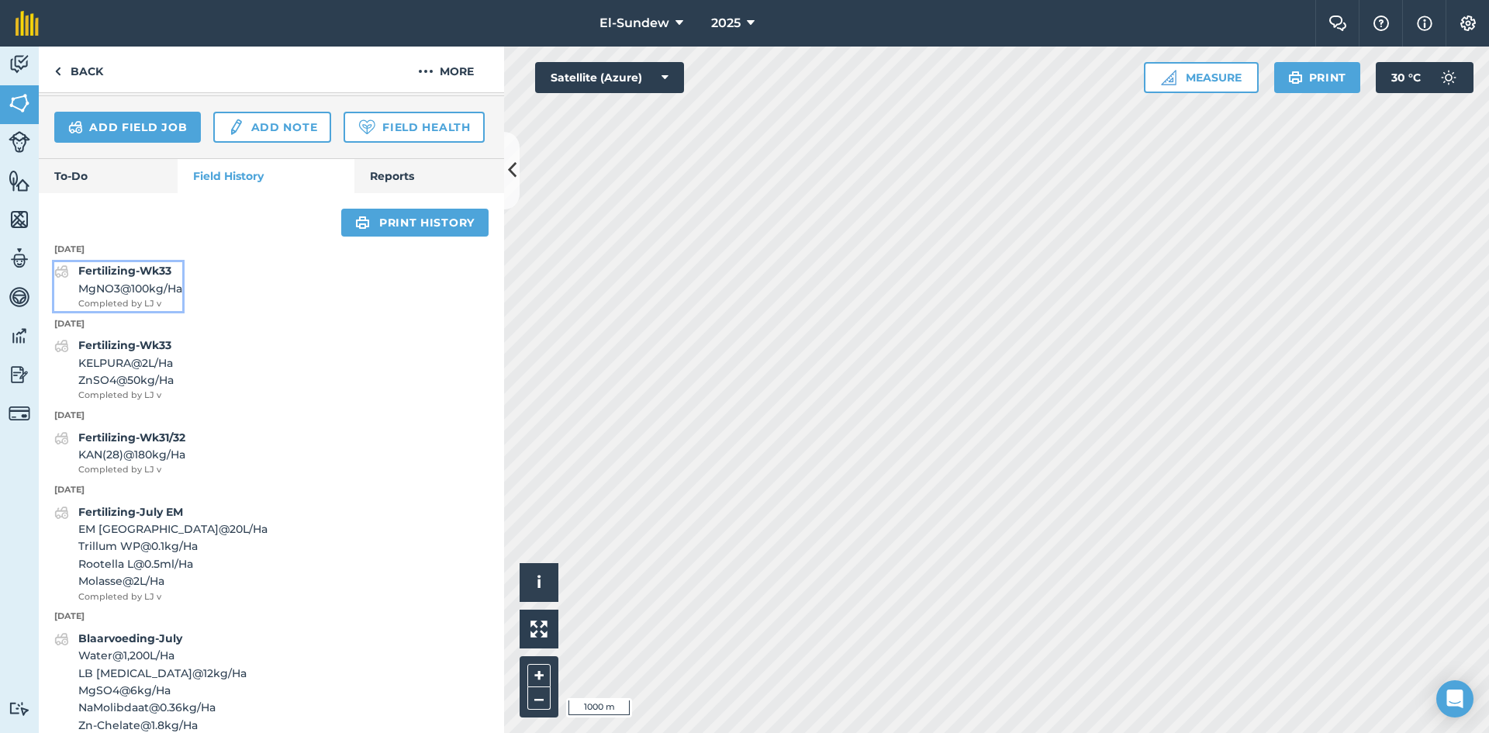
click at [146, 297] on span "MgNO3 @ 100 kg / Ha" at bounding box center [130, 288] width 104 height 17
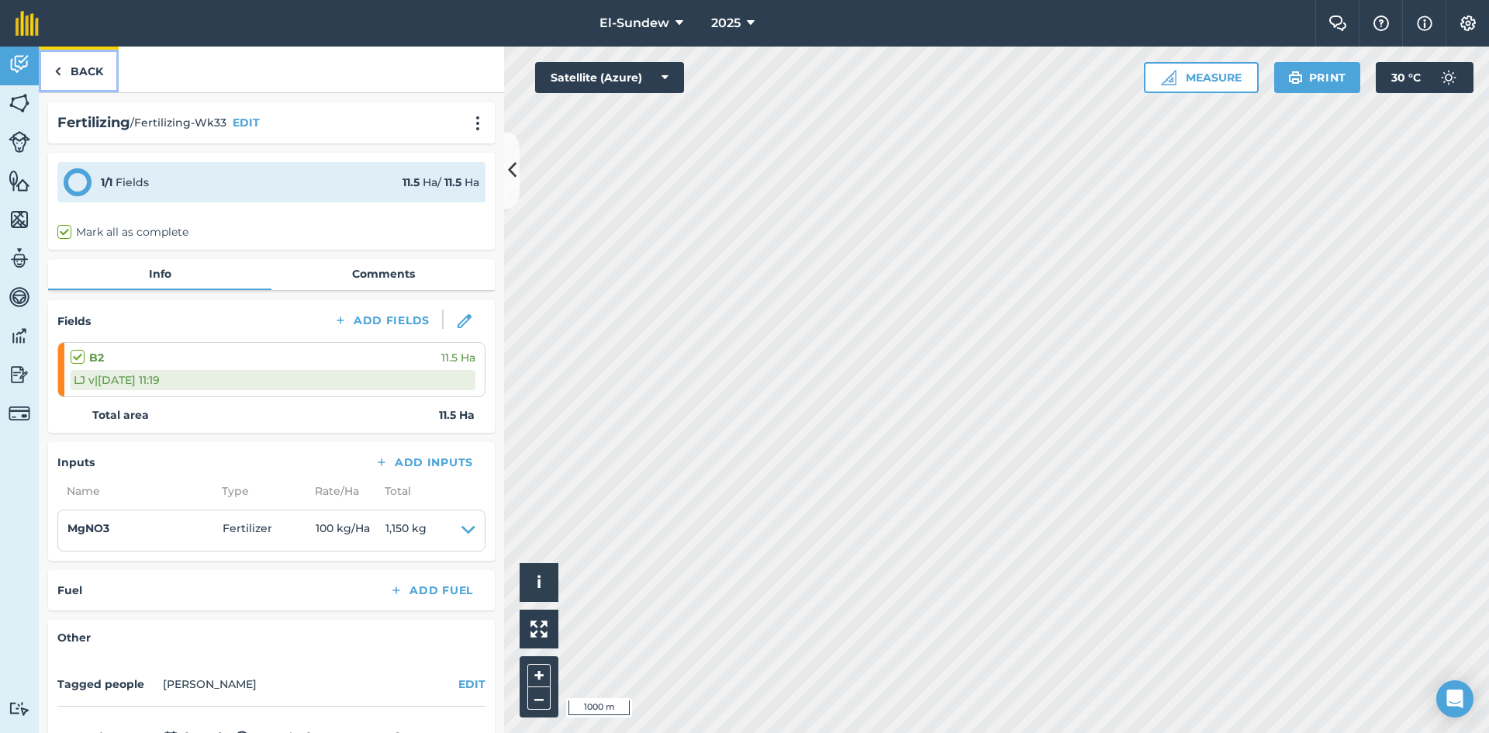
click at [78, 71] on link "Back" at bounding box center [79, 70] width 80 height 46
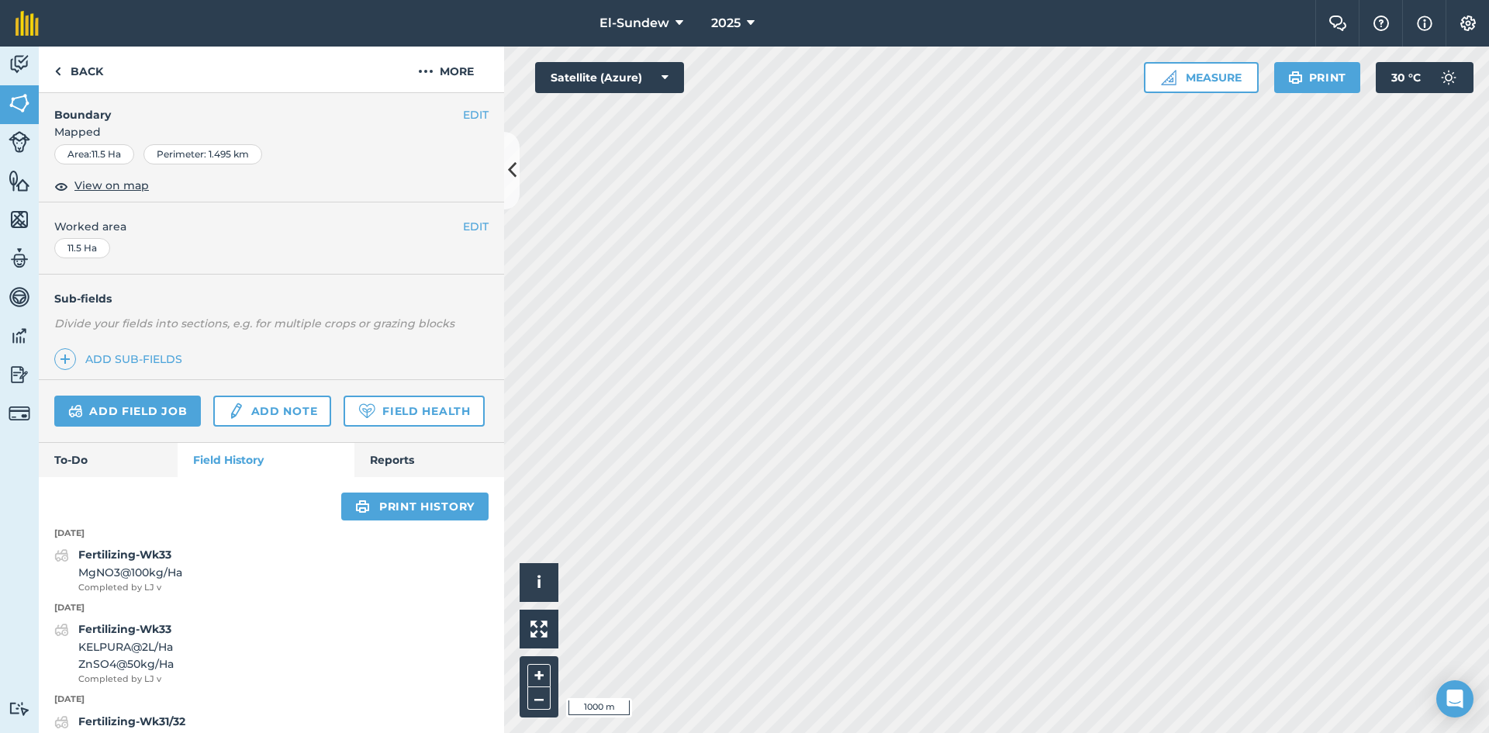
scroll to position [517, 0]
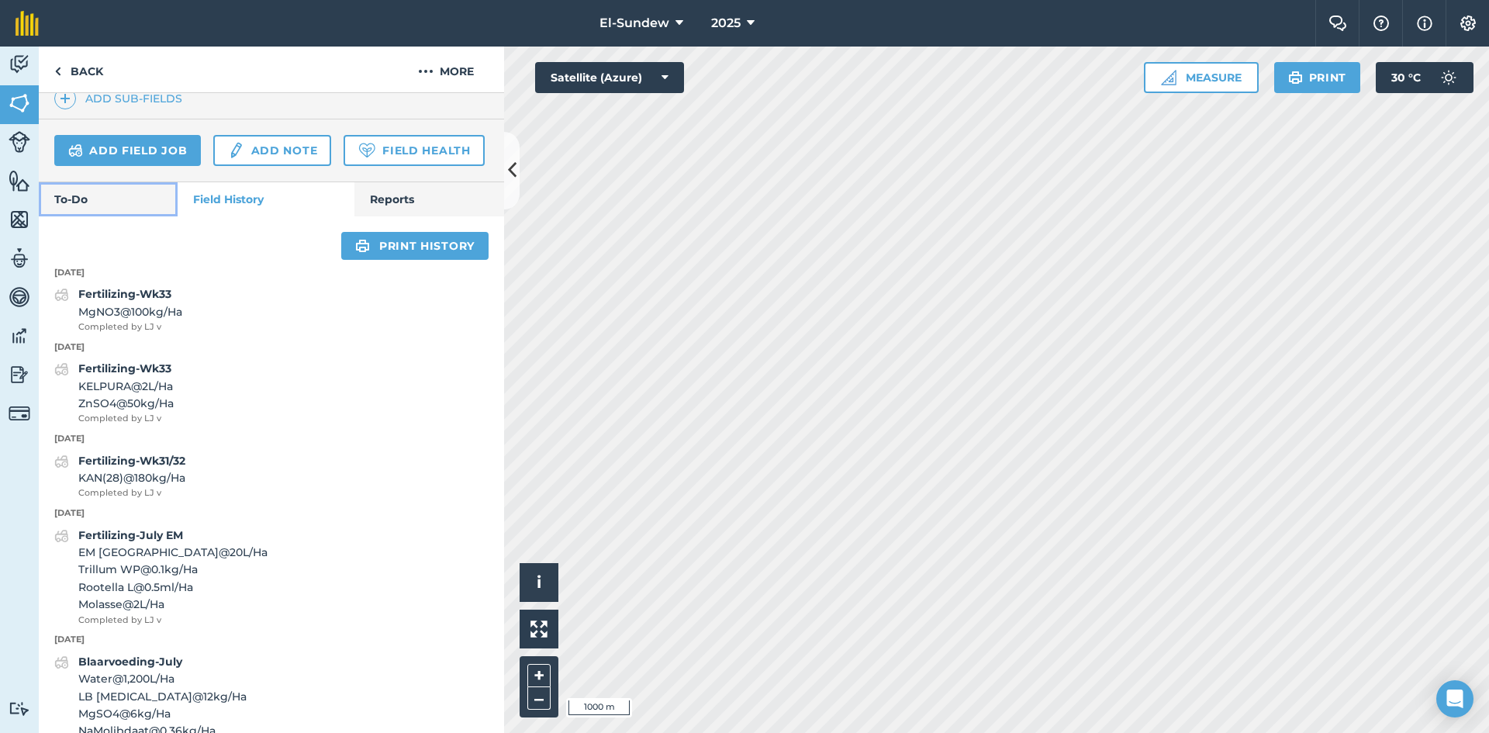
click at [87, 216] on link "To-Do" at bounding box center [108, 199] width 139 height 34
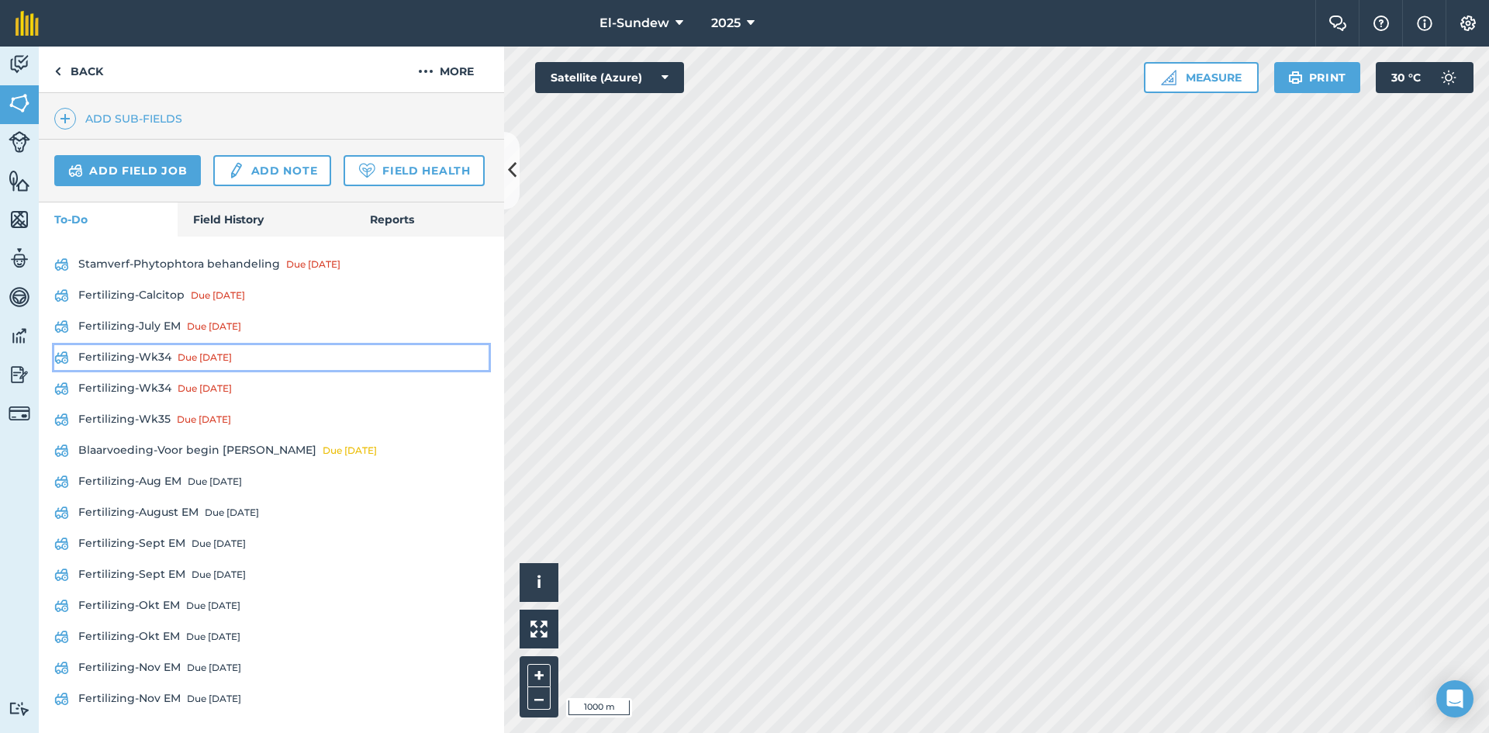
click at [164, 370] on link "Fertilizing-Wk34 Due [DATE]" at bounding box center [271, 357] width 434 height 25
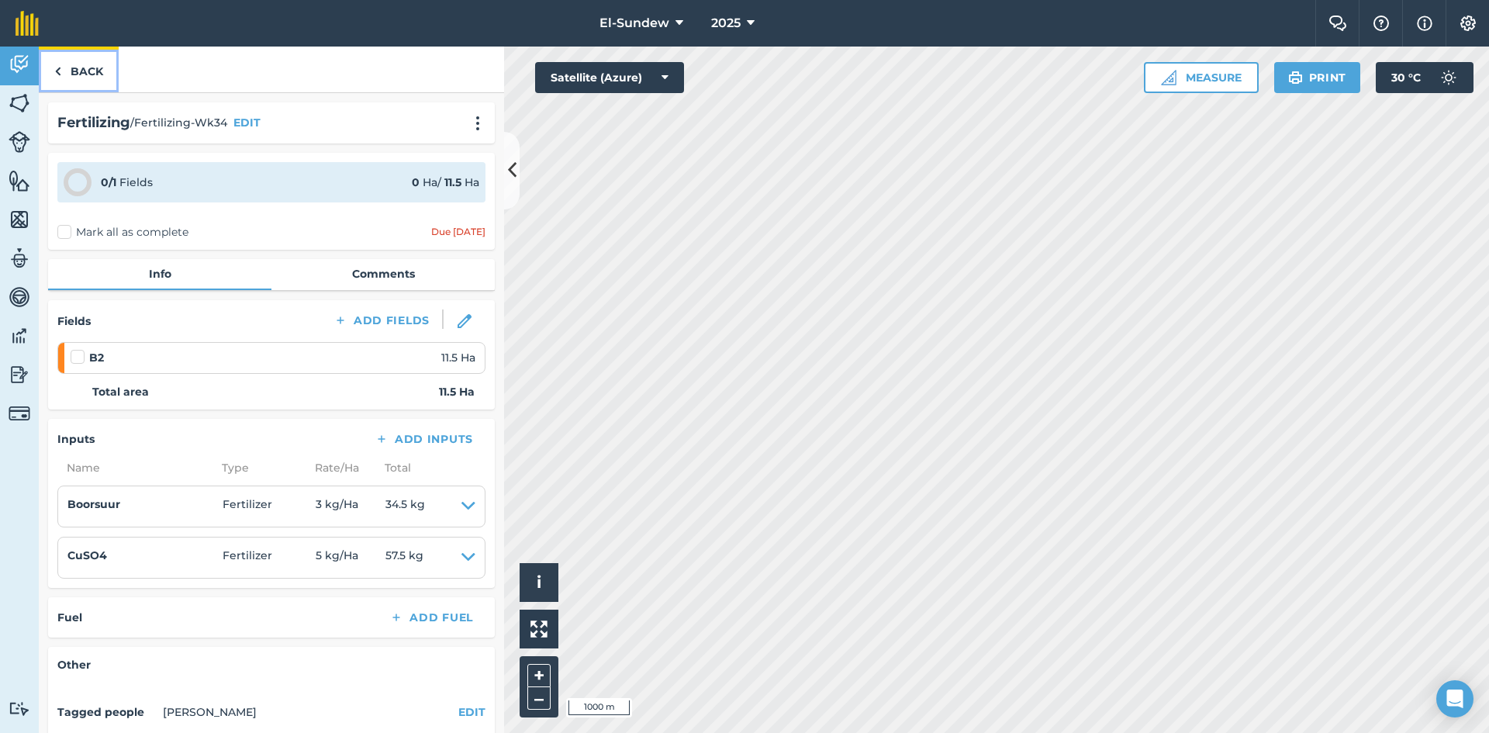
click at [85, 74] on link "Back" at bounding box center [79, 70] width 80 height 46
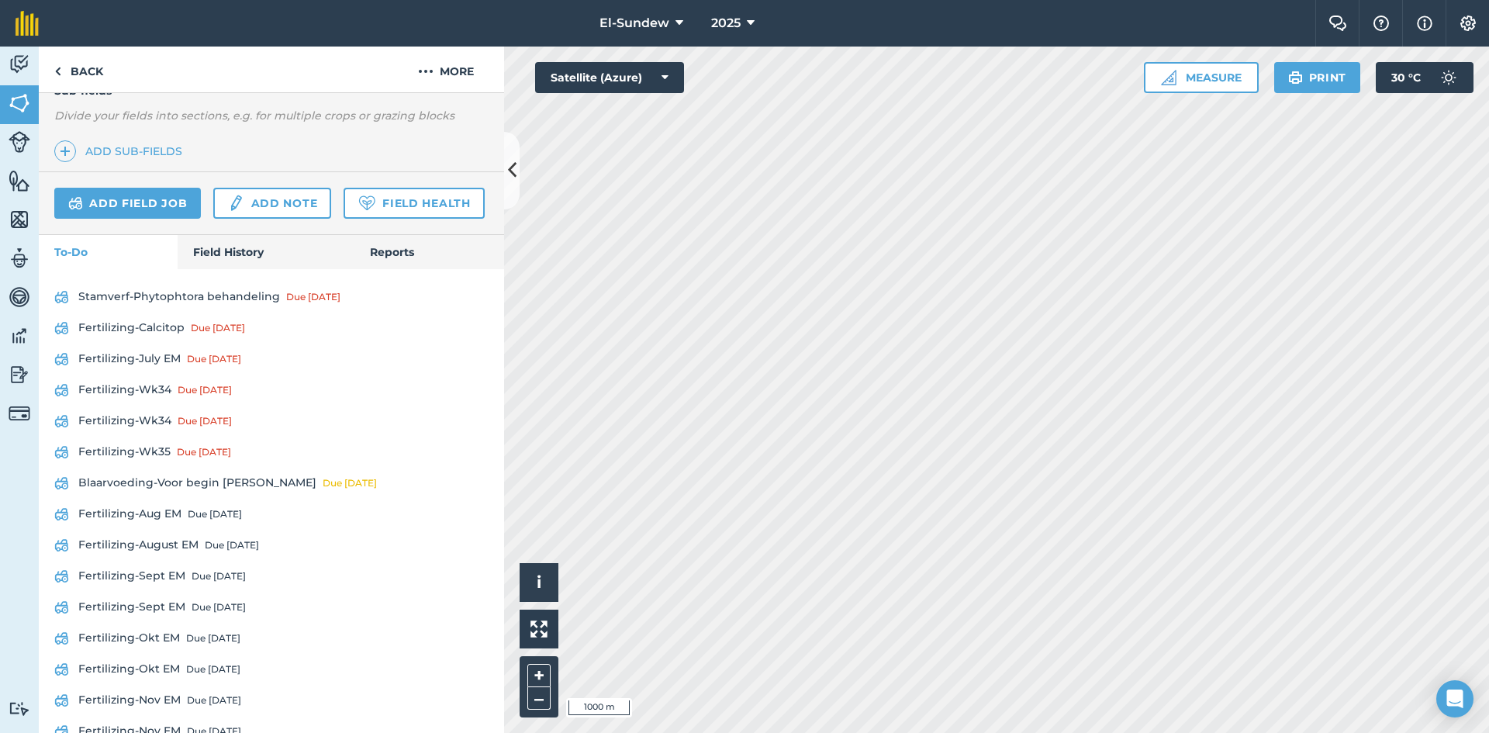
scroll to position [517, 0]
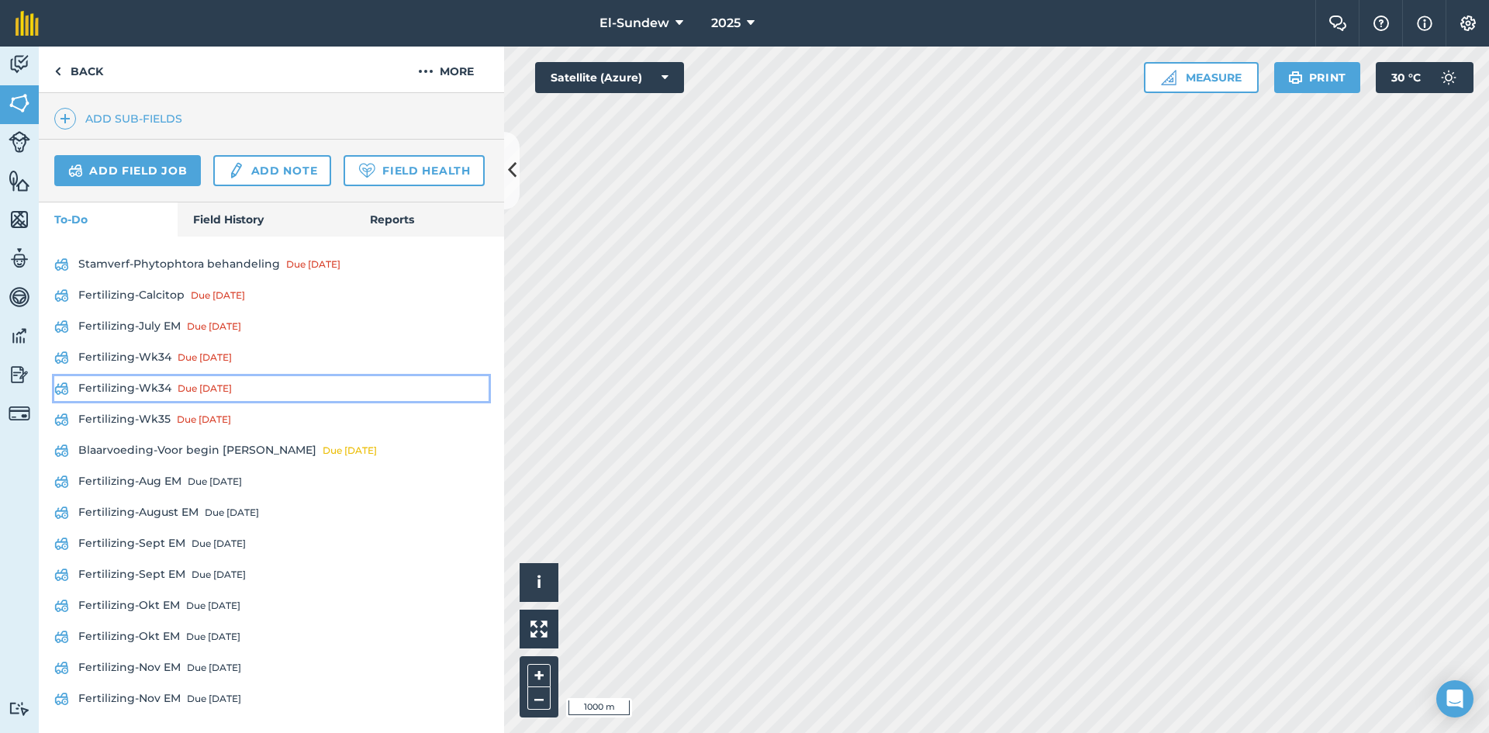
click at [159, 401] on link "Fertilizing-Wk34 Due [DATE]" at bounding box center [271, 388] width 434 height 25
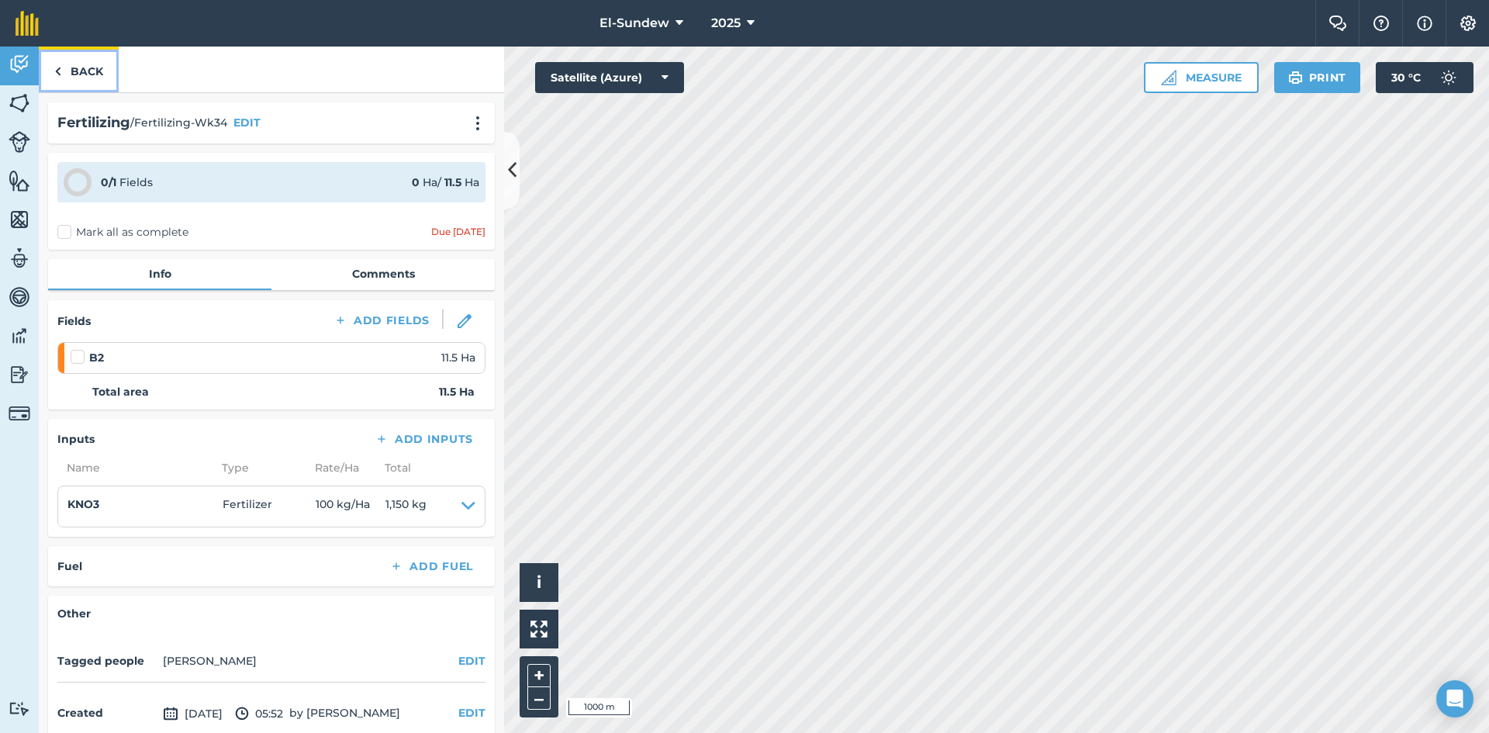
click at [98, 81] on link "Back" at bounding box center [79, 70] width 80 height 46
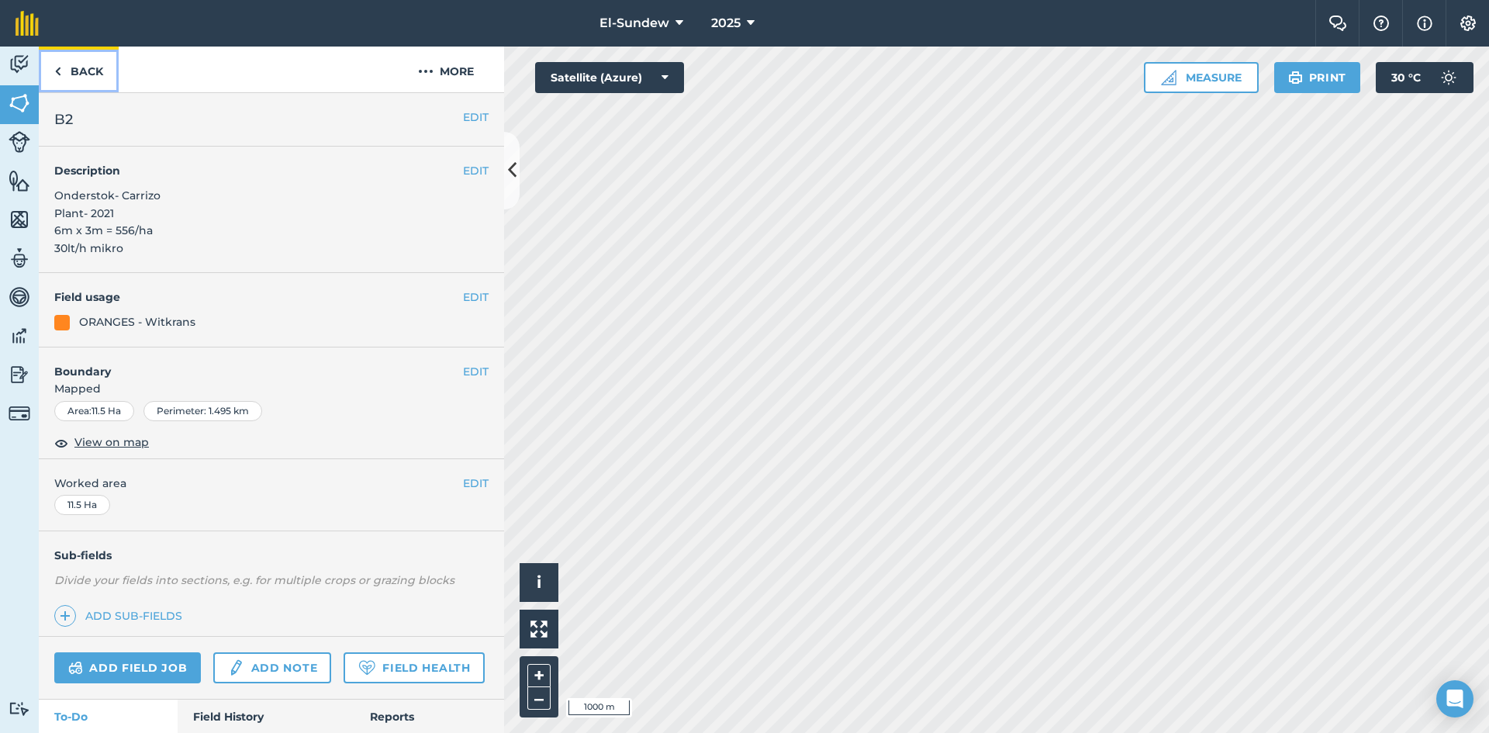
click at [78, 80] on link "Back" at bounding box center [79, 70] width 80 height 46
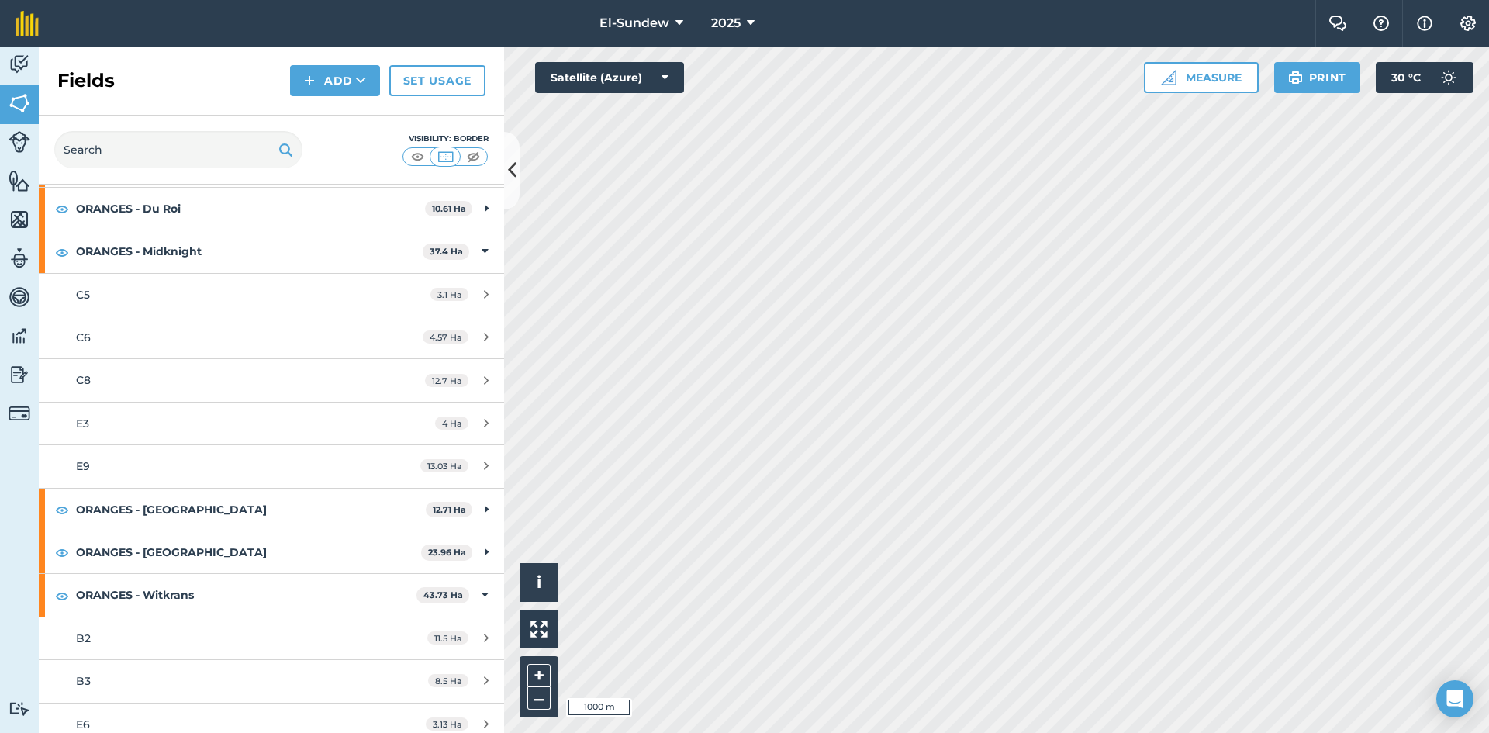
scroll to position [517, 0]
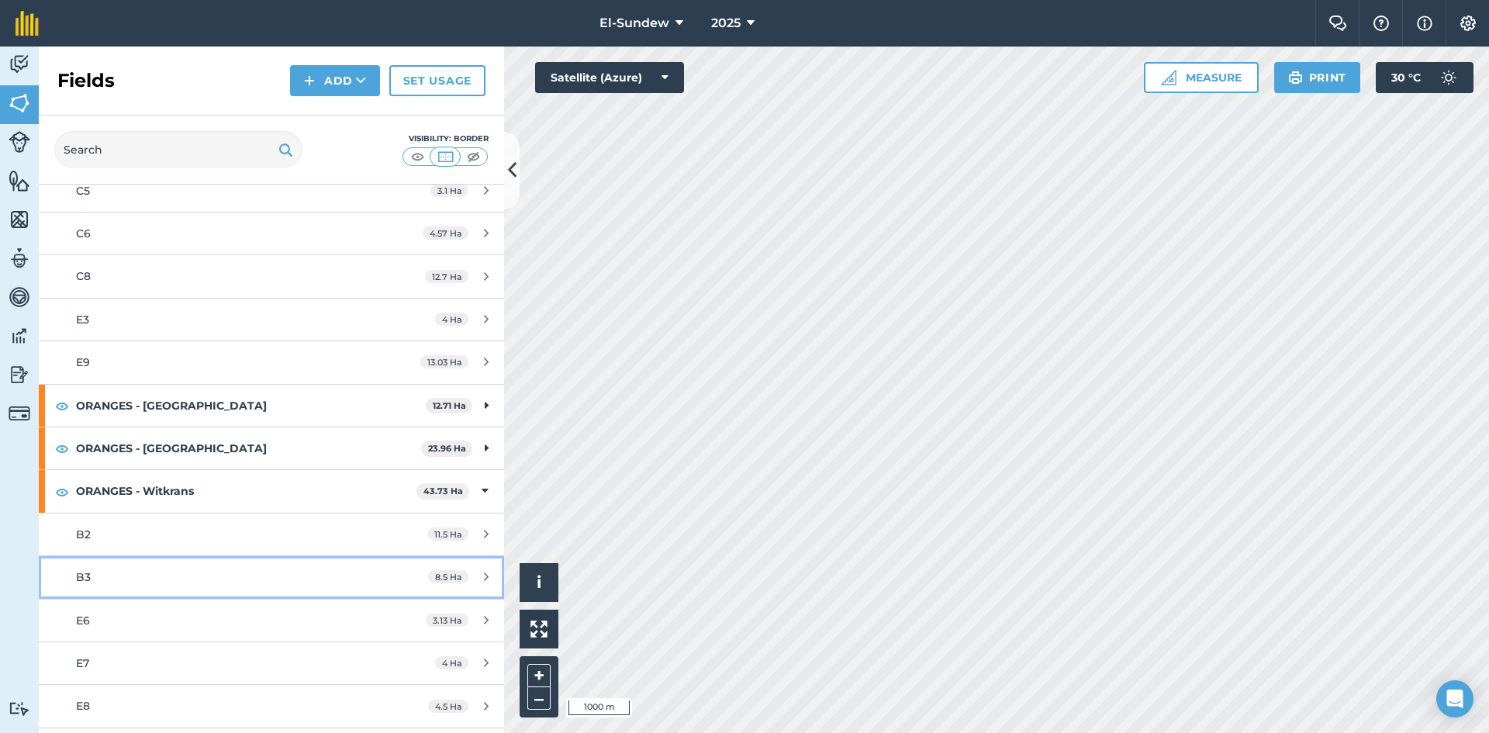
click at [157, 572] on div "B3" at bounding box center [222, 577] width 292 height 17
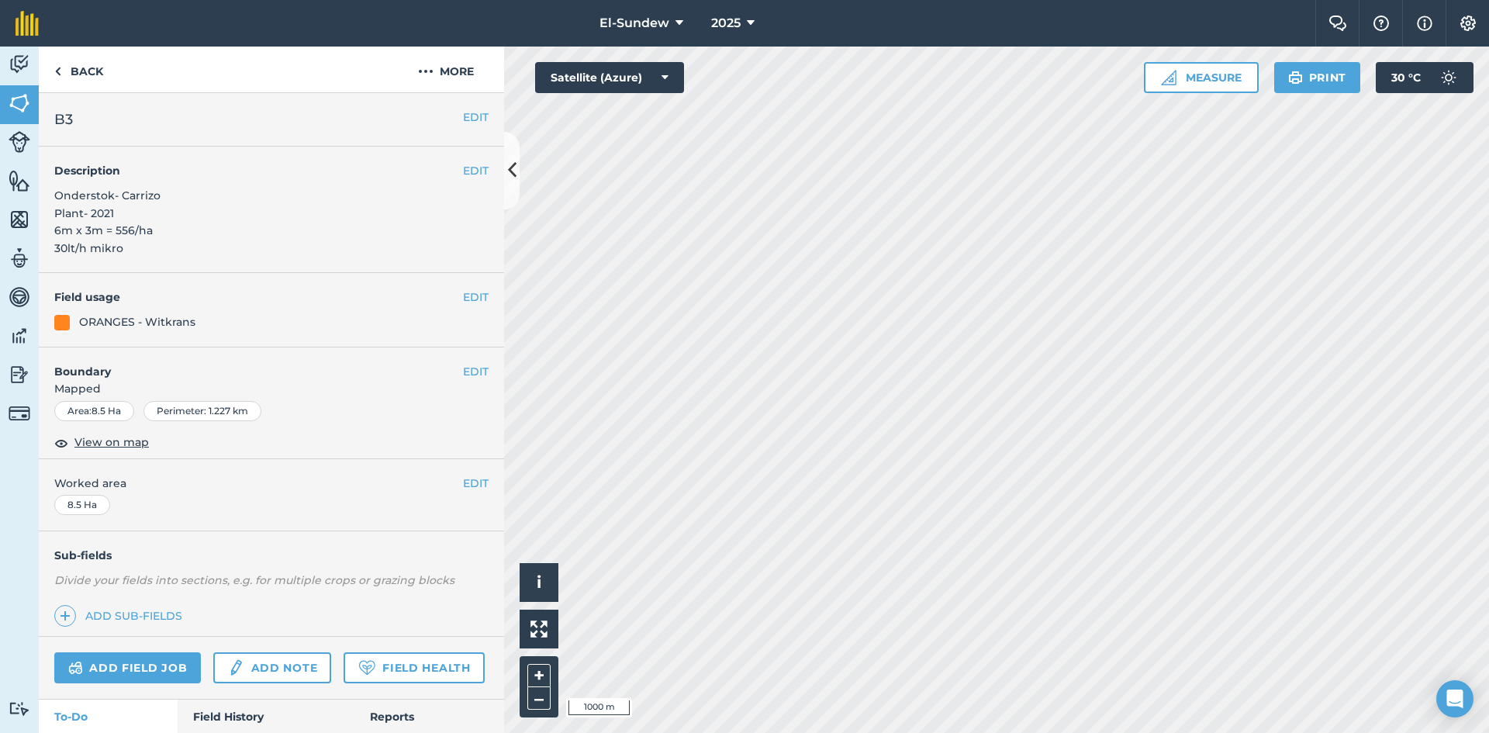
scroll to position [517, 0]
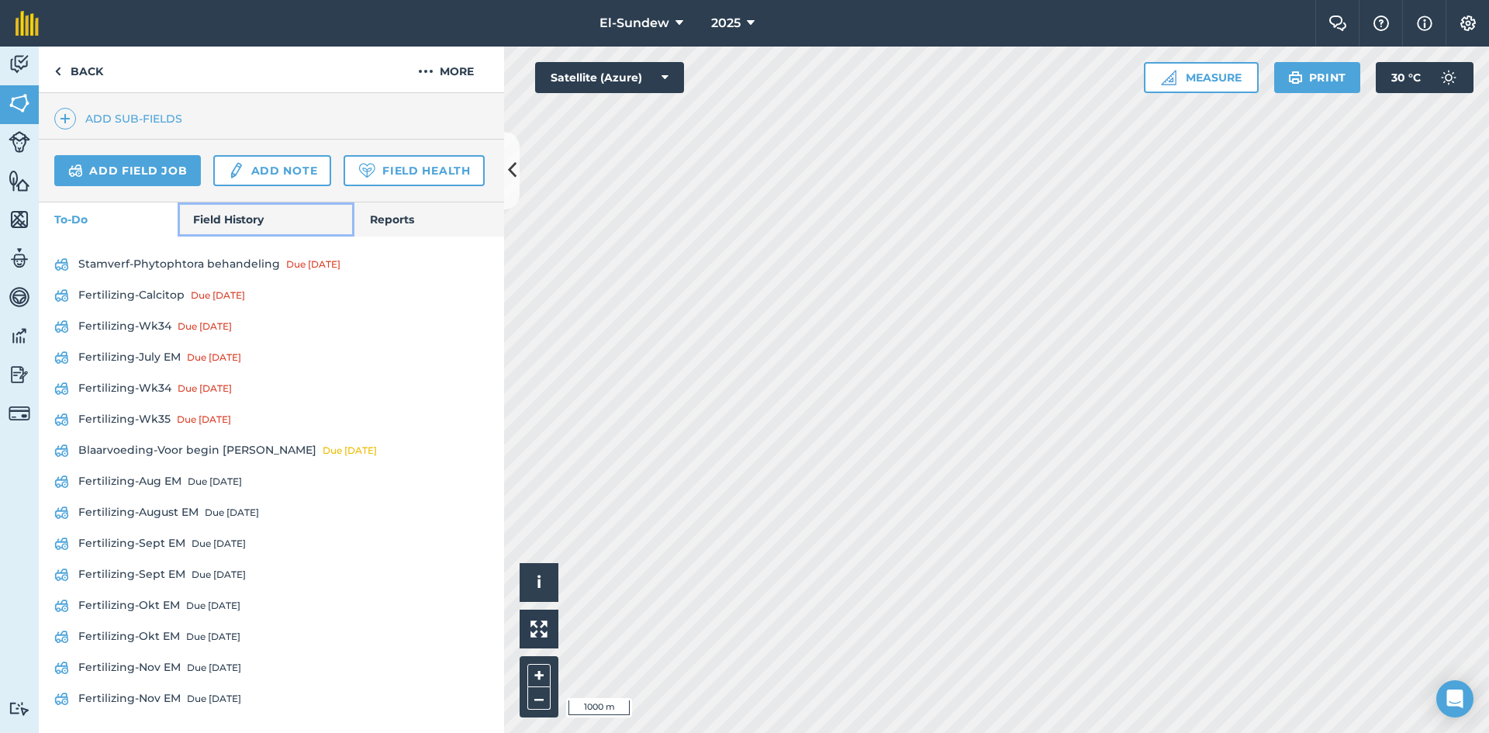
click at [251, 237] on link "Field History" at bounding box center [266, 219] width 176 height 34
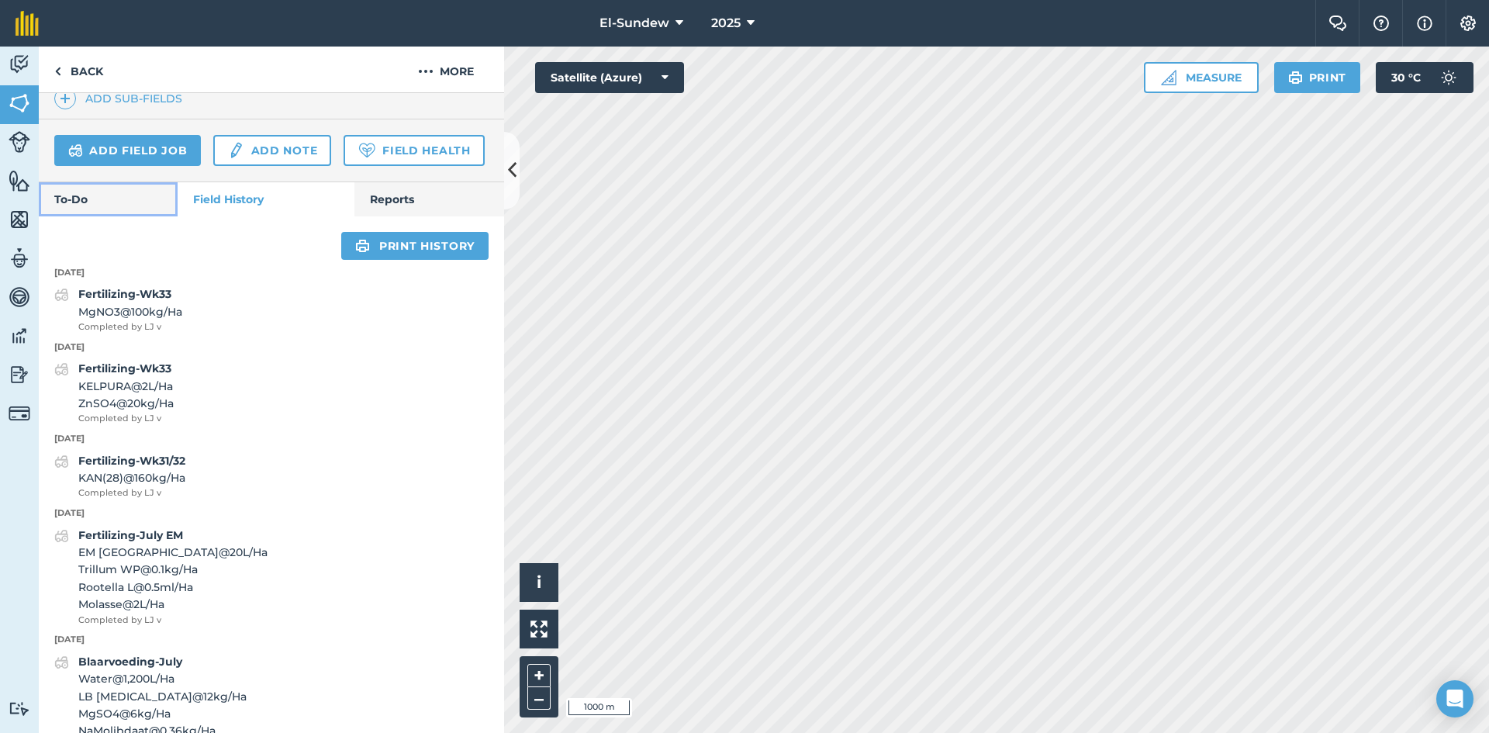
click at [103, 216] on link "To-Do" at bounding box center [108, 199] width 139 height 34
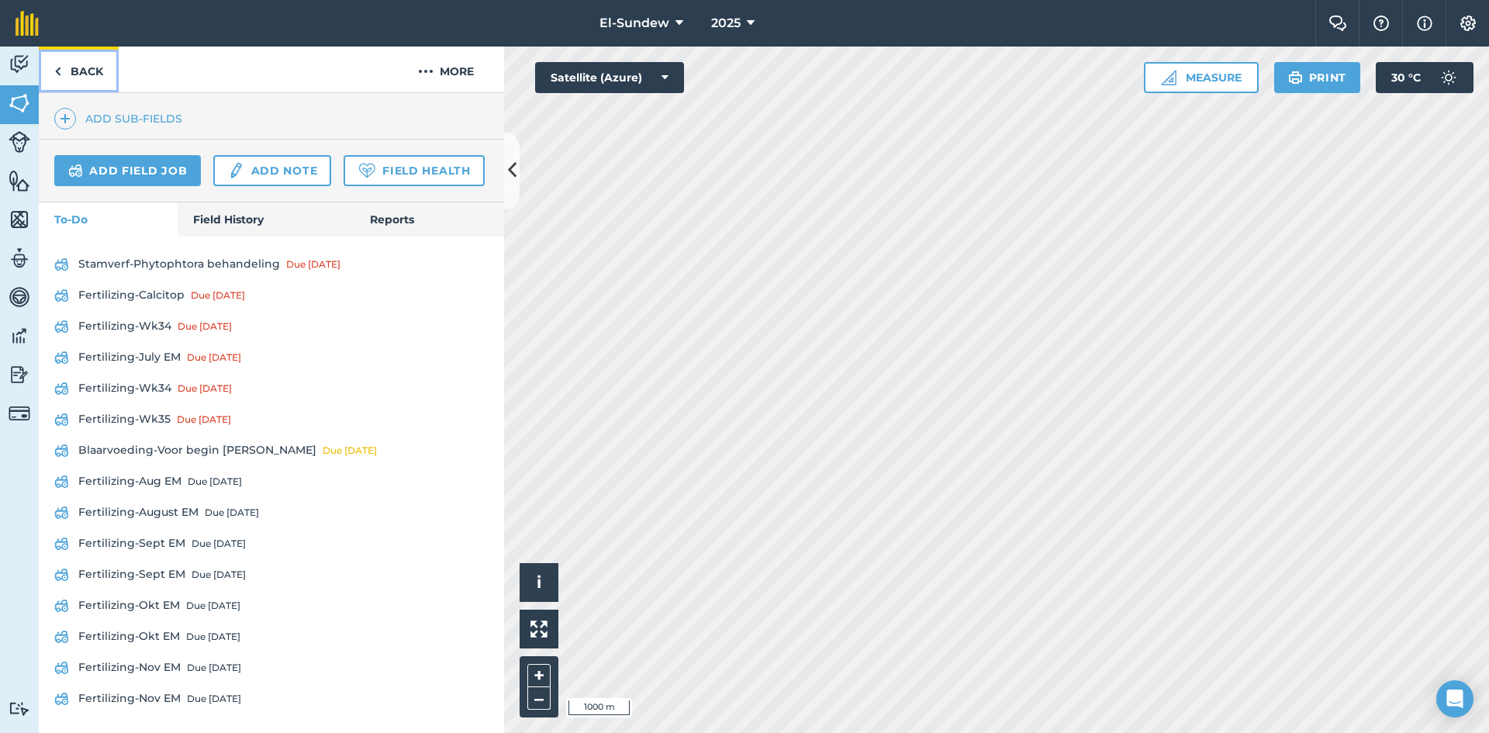
click at [96, 78] on link "Back" at bounding box center [79, 70] width 80 height 46
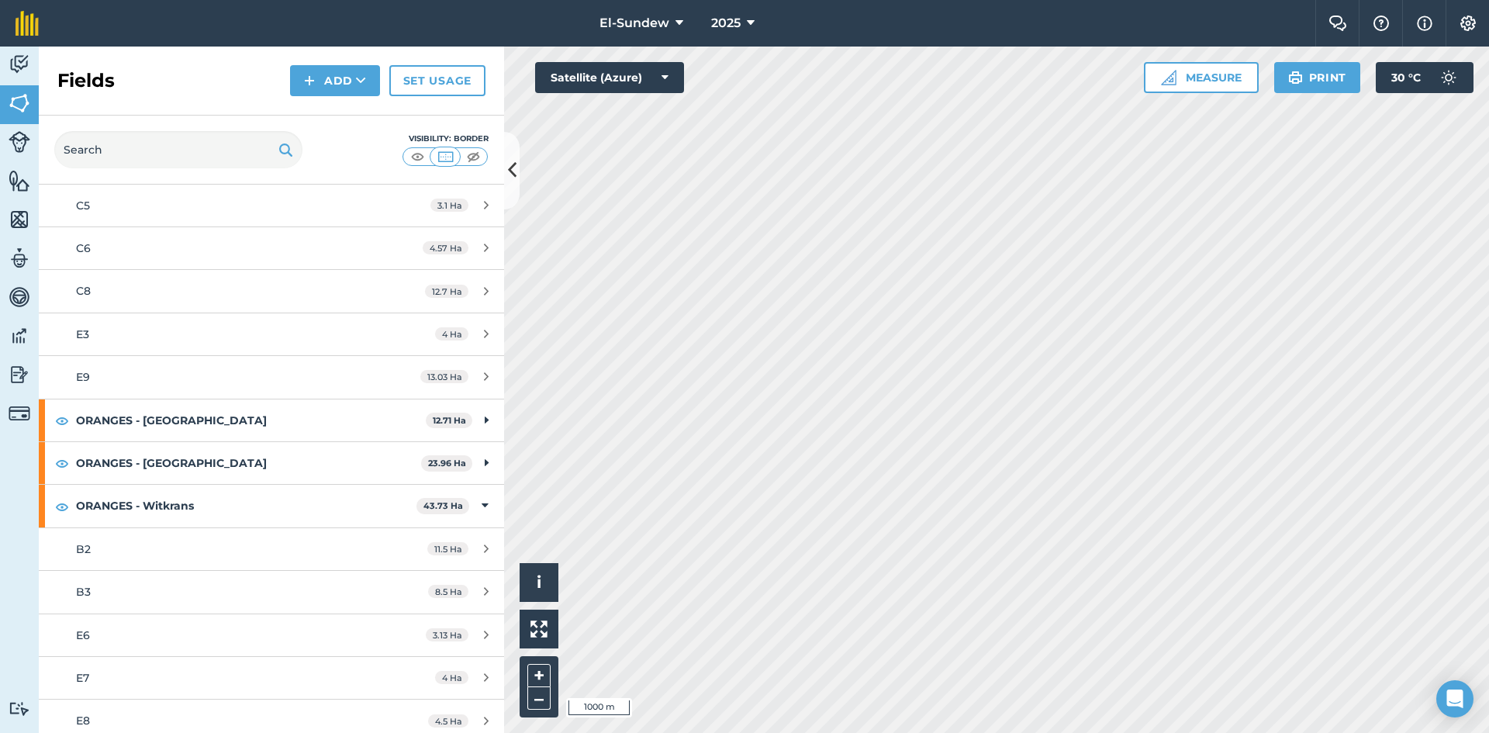
scroll to position [517, 0]
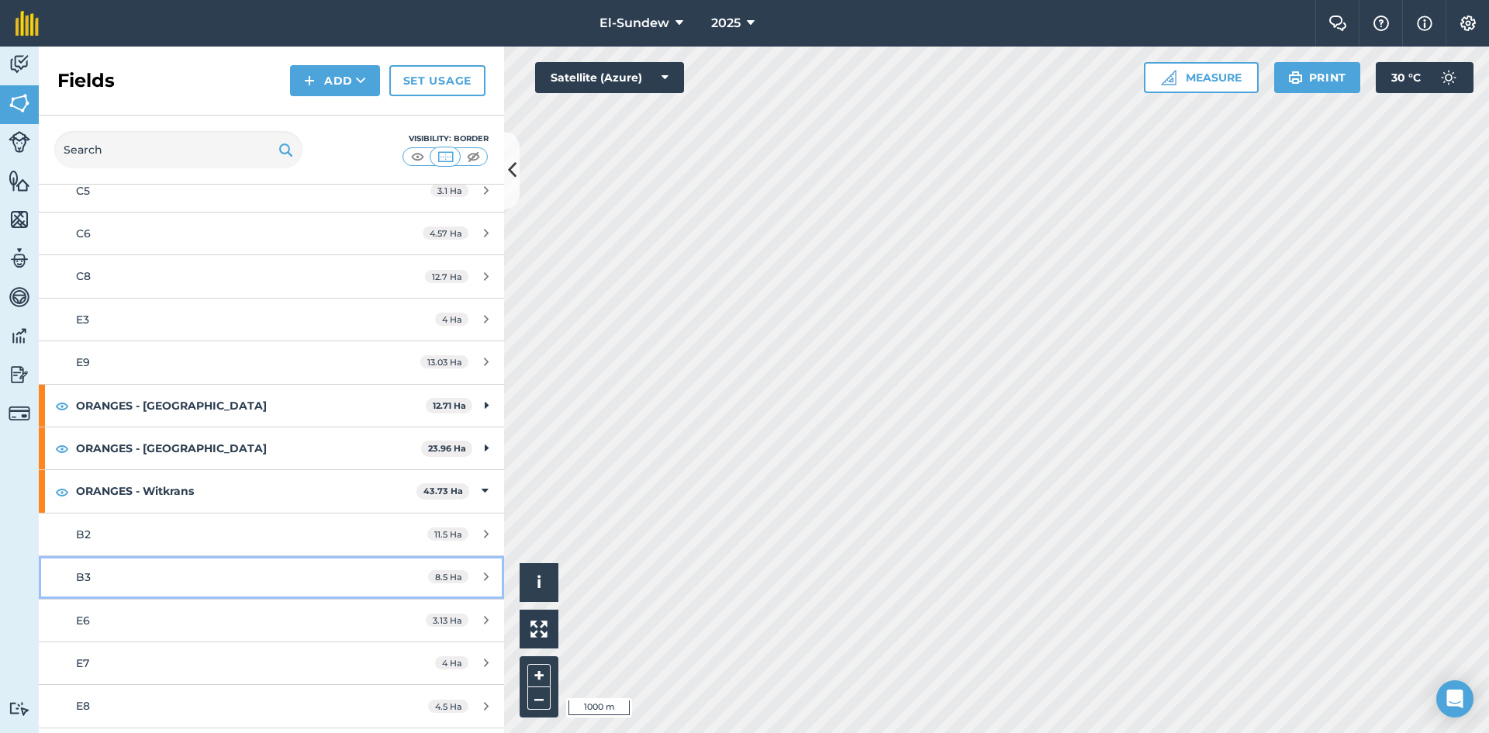
click at [176, 566] on link "B3 8.5 Ha" at bounding box center [271, 577] width 465 height 42
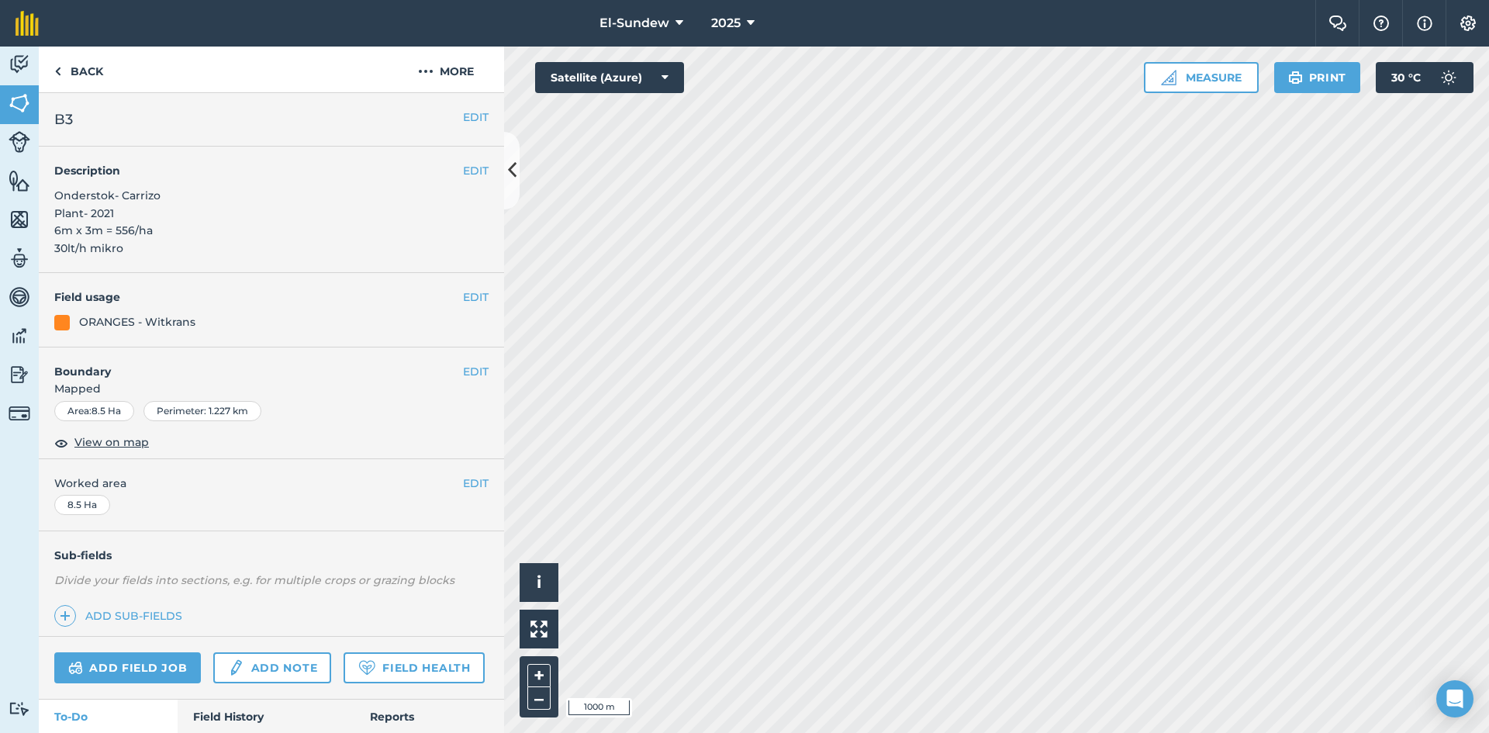
scroll to position [258, 0]
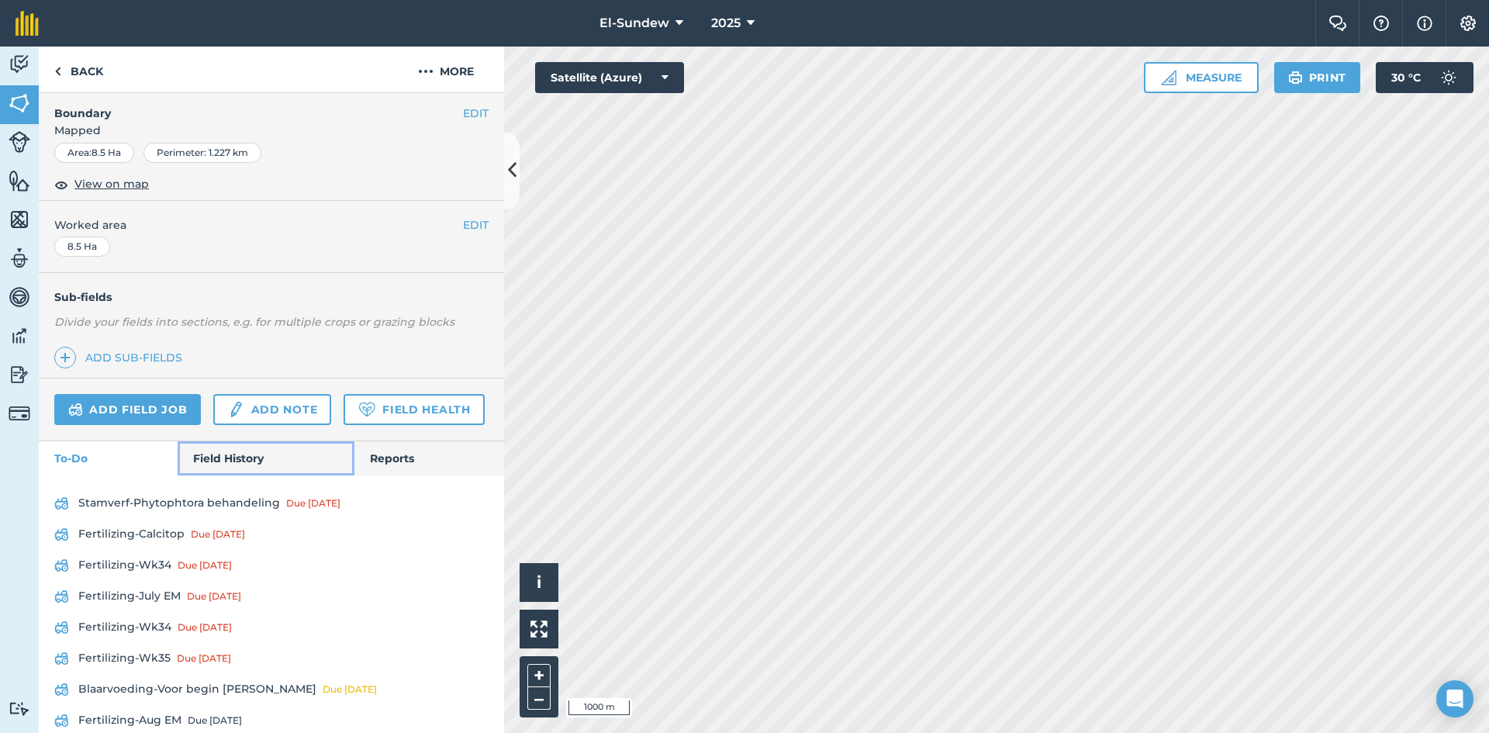
click at [216, 476] on link "Field History" at bounding box center [266, 458] width 176 height 34
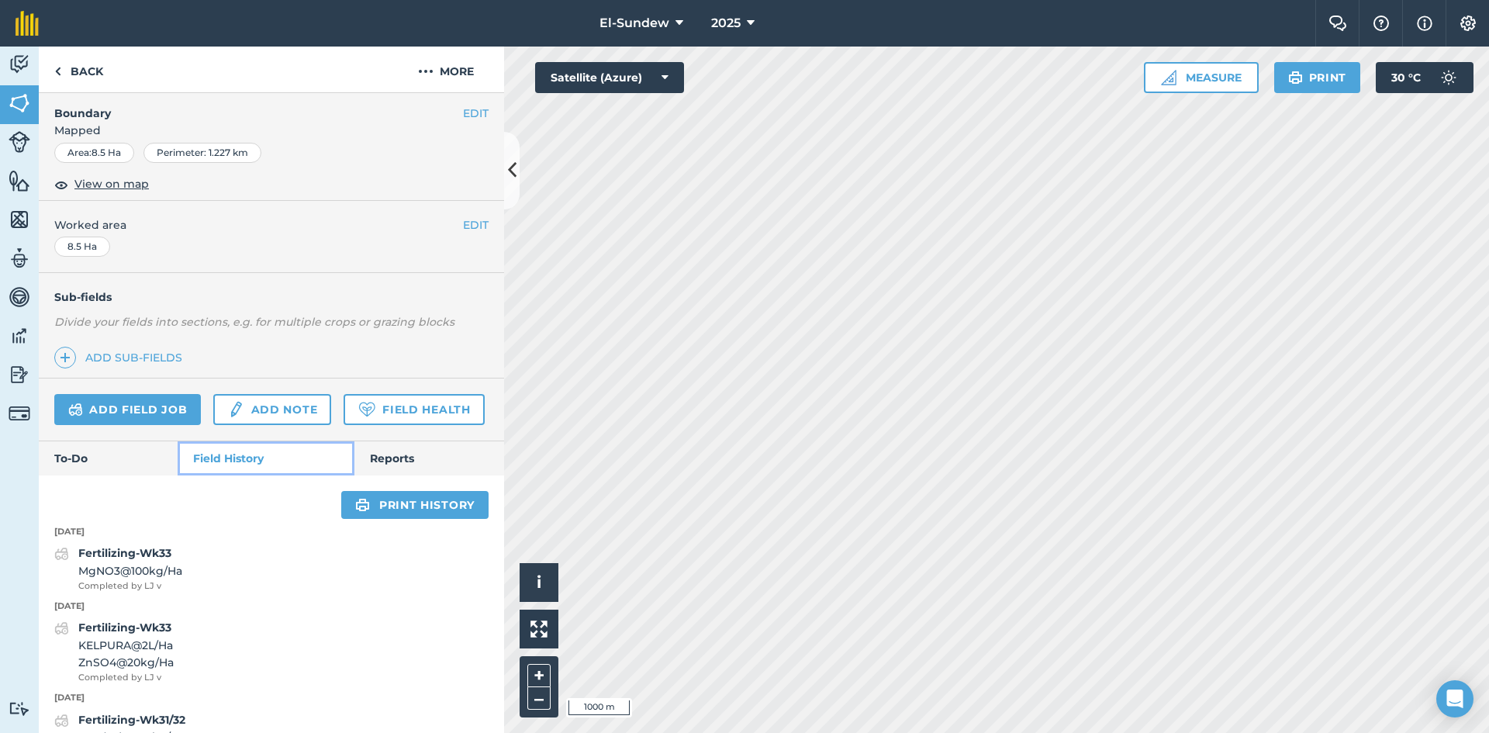
scroll to position [517, 0]
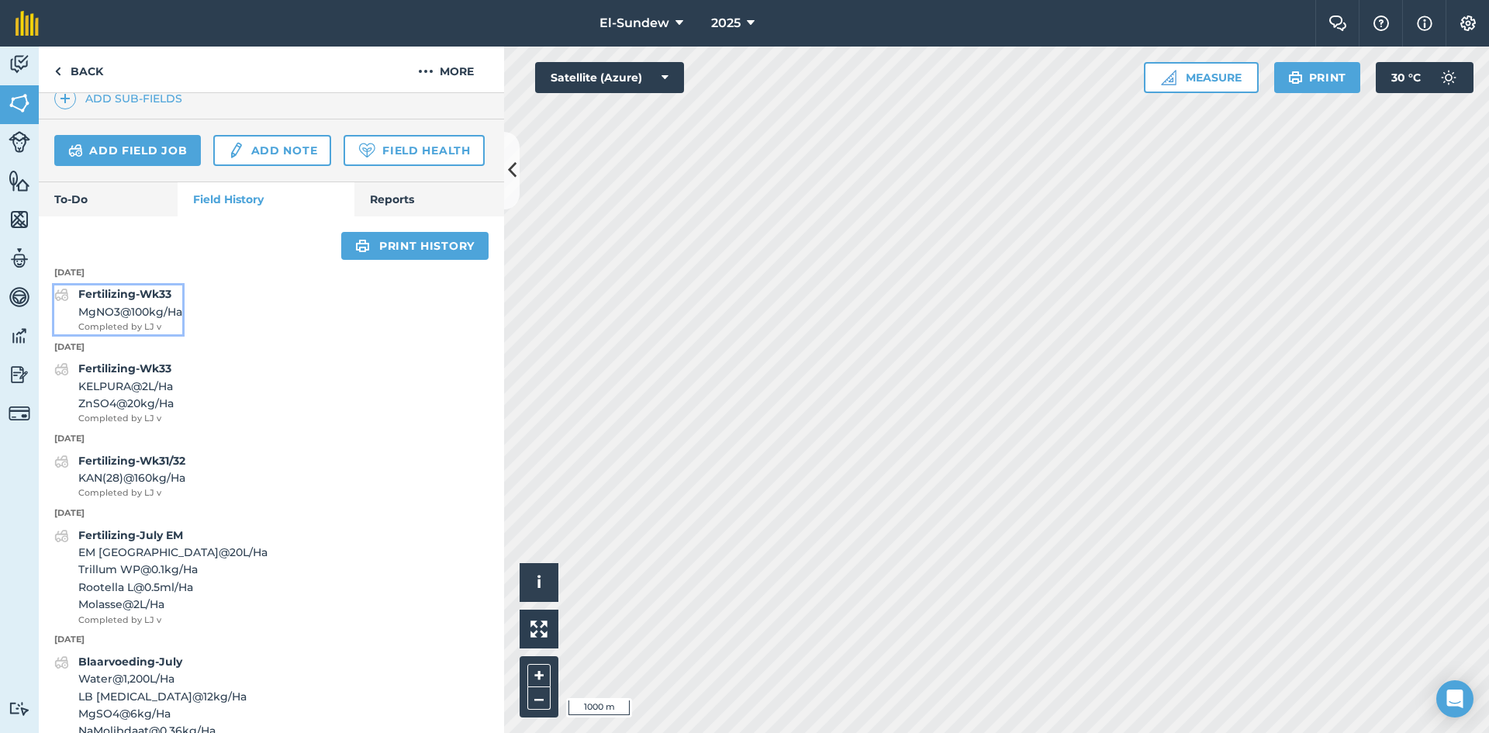
click at [159, 320] on span "MgNO3 @ 100 kg / Ha" at bounding box center [130, 311] width 104 height 17
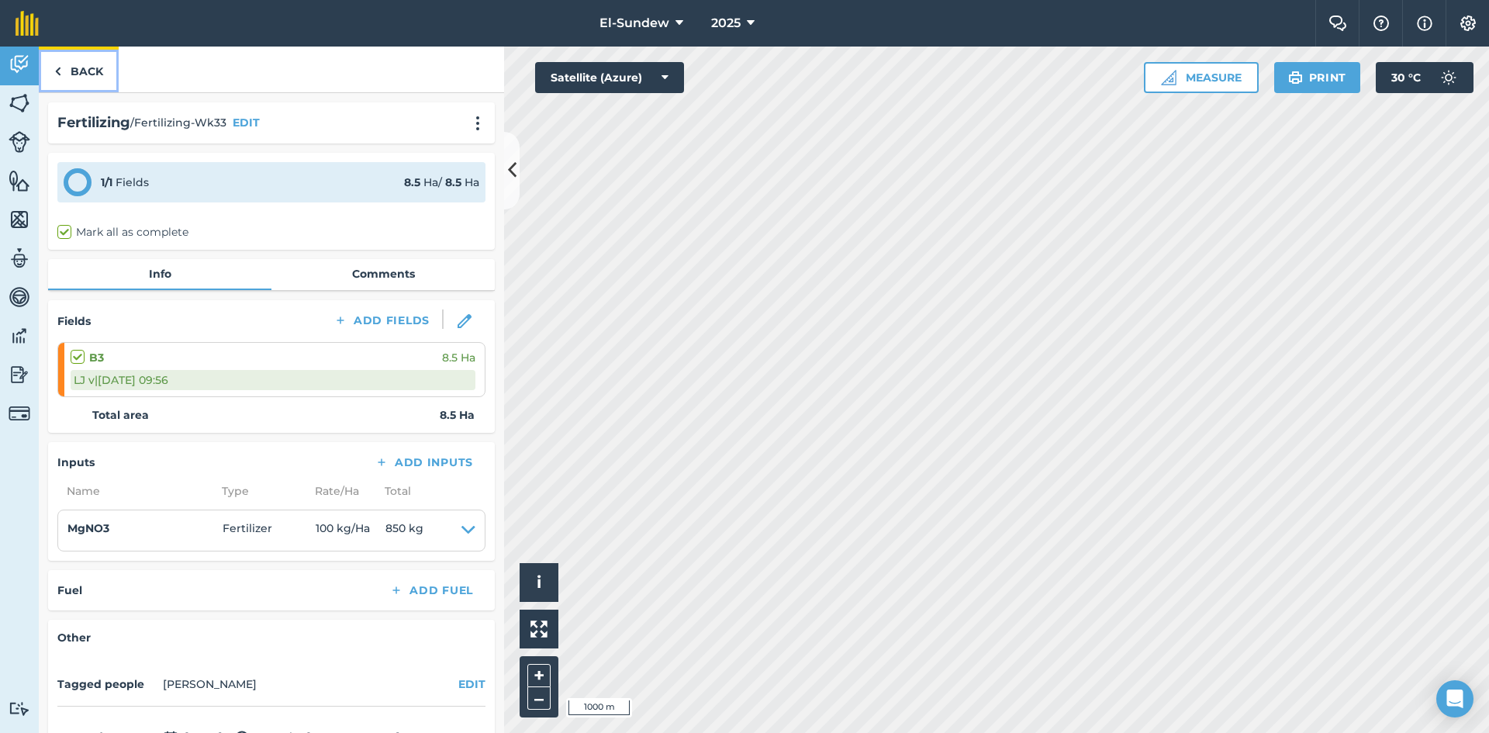
click at [85, 76] on link "Back" at bounding box center [79, 70] width 80 height 46
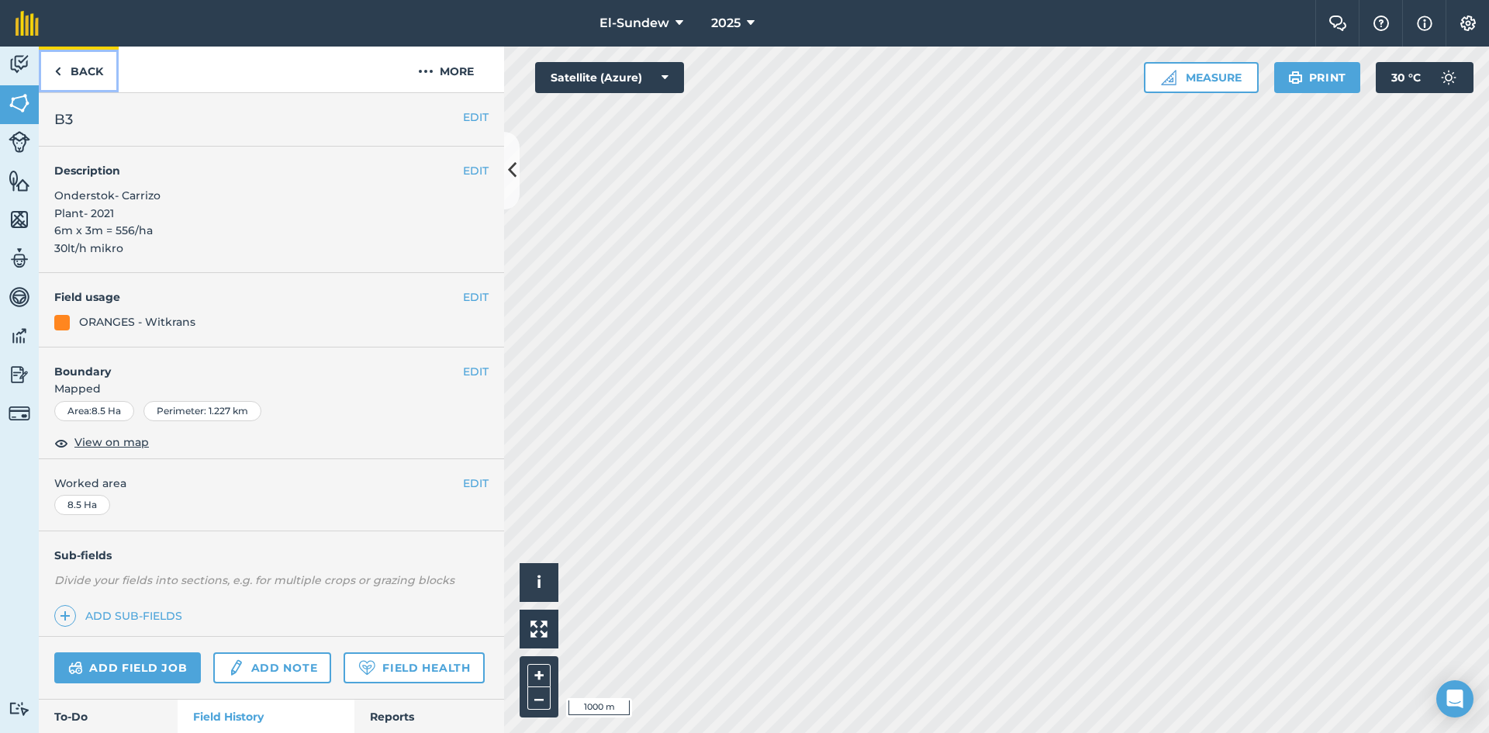
click at [85, 76] on link "Back" at bounding box center [79, 70] width 80 height 46
